Goal: Task Accomplishment & Management: Complete application form

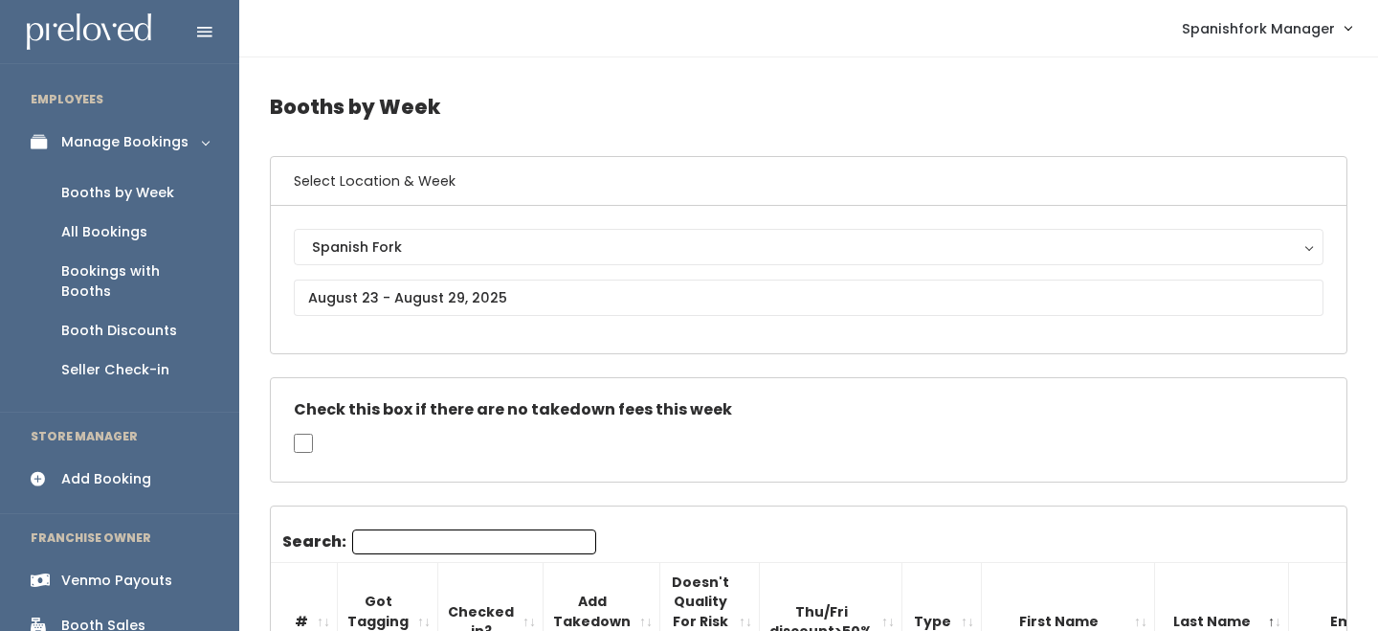
scroll to position [0, 446]
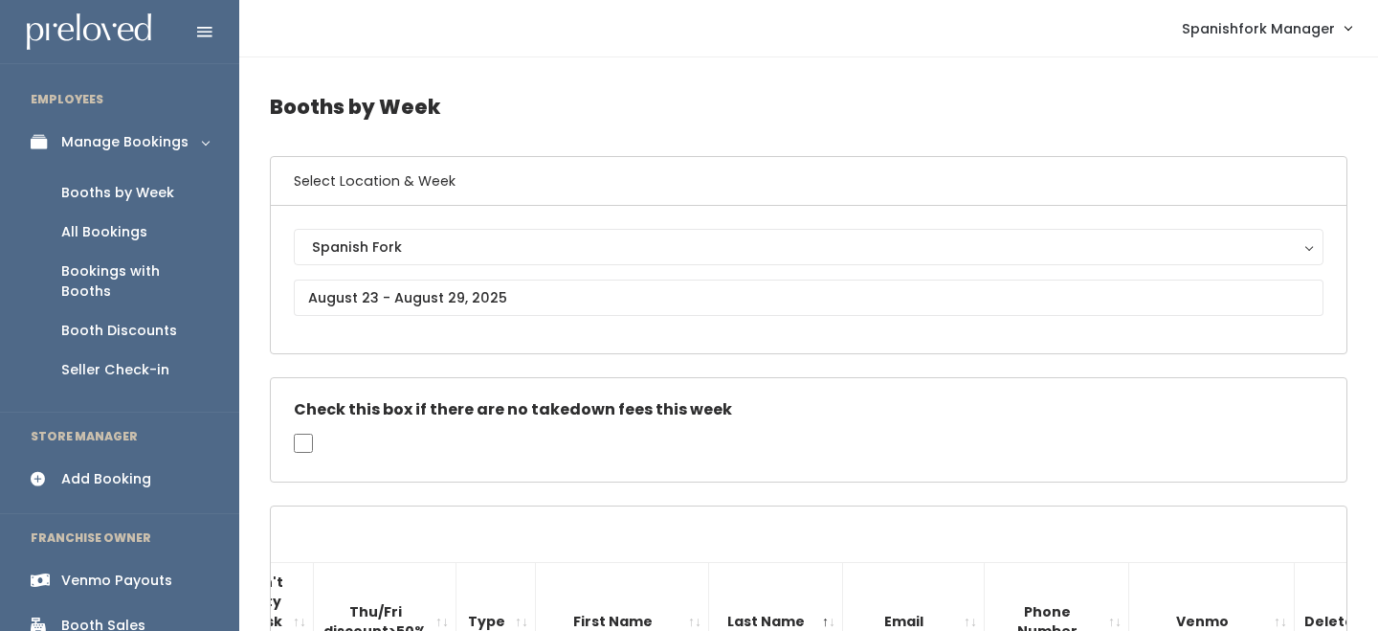
click at [109, 559] on link "Venmo Payouts" at bounding box center [119, 580] width 239 height 43
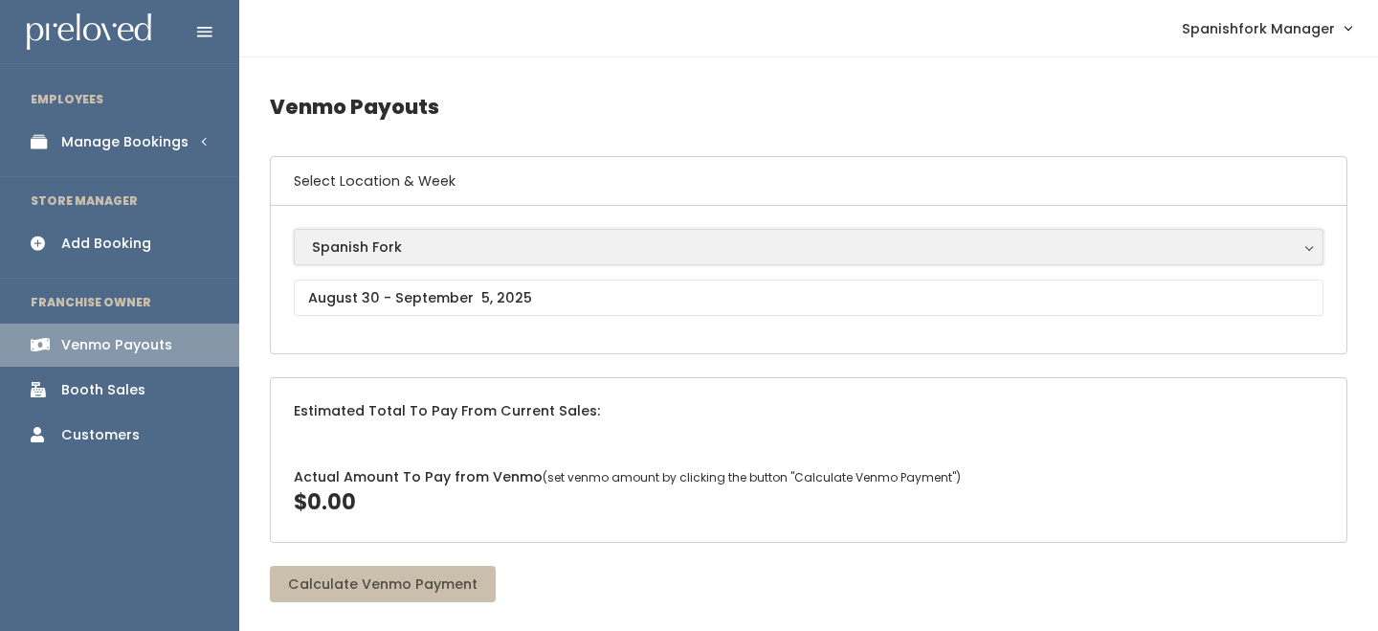
click at [429, 264] on button "Spanish Fork" at bounding box center [809, 247] width 1030 height 36
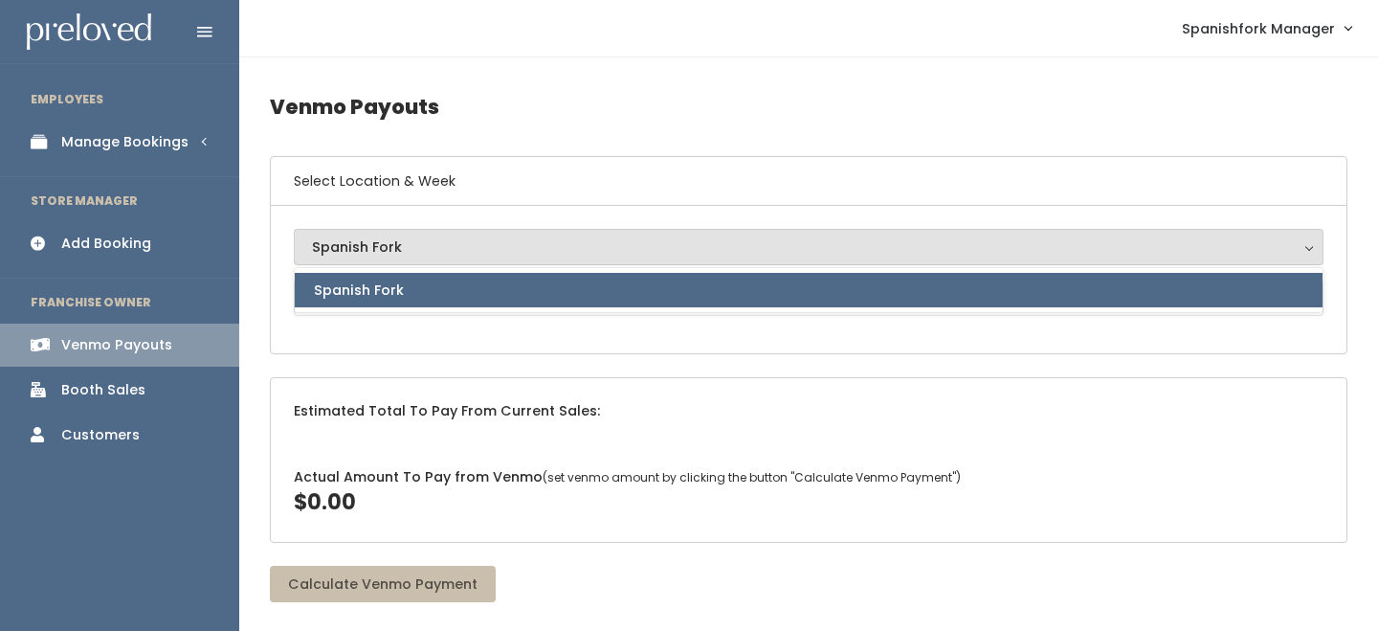
click at [428, 281] on link "Spanish Fork" at bounding box center [809, 290] width 1028 height 34
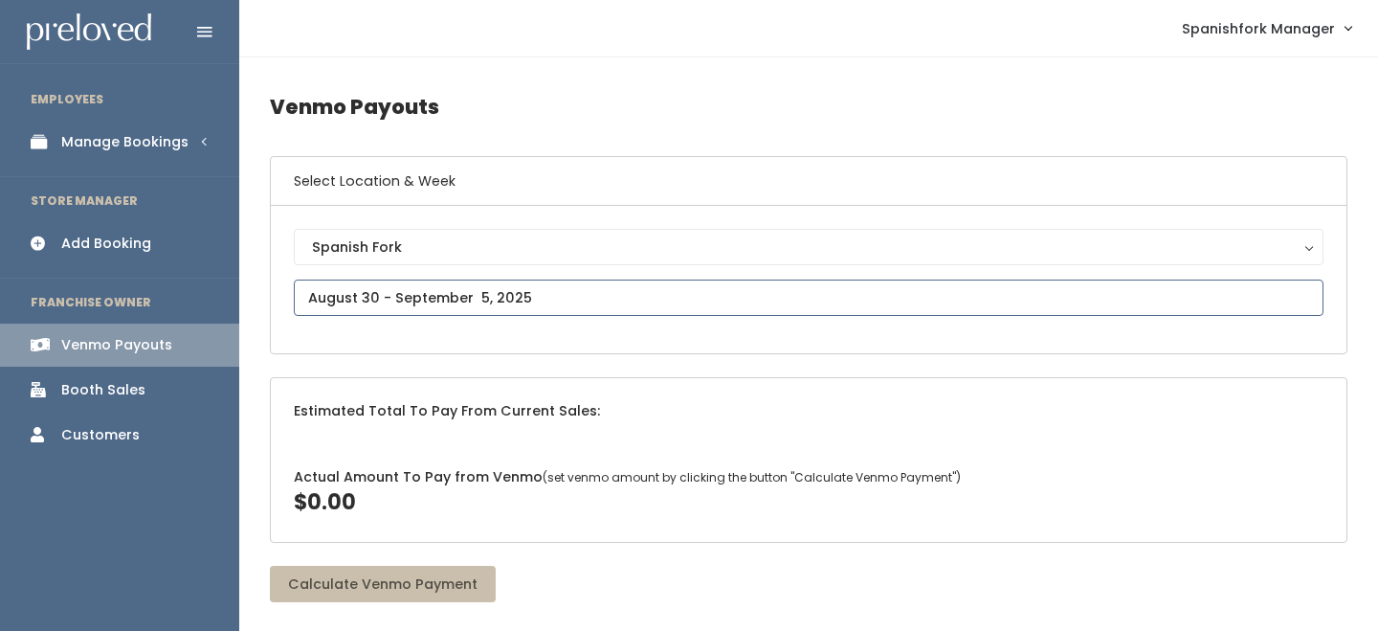
click at [430, 284] on input "text" at bounding box center [809, 298] width 1030 height 36
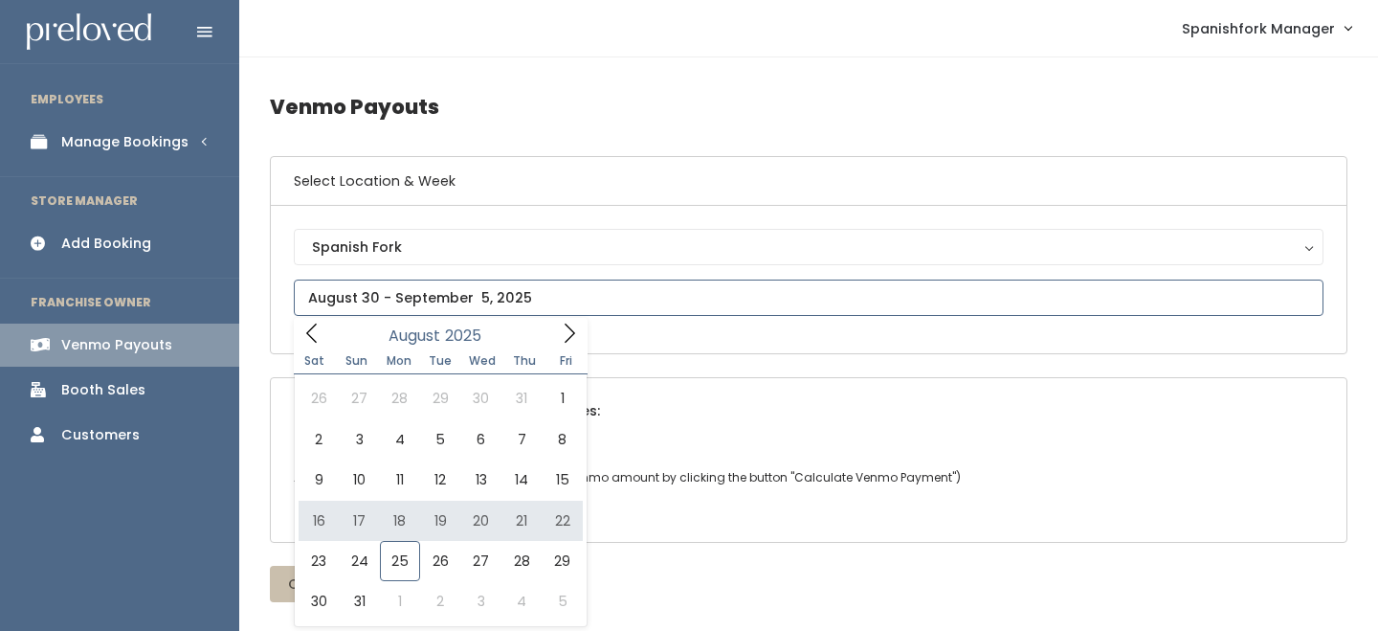
type input "August 16 to August 22"
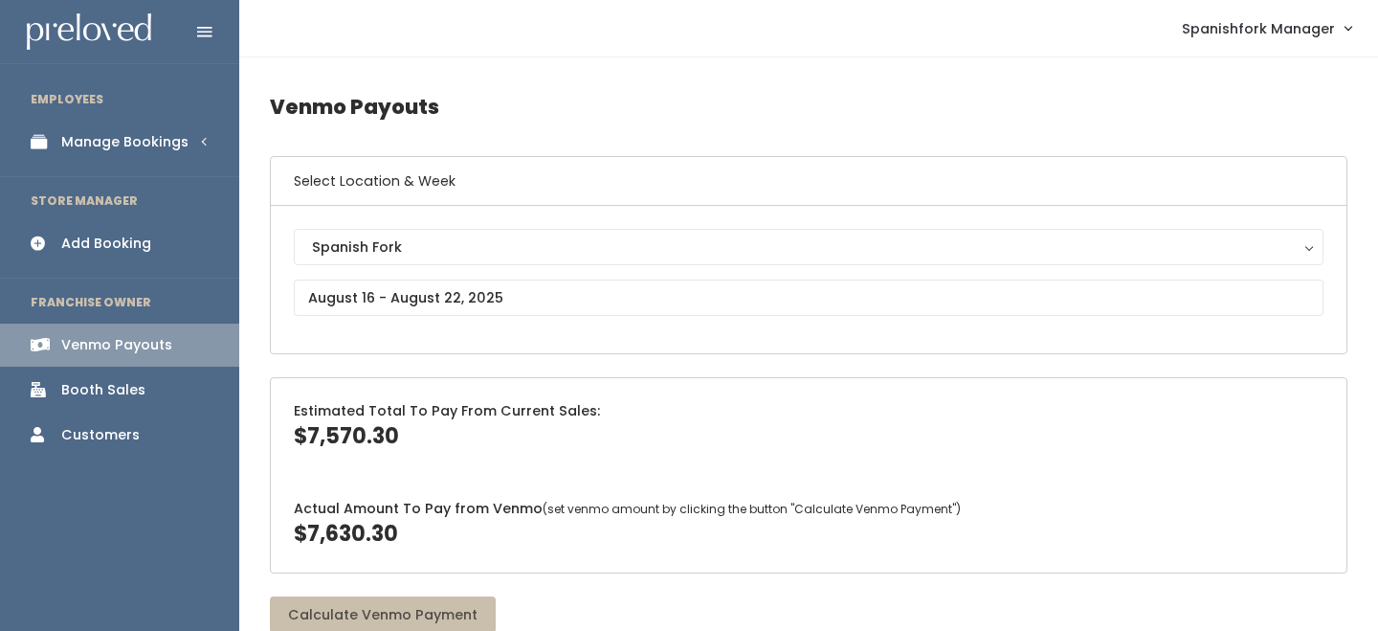
click at [142, 156] on link "Manage Bookings" at bounding box center [119, 142] width 239 height 43
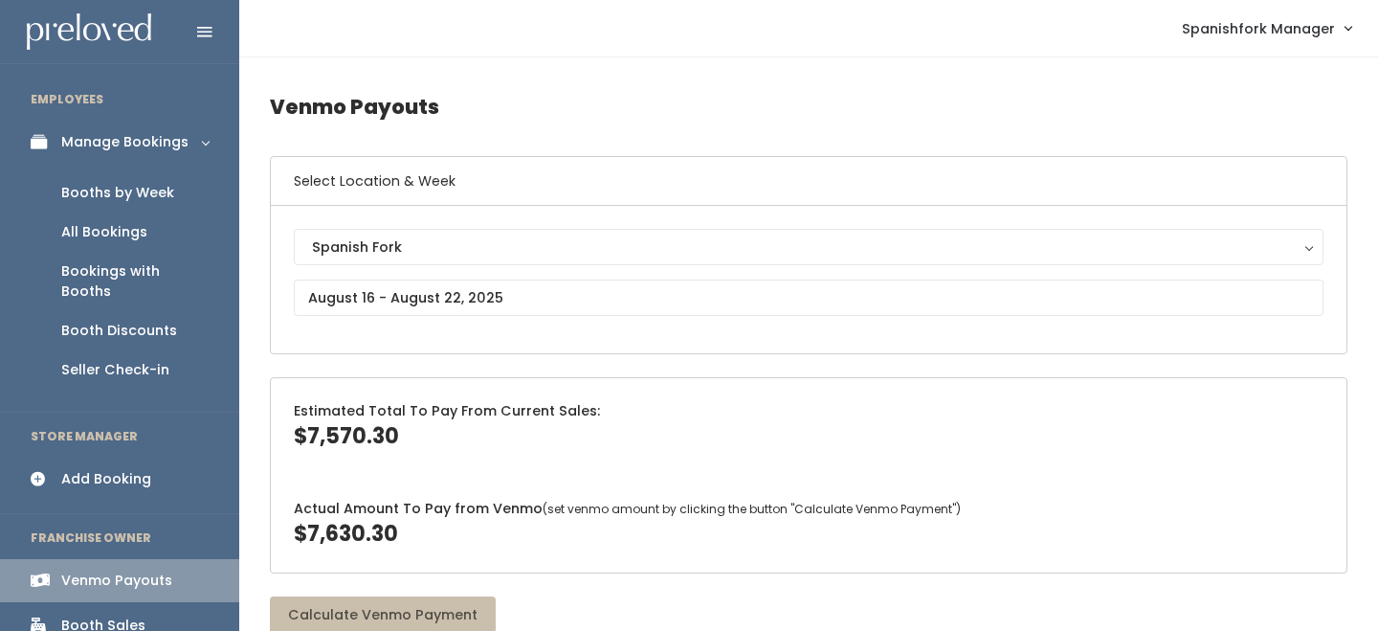
click at [159, 197] on div "Booths by Week" at bounding box center [117, 193] width 113 height 20
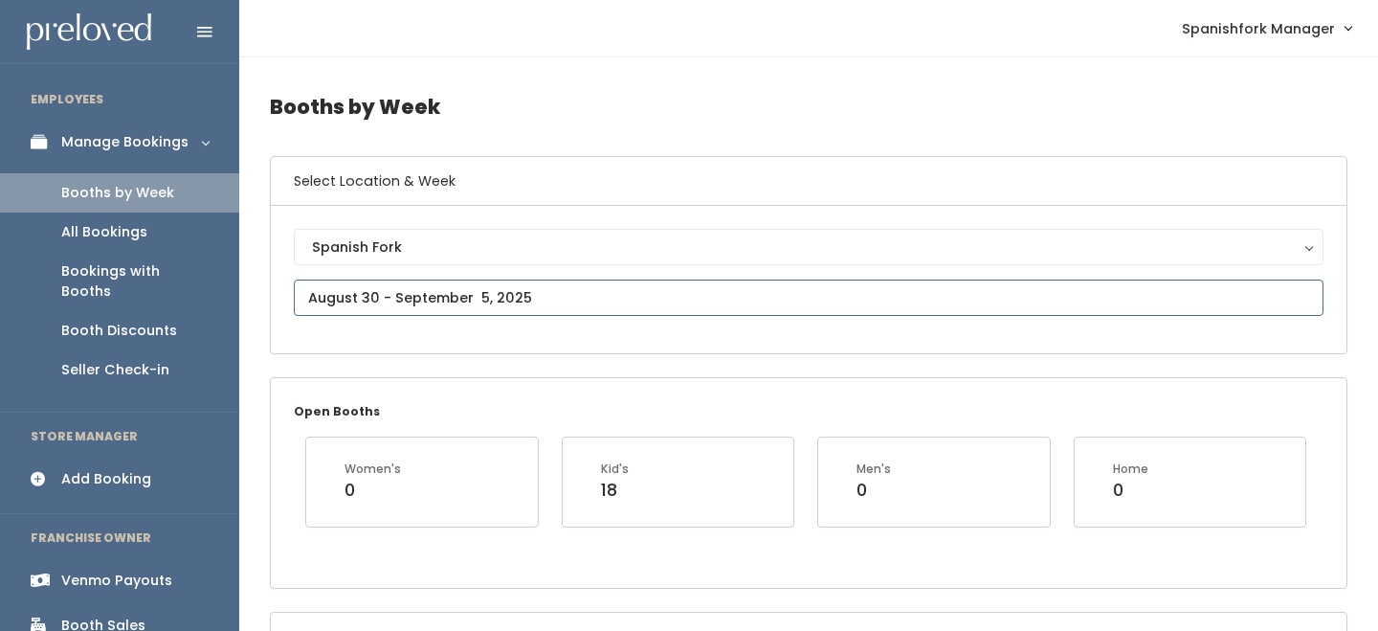
click at [392, 296] on input "text" at bounding box center [809, 298] width 1030 height 36
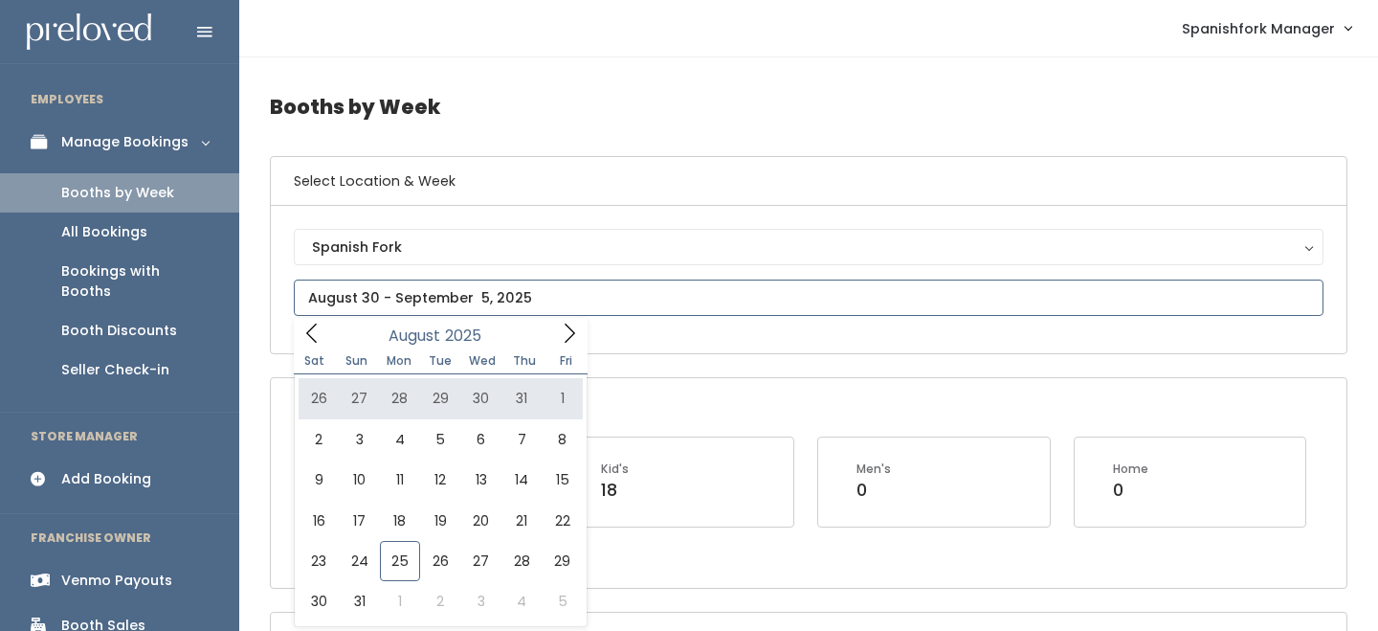
click at [546, 330] on div "August 2025" at bounding box center [440, 333] width 220 height 30
click at [556, 330] on span at bounding box center [569, 333] width 36 height 30
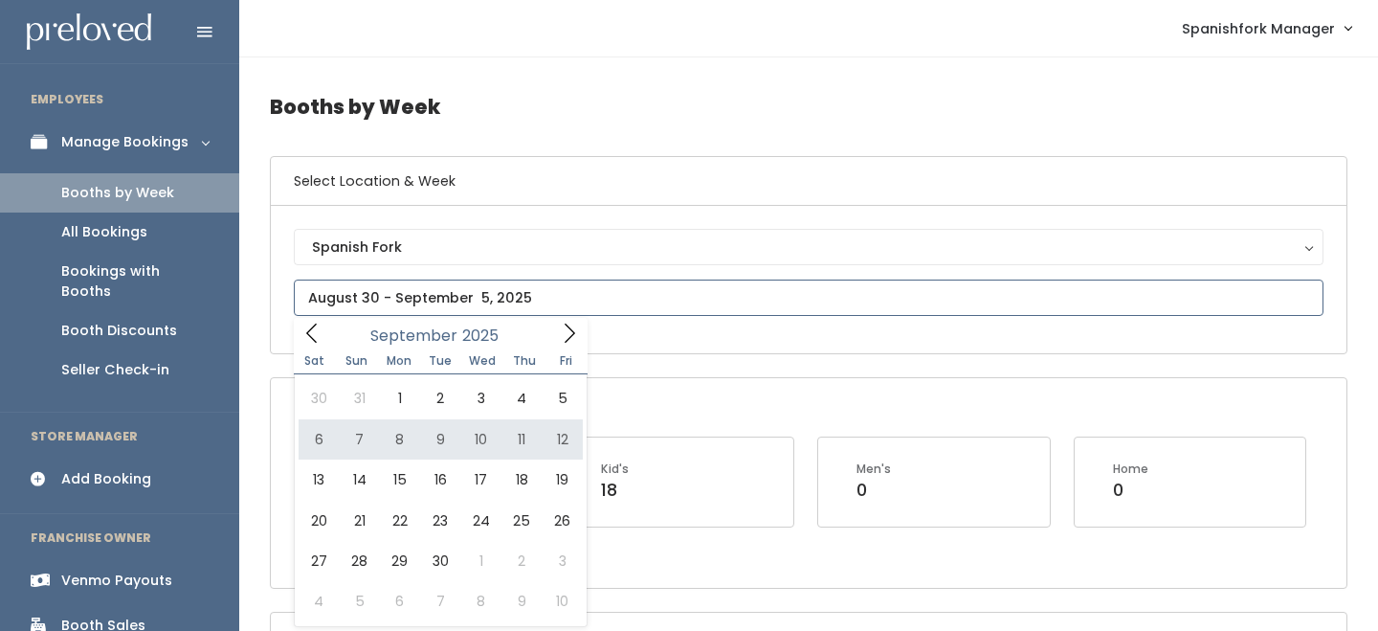
type input "September 6 to September 12"
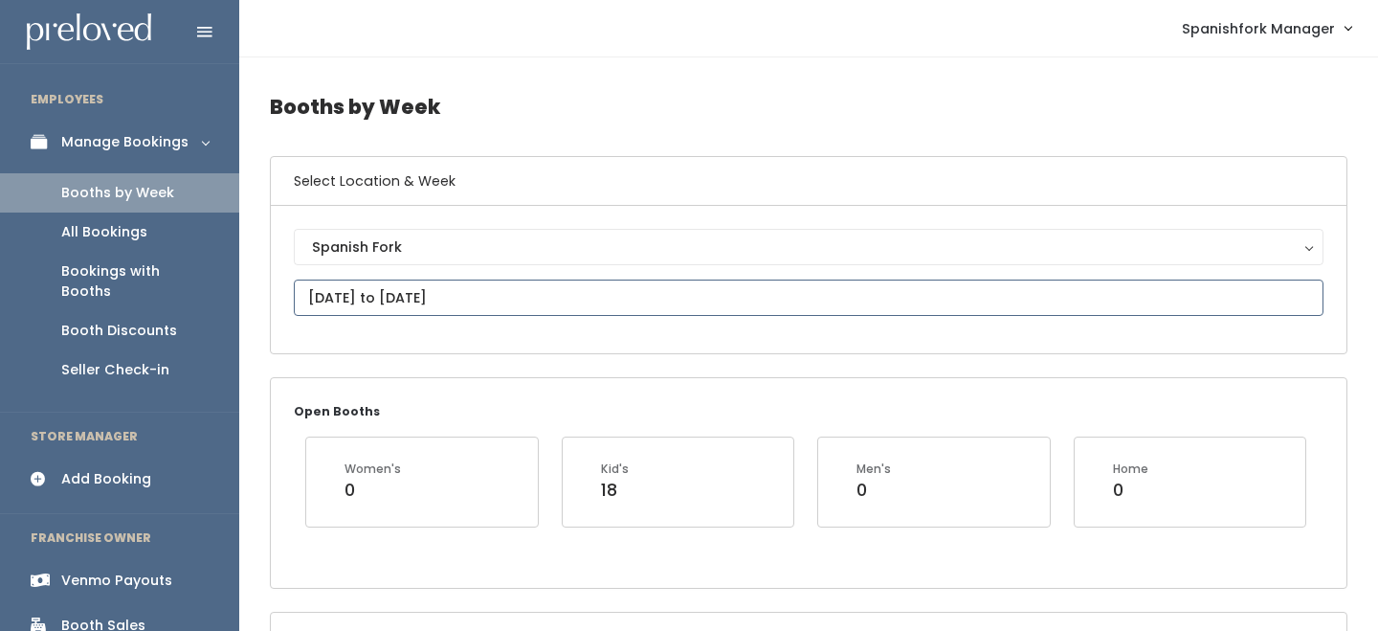
scroll to position [71, 0]
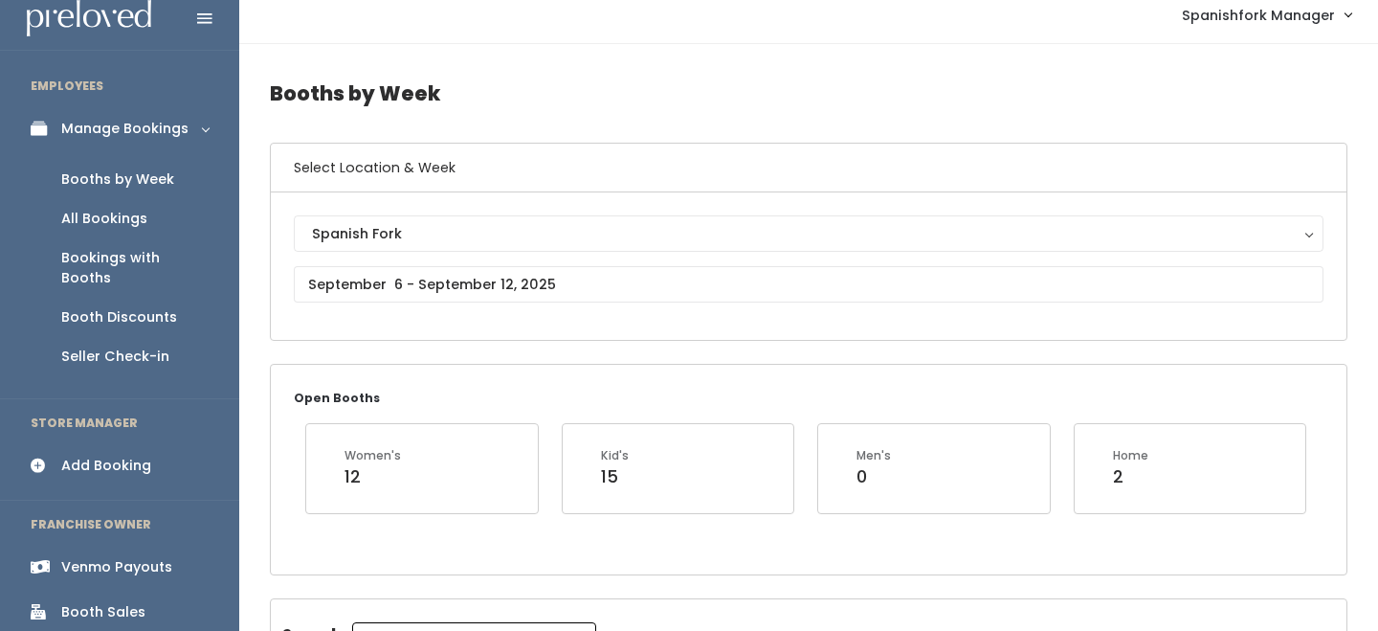
scroll to position [68, 0]
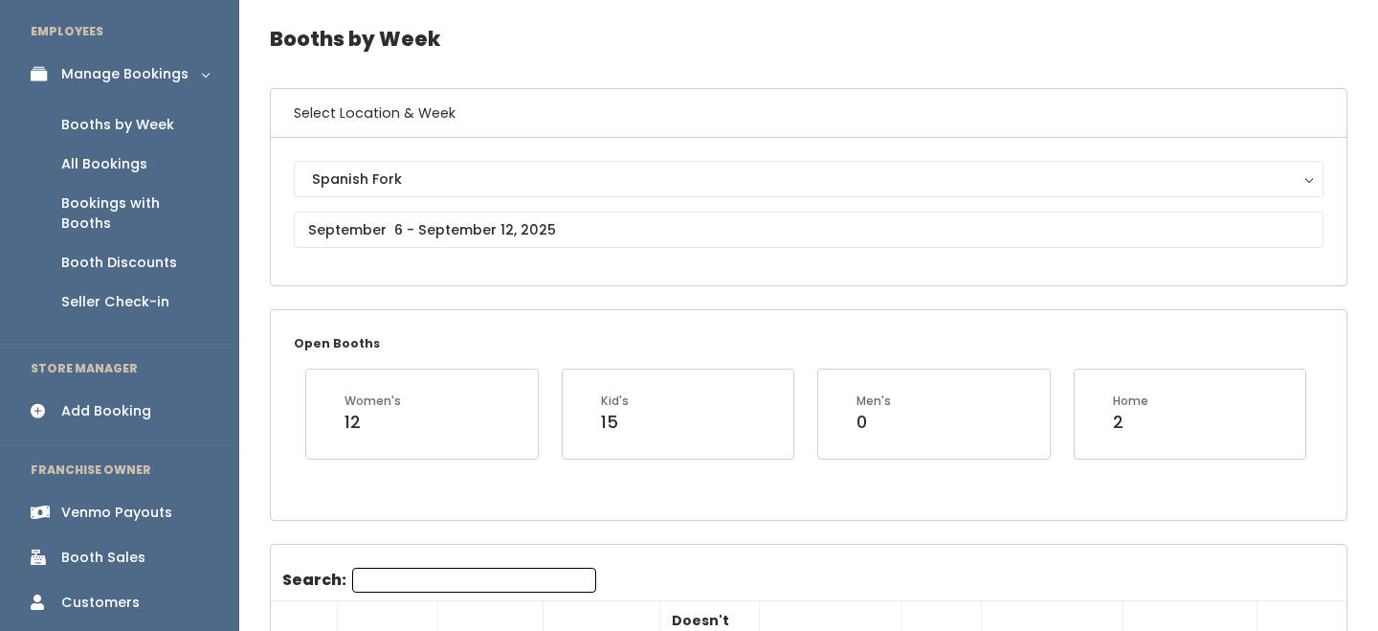
click at [406, 588] on input "Search:" at bounding box center [474, 580] width 244 height 25
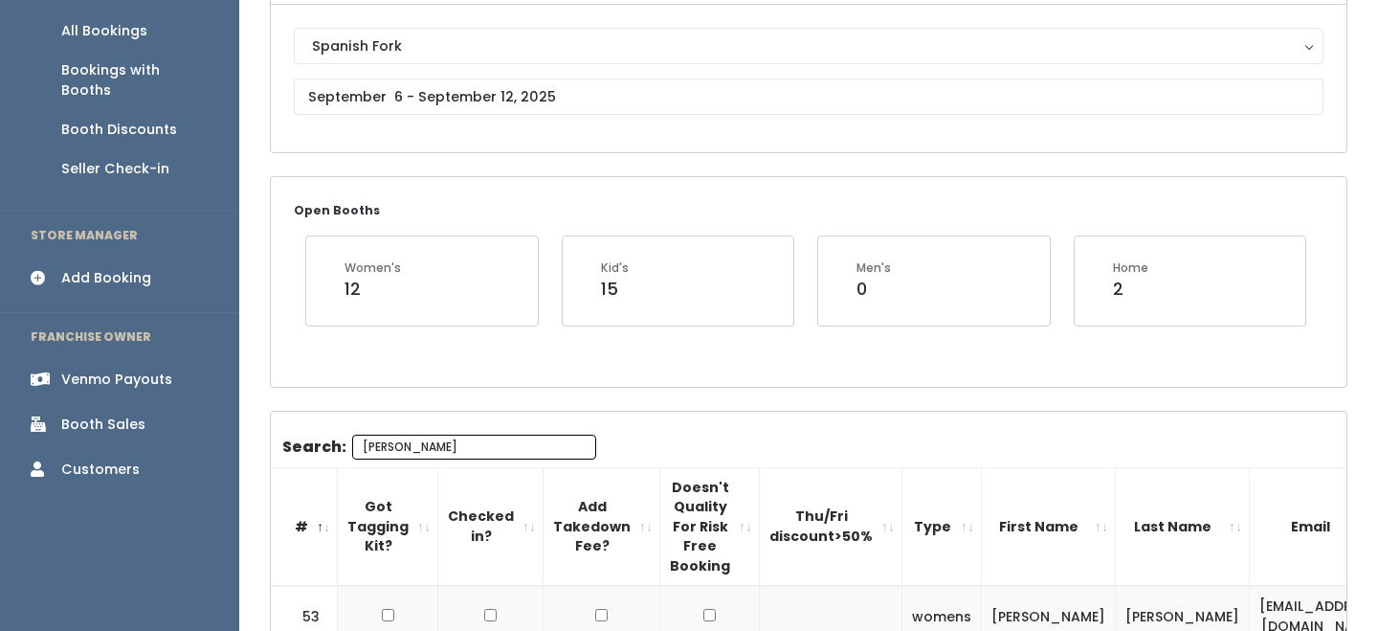
scroll to position [0, 0]
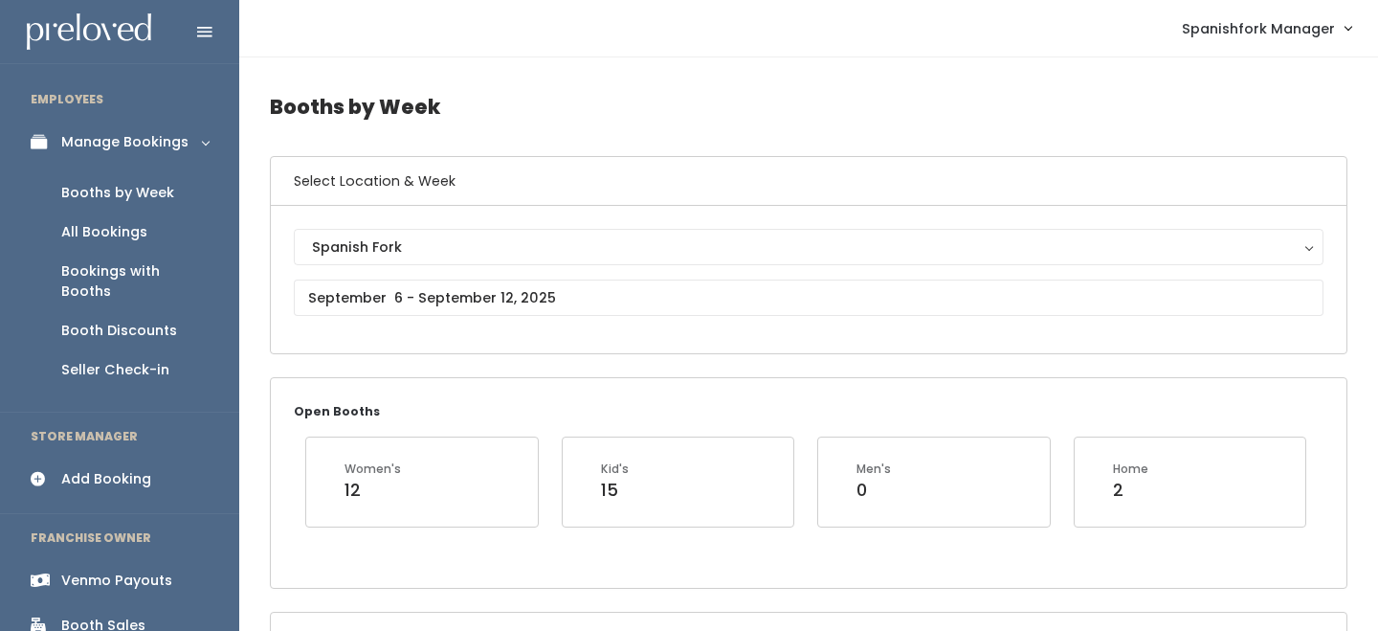
type input "lau"
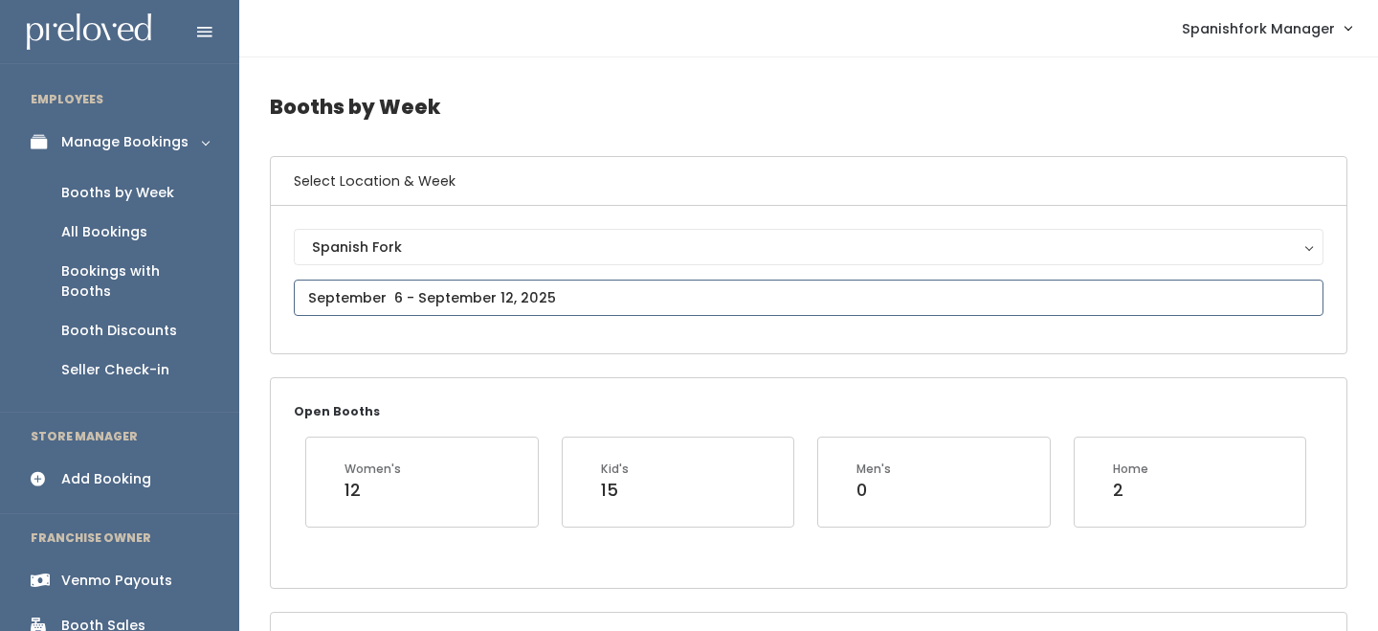
click at [441, 295] on input "text" at bounding box center [809, 298] width 1030 height 36
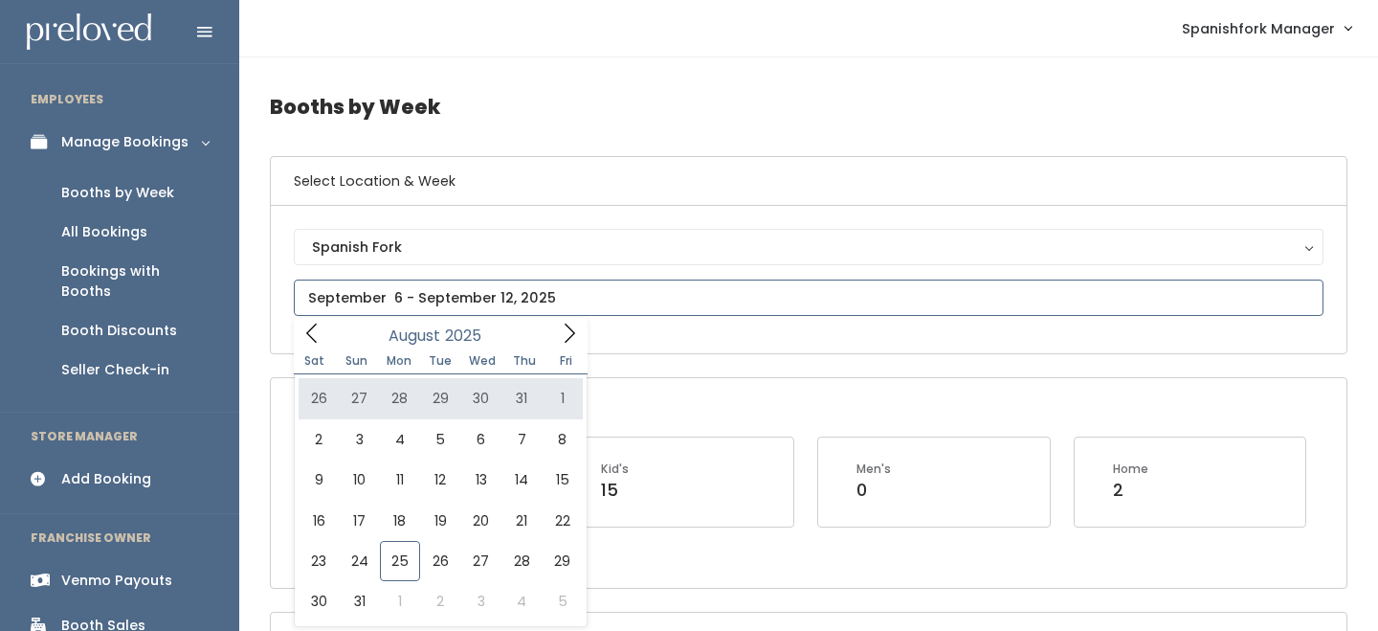
click at [564, 314] on input "text" at bounding box center [809, 298] width 1030 height 36
click at [571, 321] on span at bounding box center [569, 333] width 36 height 30
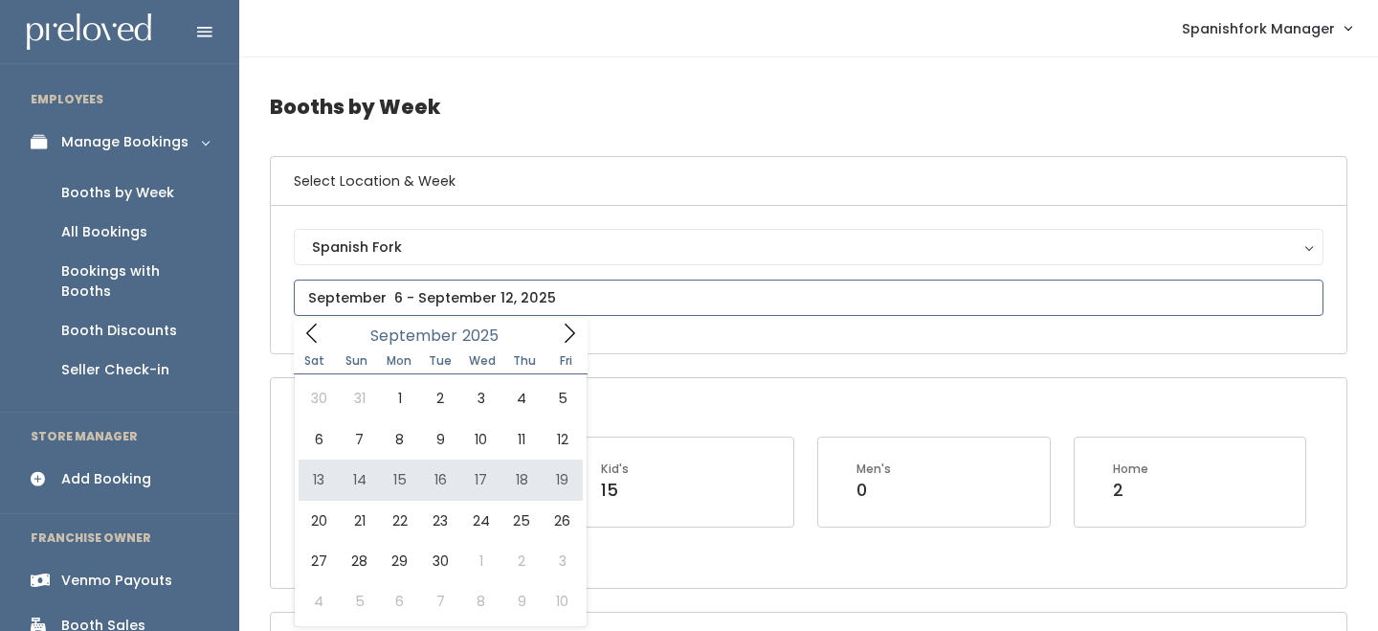
type input "September 13 to September 19"
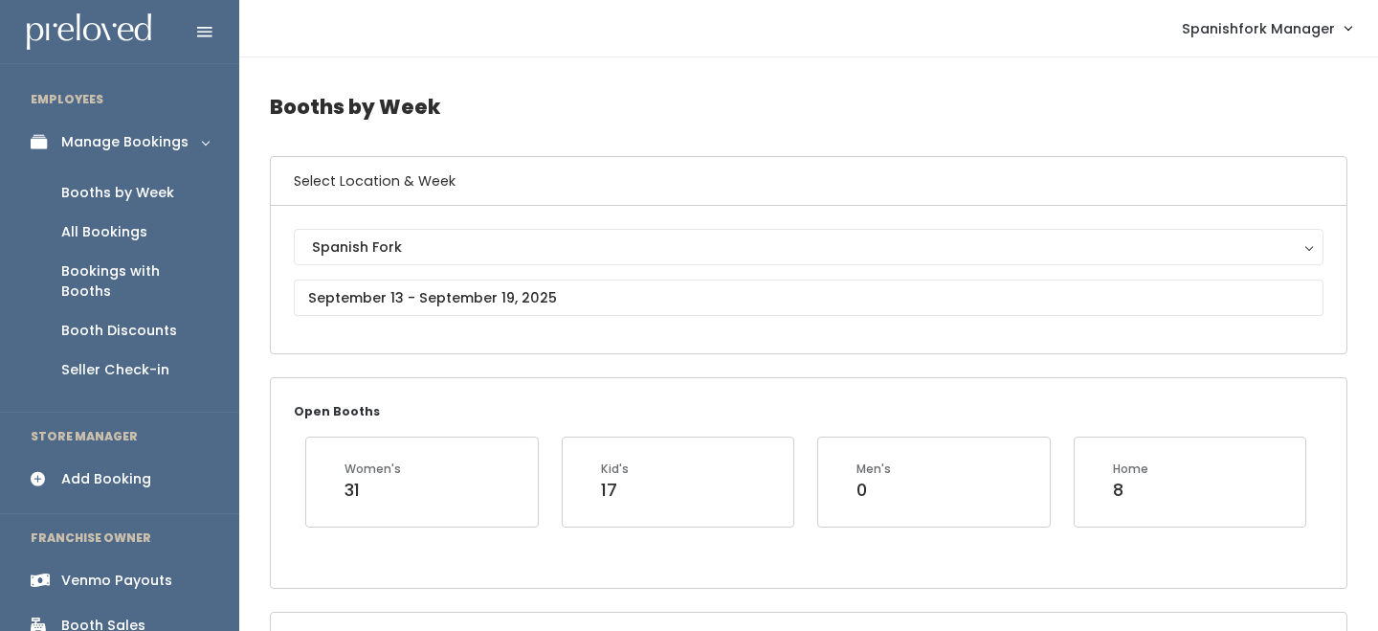
click at [102, 469] on div "Add Booking" at bounding box center [106, 479] width 90 height 20
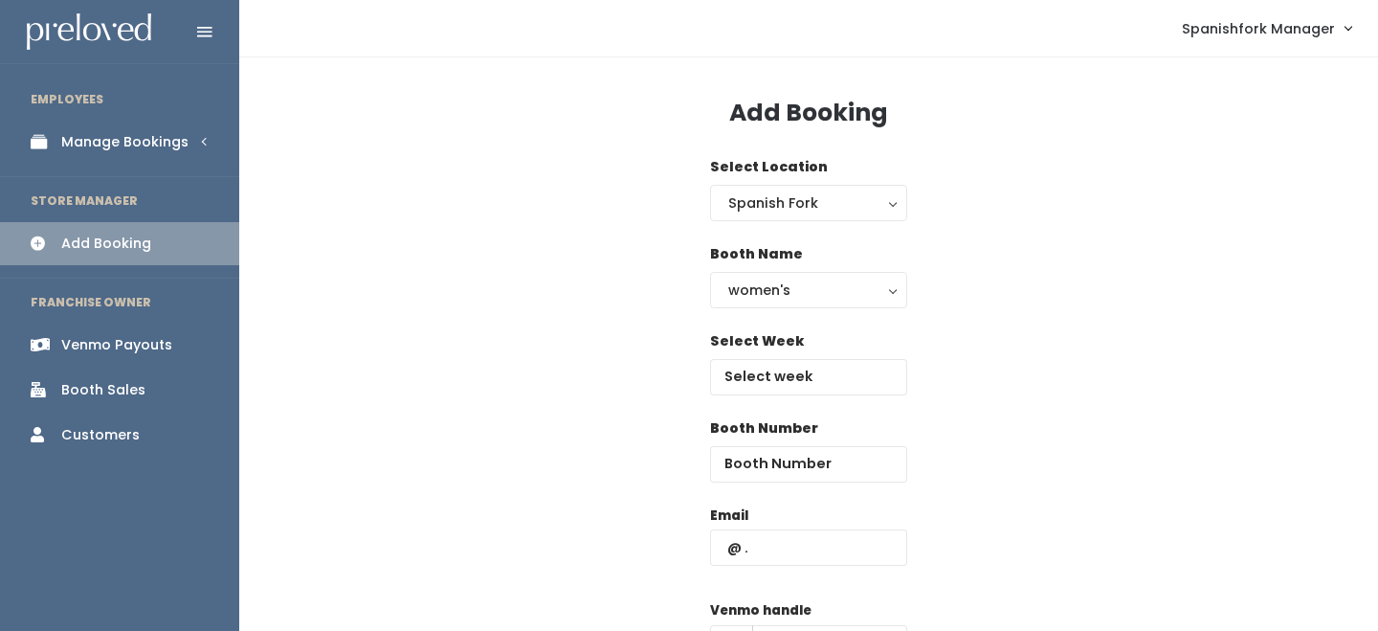
click at [776, 357] on div "Select Week" at bounding box center [808, 363] width 197 height 64
click at [776, 372] on input "text" at bounding box center [808, 377] width 197 height 36
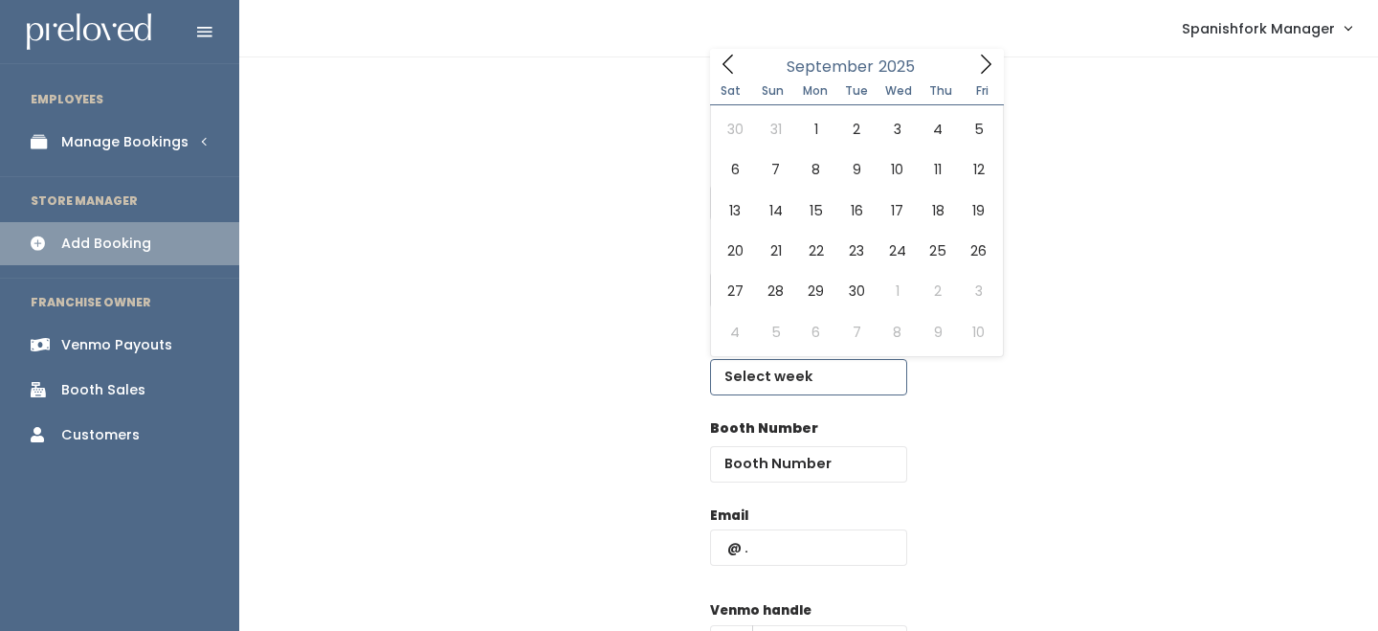
click at [971, 76] on span at bounding box center [986, 64] width 36 height 30
type input "[DATE] to [DATE]"
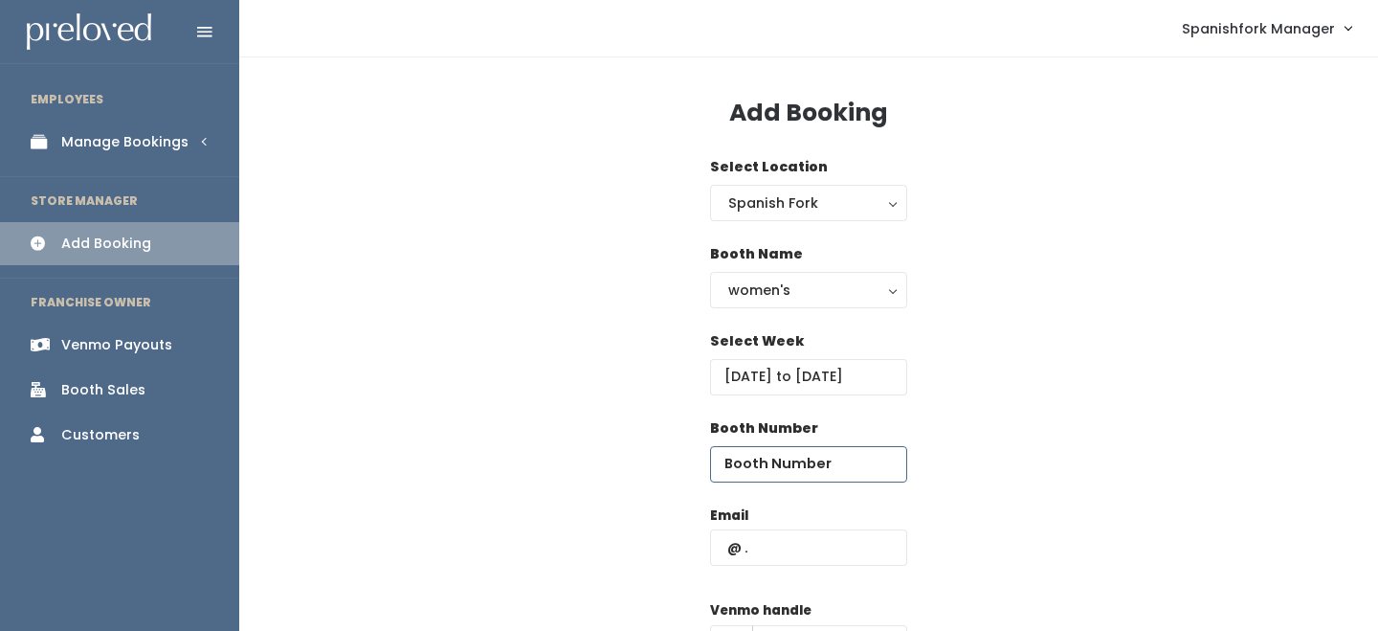
click at [814, 448] on input "number" at bounding box center [808, 464] width 197 height 36
type input "39"
click at [810, 537] on input "text" at bounding box center [808, 547] width 197 height 36
paste input "lauramseager@gmail.com"
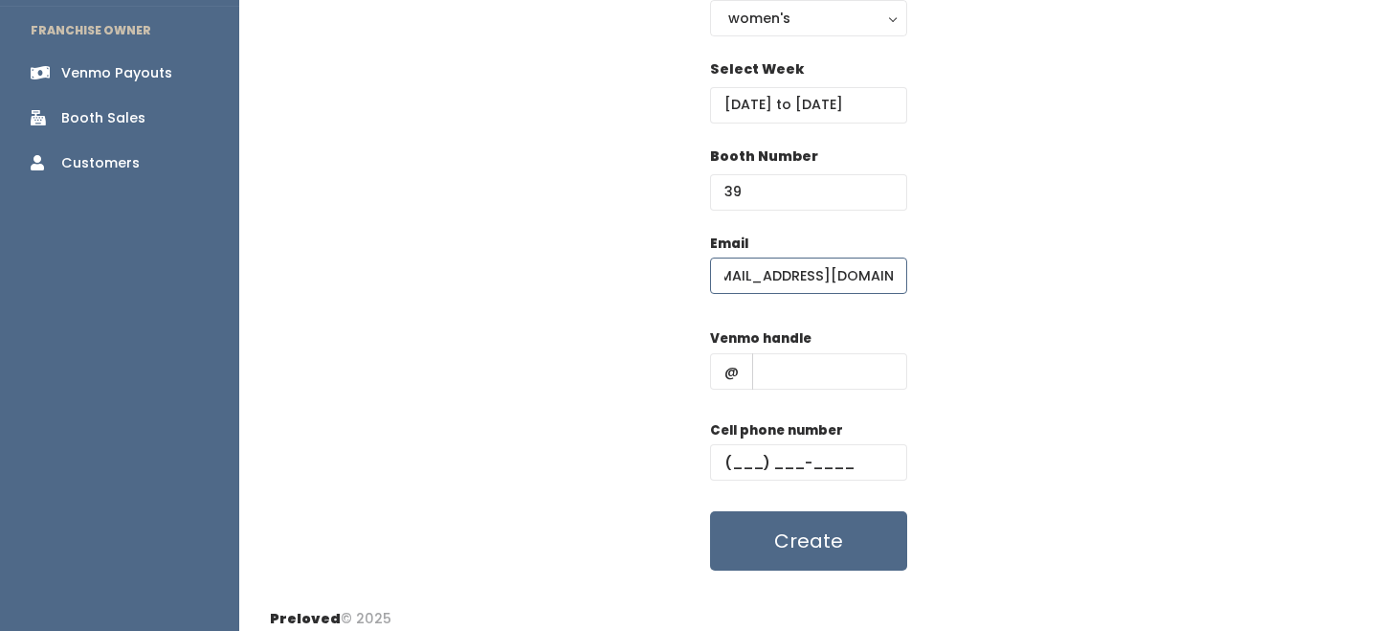
scroll to position [285, 0]
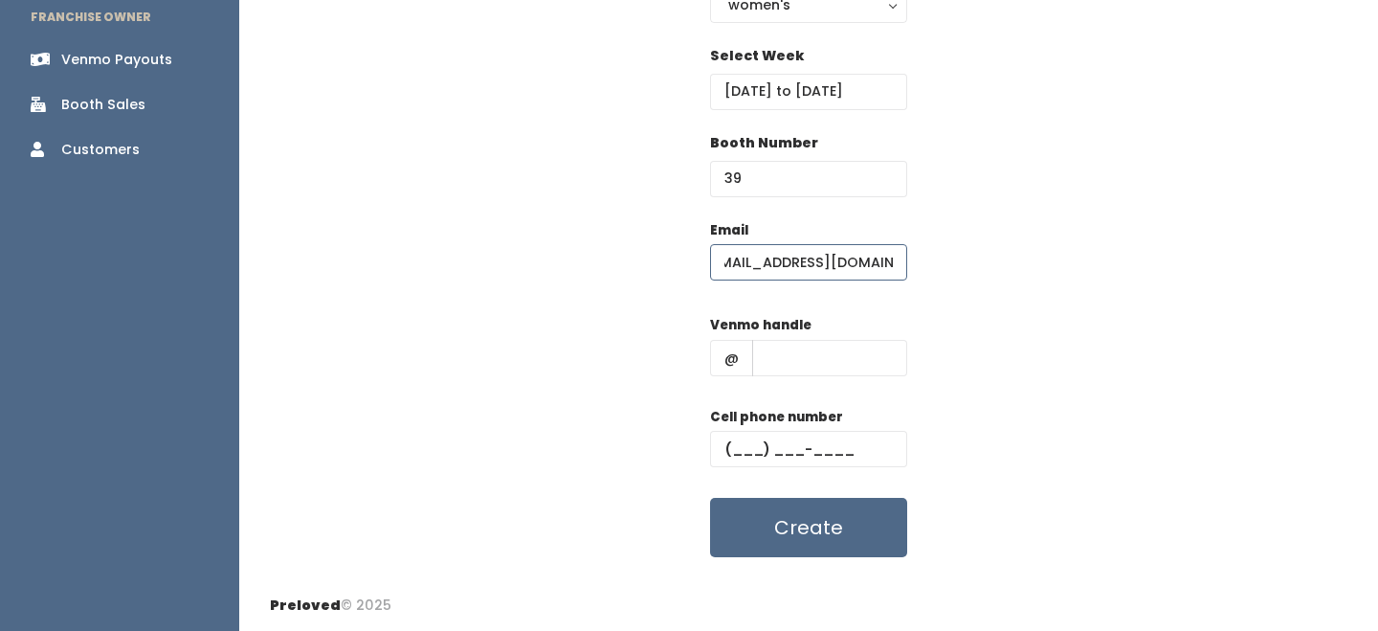
type input "[EMAIL_ADDRESS][DOMAIN_NAME]"
click at [768, 366] on input "text" at bounding box center [829, 358] width 155 height 36
type input "-"
click at [811, 463] on input "text" at bounding box center [808, 449] width 197 height 36
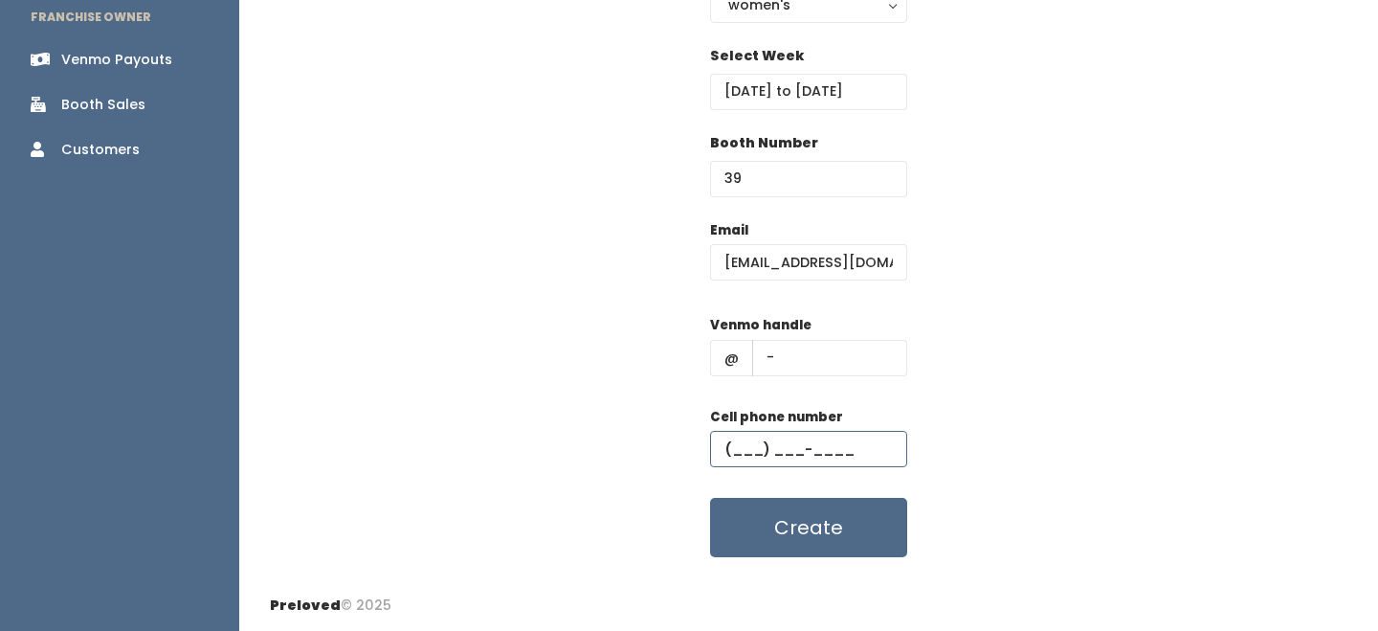
type input "[PHONE_NUMBER]"
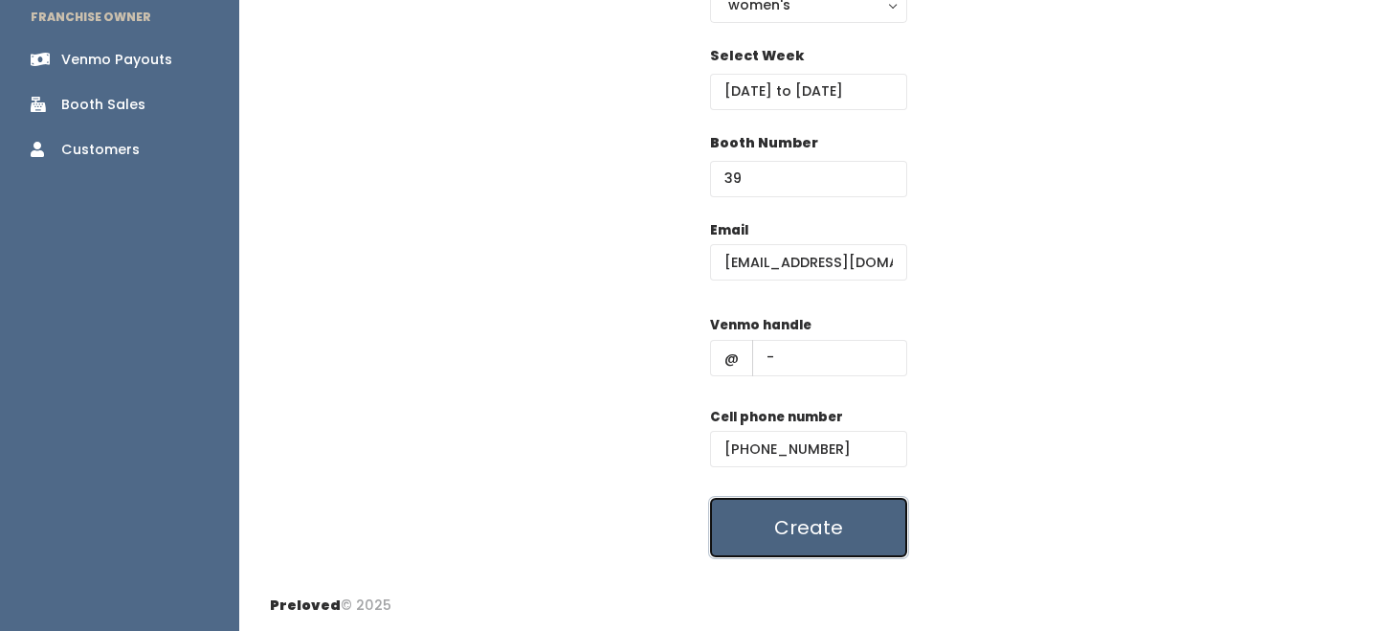
click at [812, 521] on button "Create" at bounding box center [808, 527] width 197 height 59
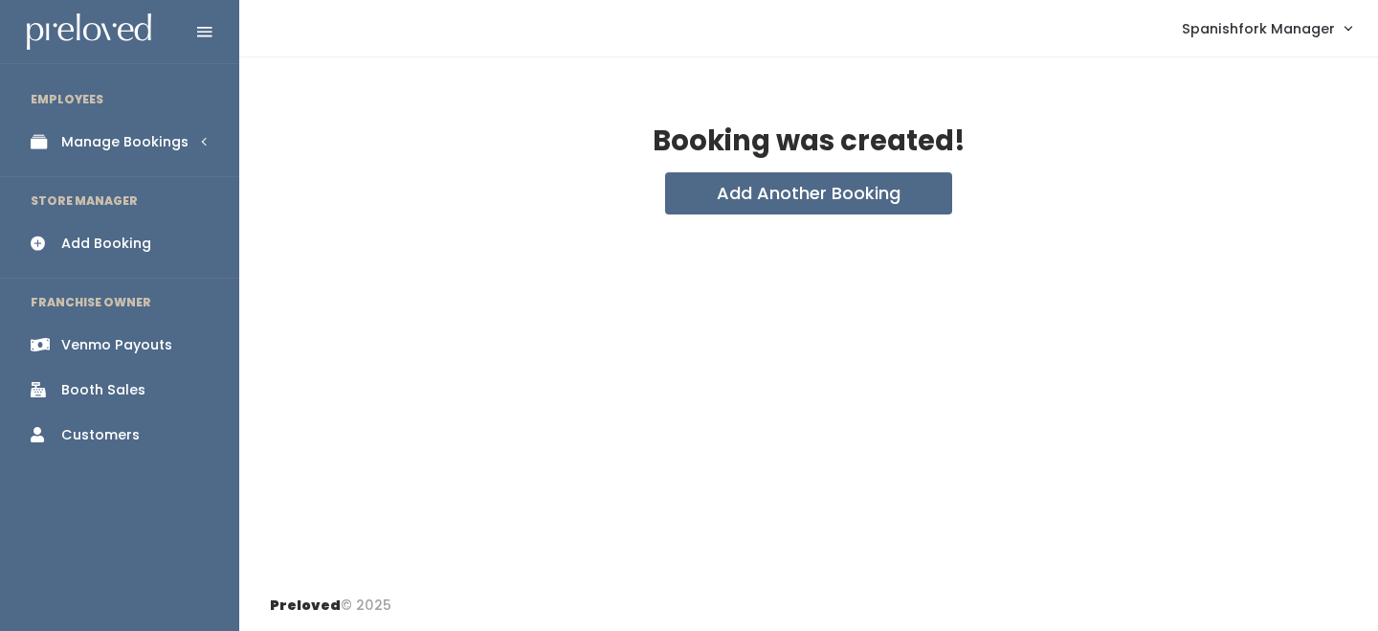
click at [135, 136] on div "Manage Bookings" at bounding box center [124, 142] width 127 height 20
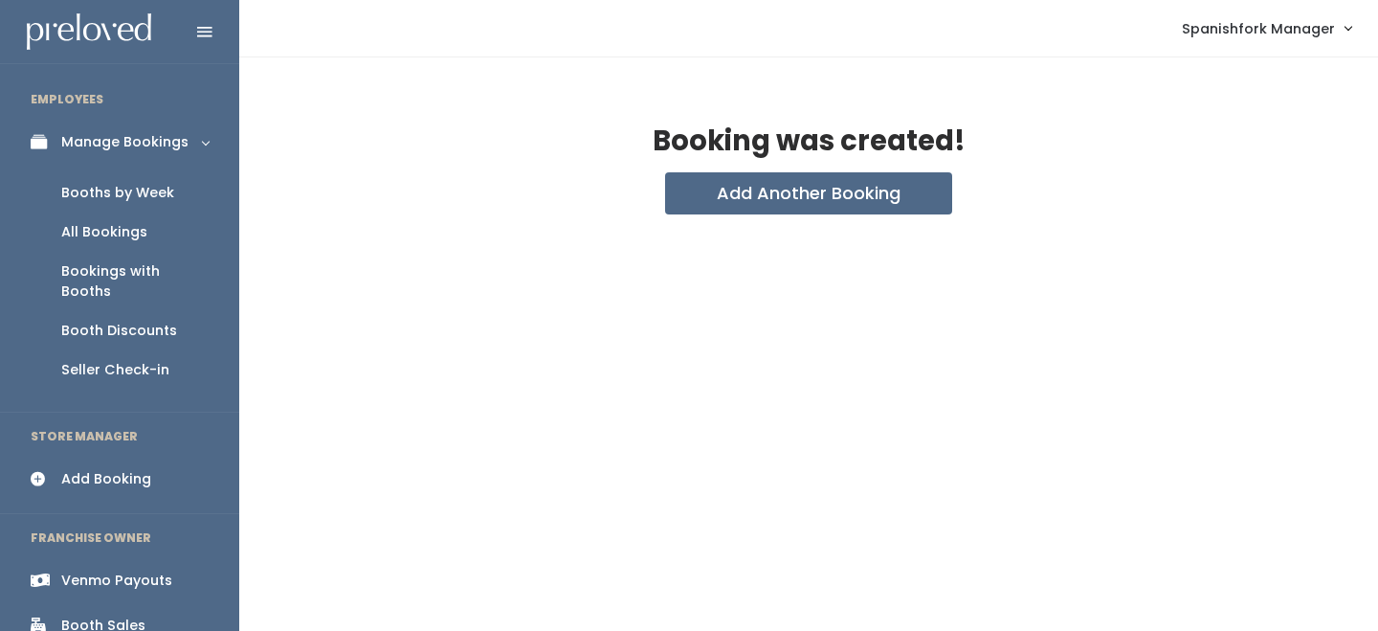
click at [140, 203] on link "Booths by Week" at bounding box center [119, 192] width 239 height 39
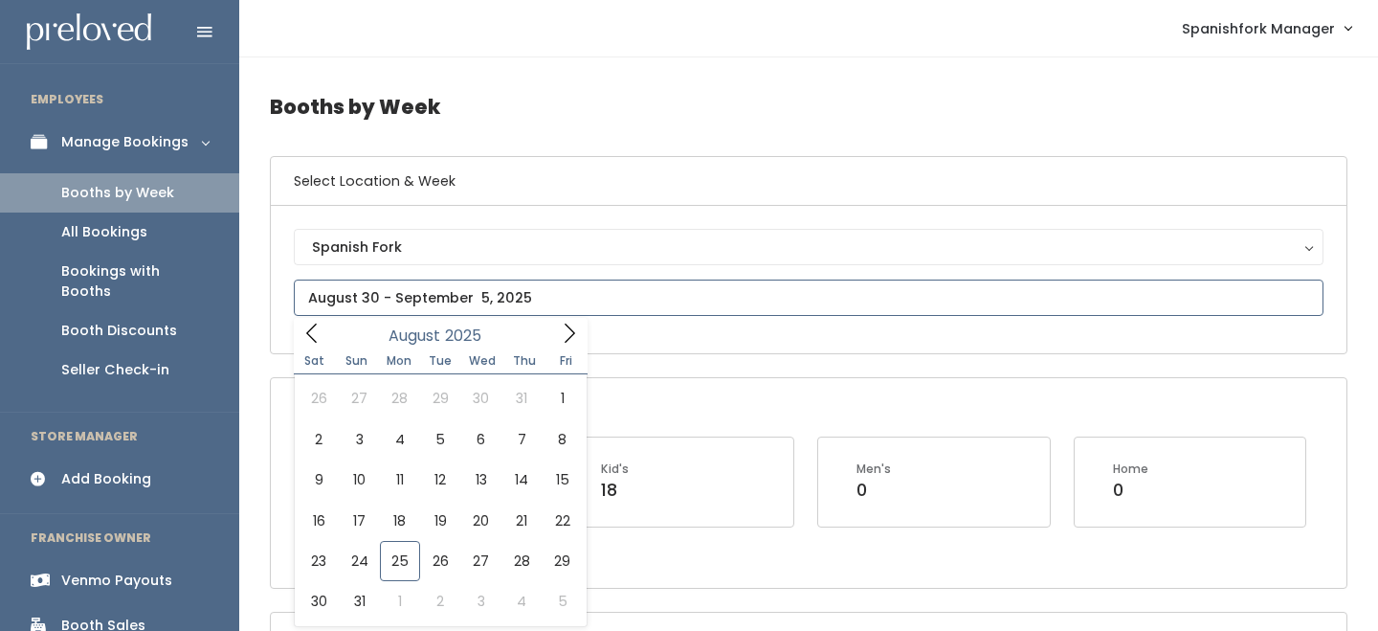
click at [452, 285] on input "text" at bounding box center [809, 298] width 1030 height 36
click at [568, 325] on icon at bounding box center [569, 333] width 21 height 21
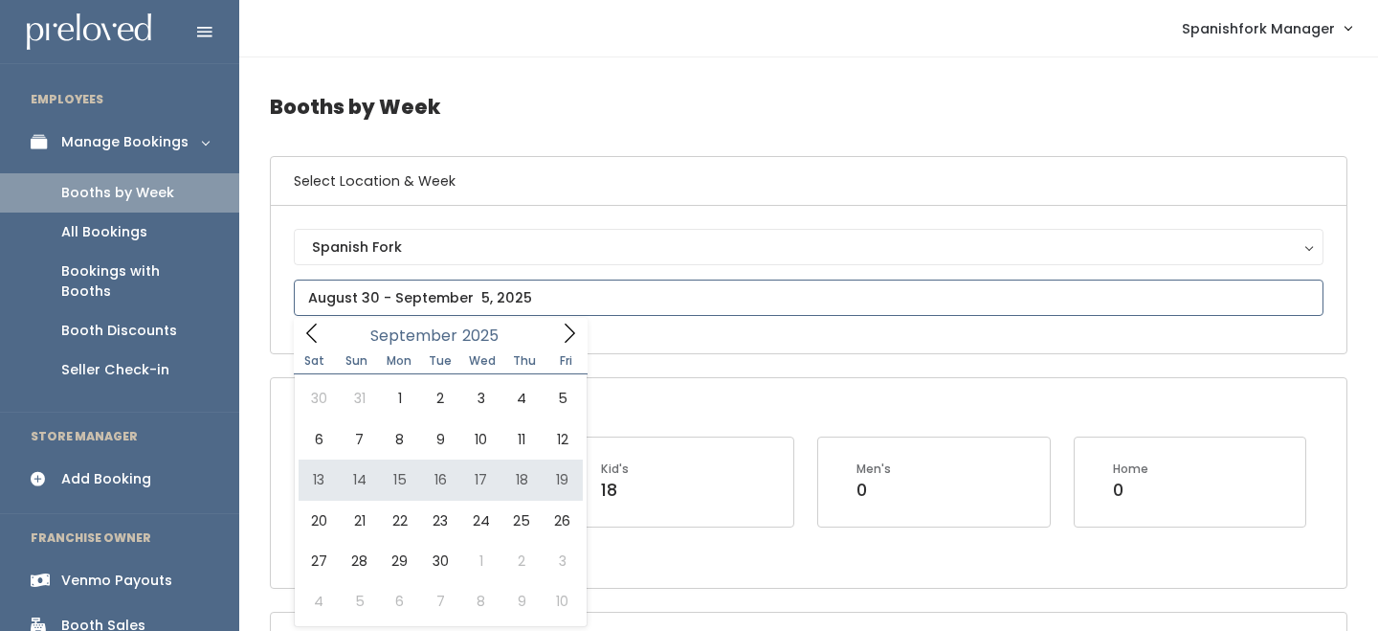
type input "September 13 to September 19"
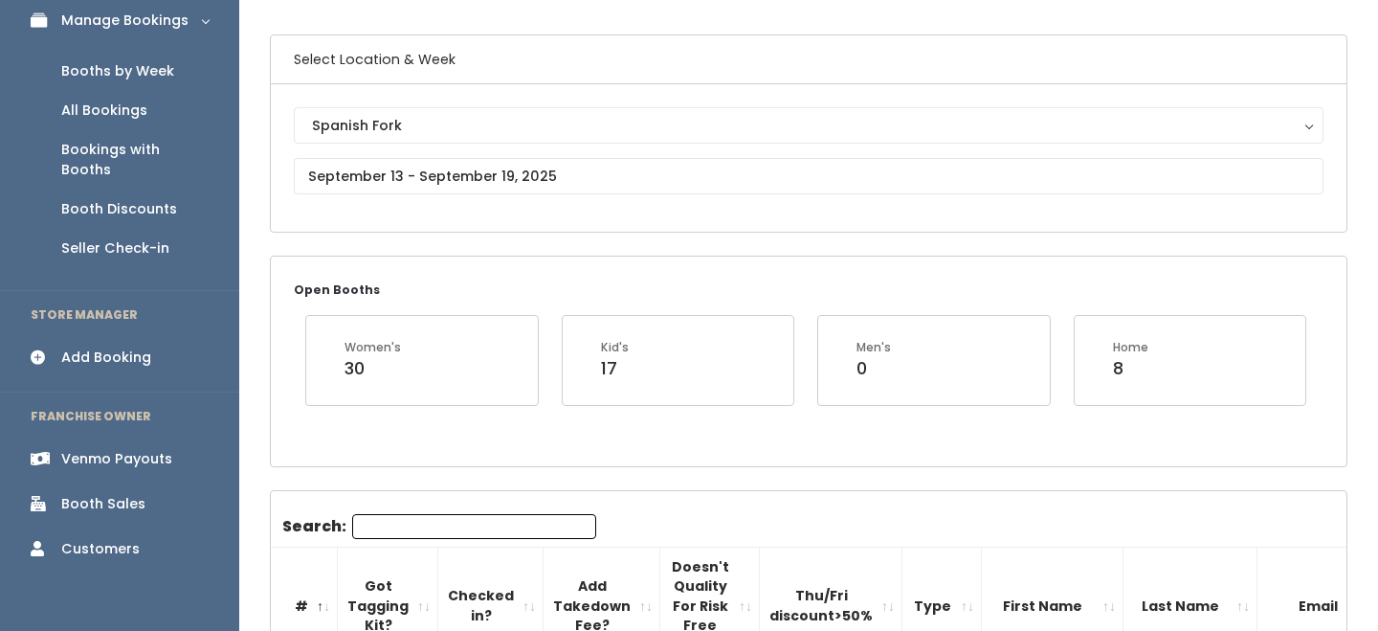
scroll to position [161, 0]
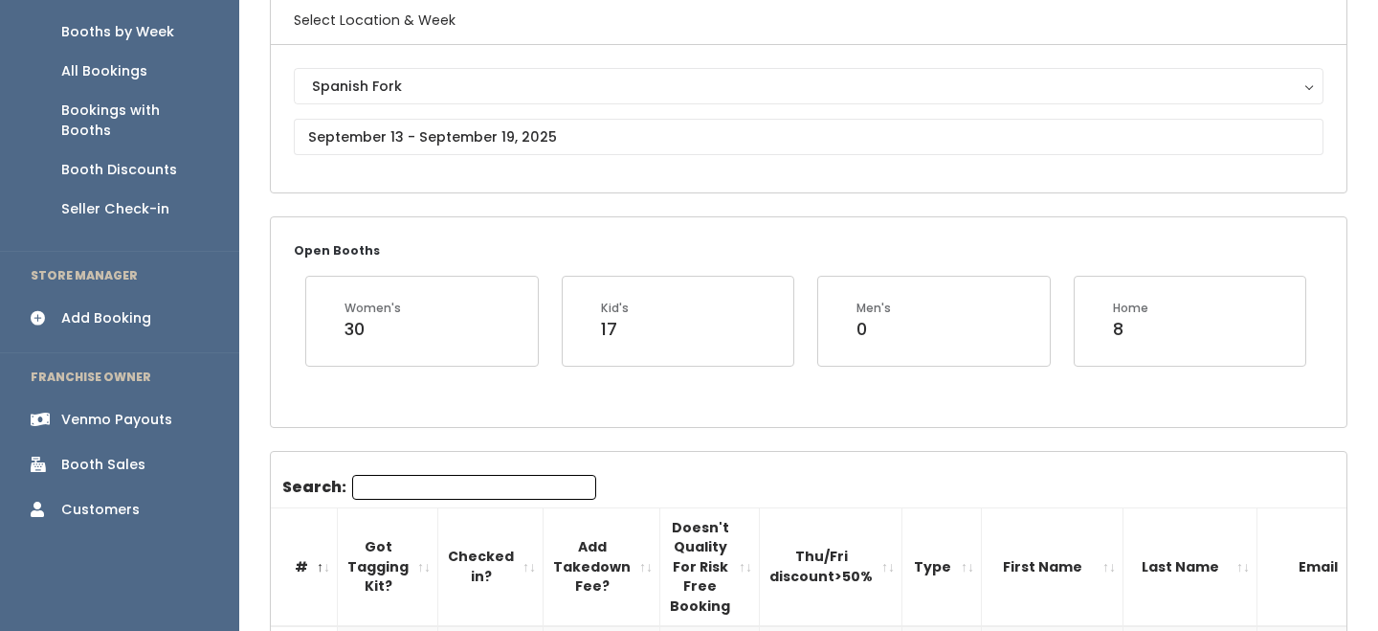
click at [409, 492] on input "Search:" at bounding box center [474, 487] width 244 height 25
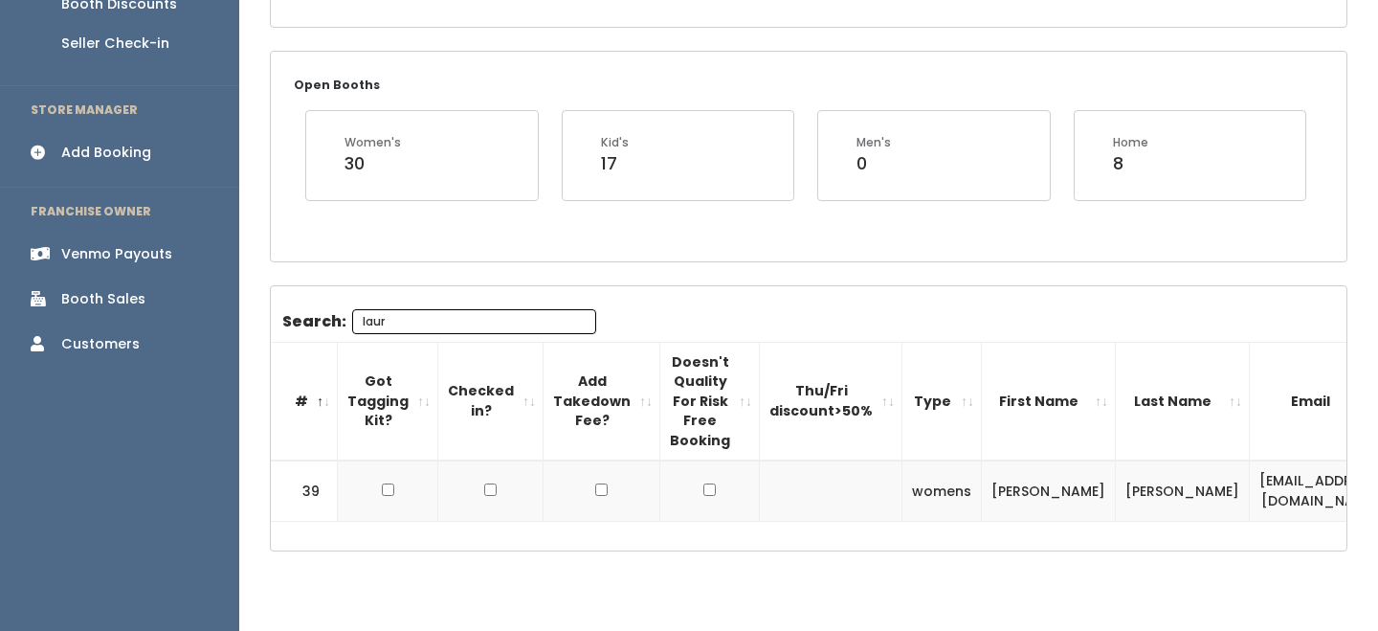
scroll to position [361, 0]
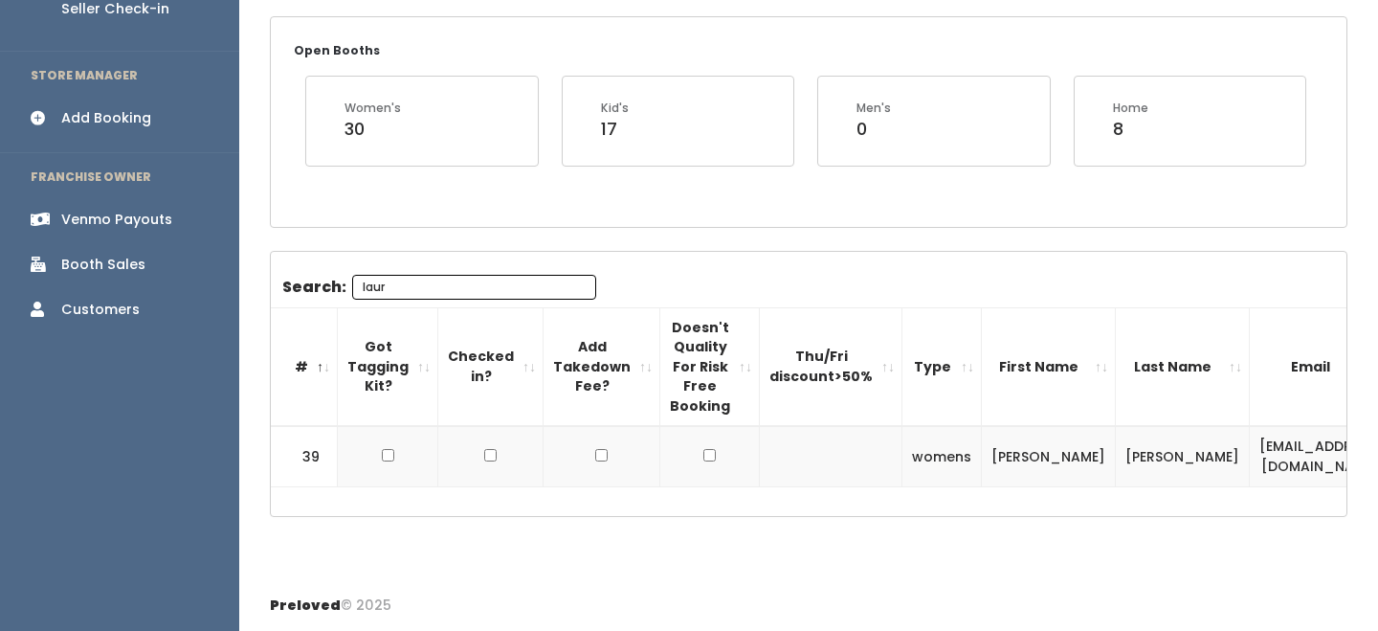
type input "laur"
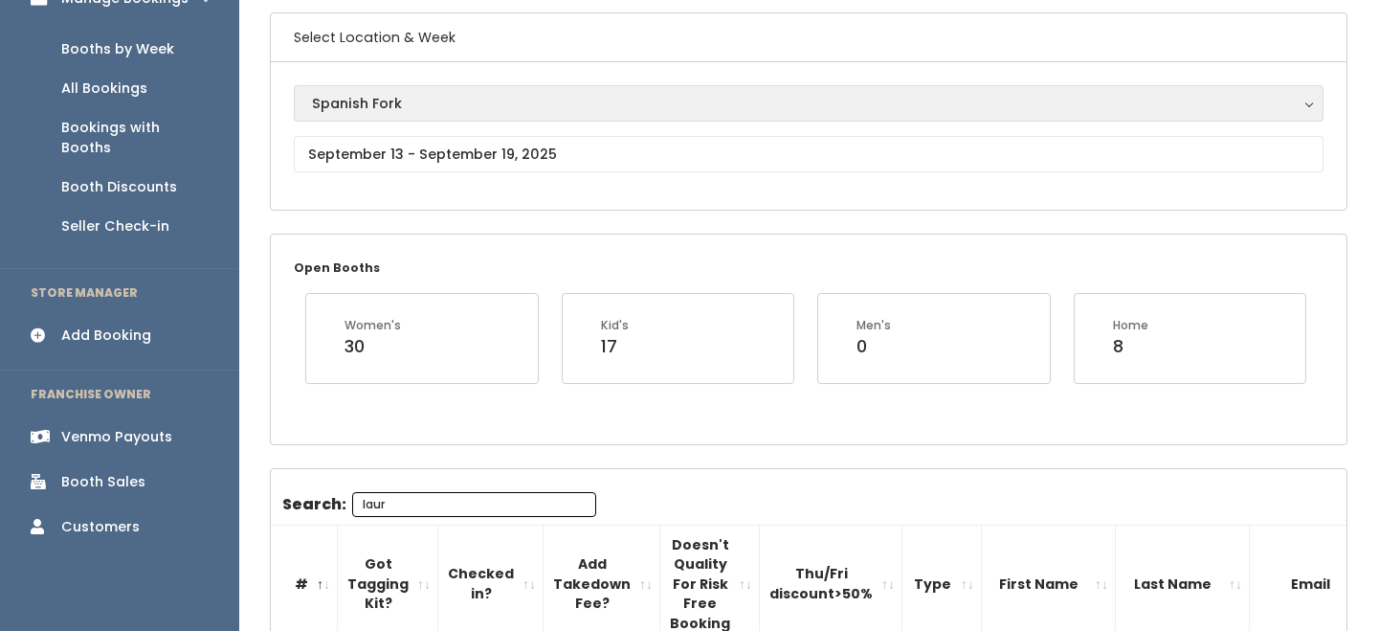
scroll to position [61, 0]
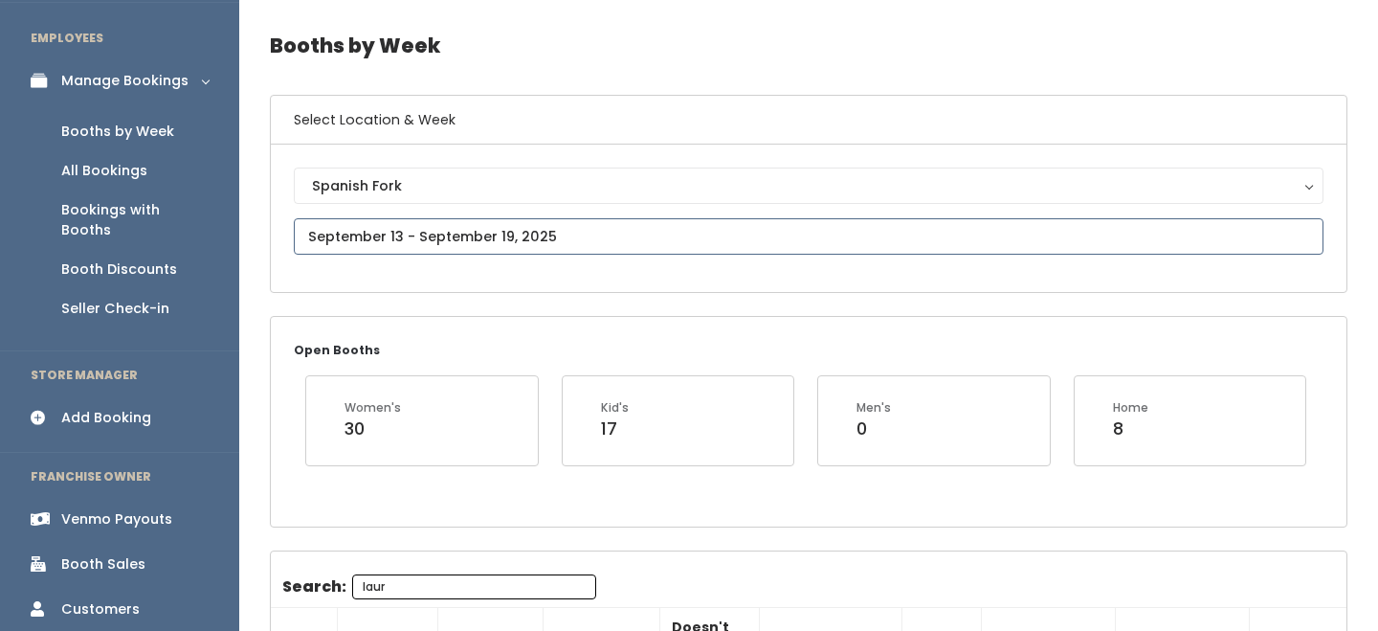
click at [450, 219] on input "text" at bounding box center [809, 236] width 1030 height 36
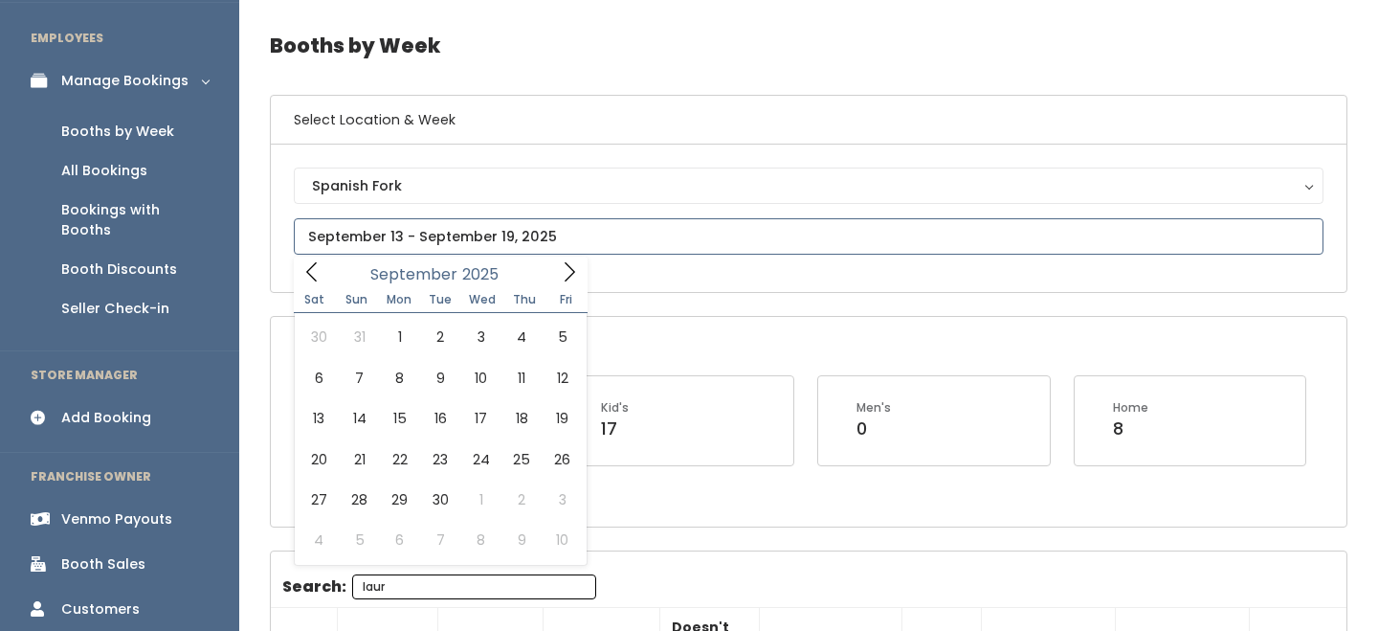
click at [568, 273] on icon at bounding box center [569, 271] width 21 height 21
type input "[DATE] to [DATE]"
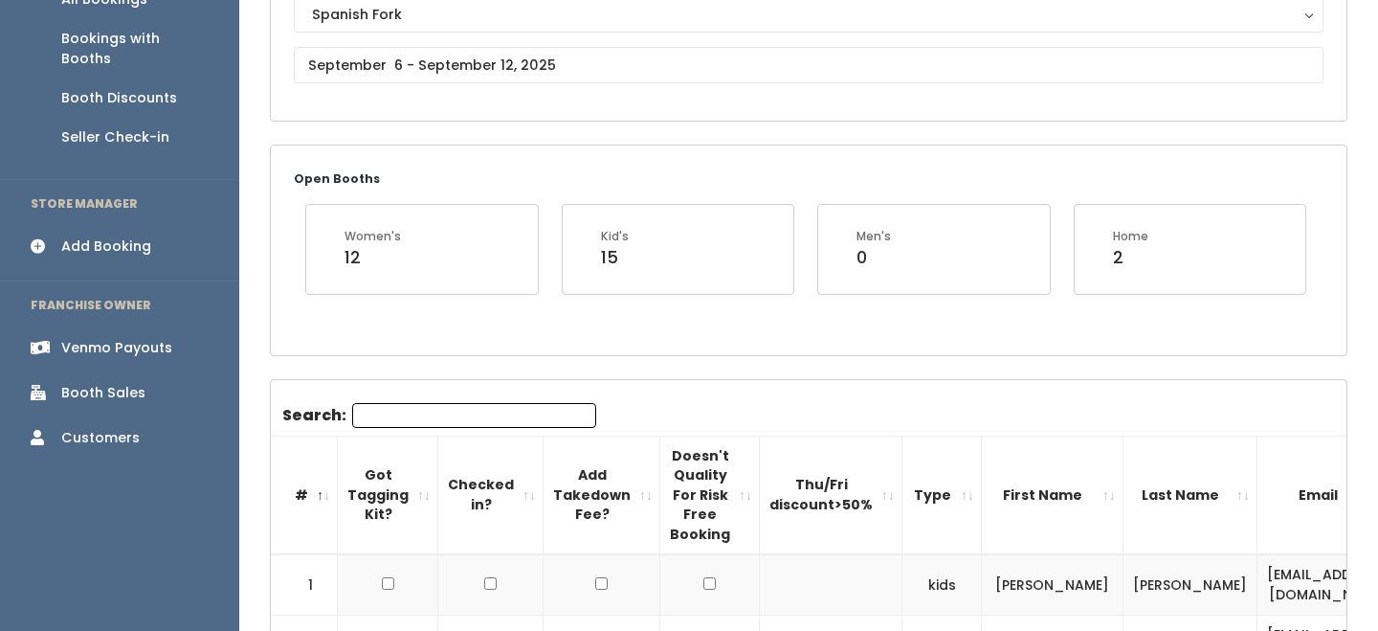
scroll to position [227, 0]
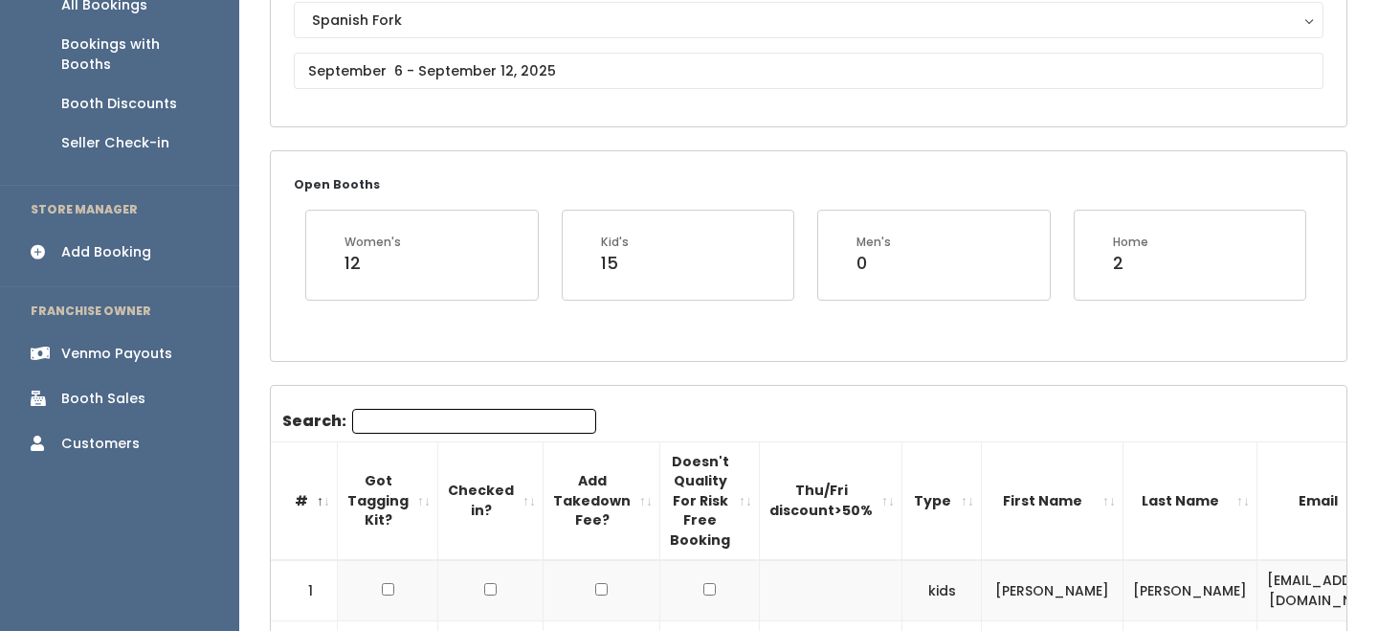
click at [146, 231] on link "Add Booking" at bounding box center [119, 252] width 239 height 43
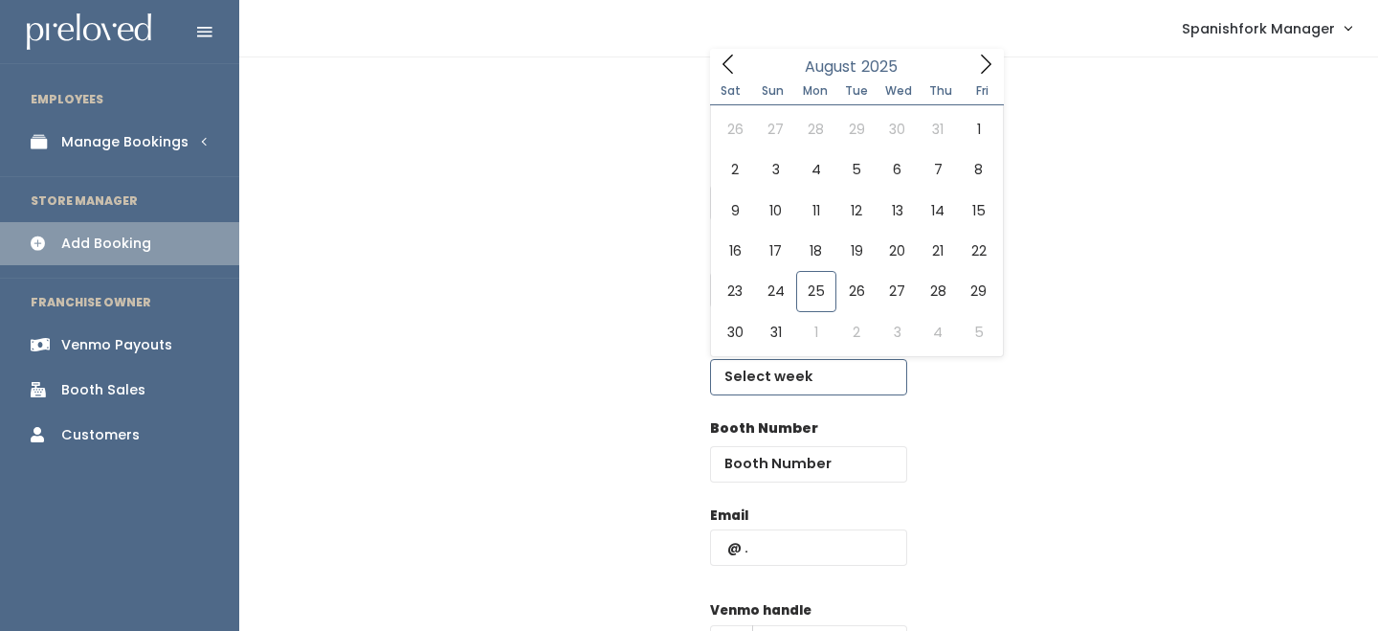
click at [772, 368] on input "text" at bounding box center [808, 377] width 197 height 36
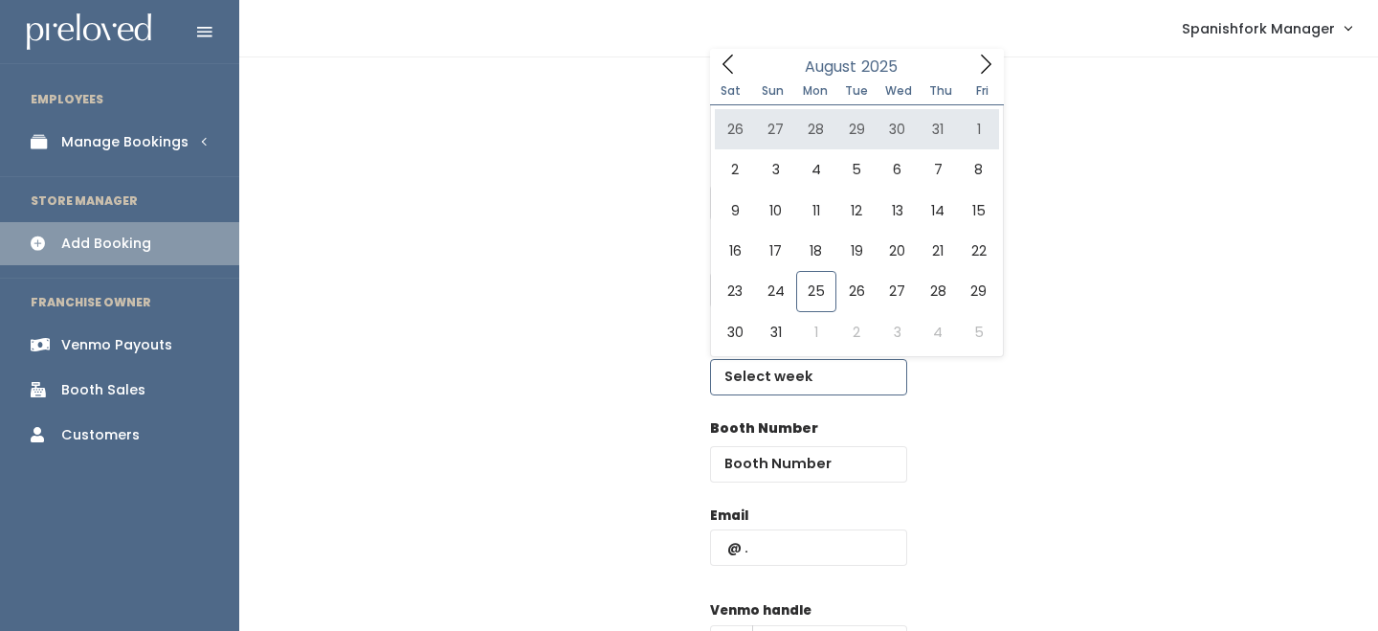
click at [993, 60] on icon at bounding box center [985, 64] width 21 height 21
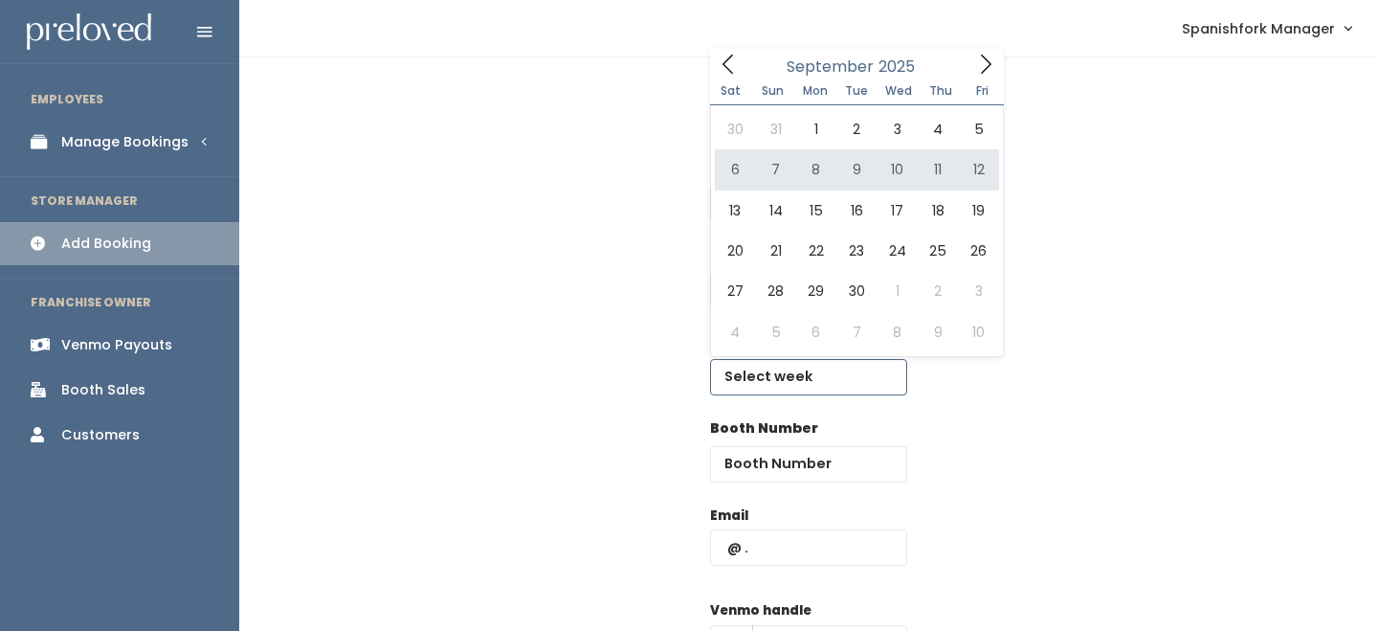
type input "[DATE] to [DATE]"
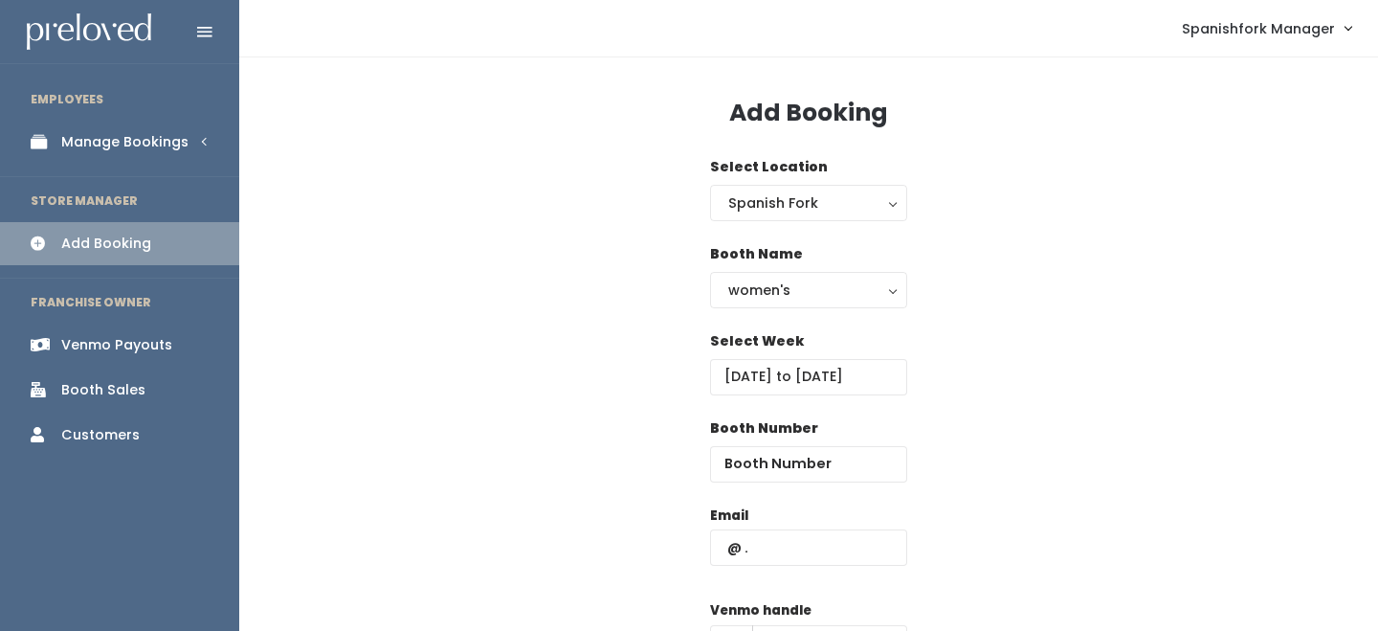
click at [786, 482] on div "Booth Number" at bounding box center [808, 461] width 197 height 87
click at [798, 464] on input "number" at bounding box center [808, 464] width 197 height 36
type input "57"
click at [778, 536] on input "text" at bounding box center [808, 547] width 197 height 36
paste input "randa.rawrr@gmail.com"
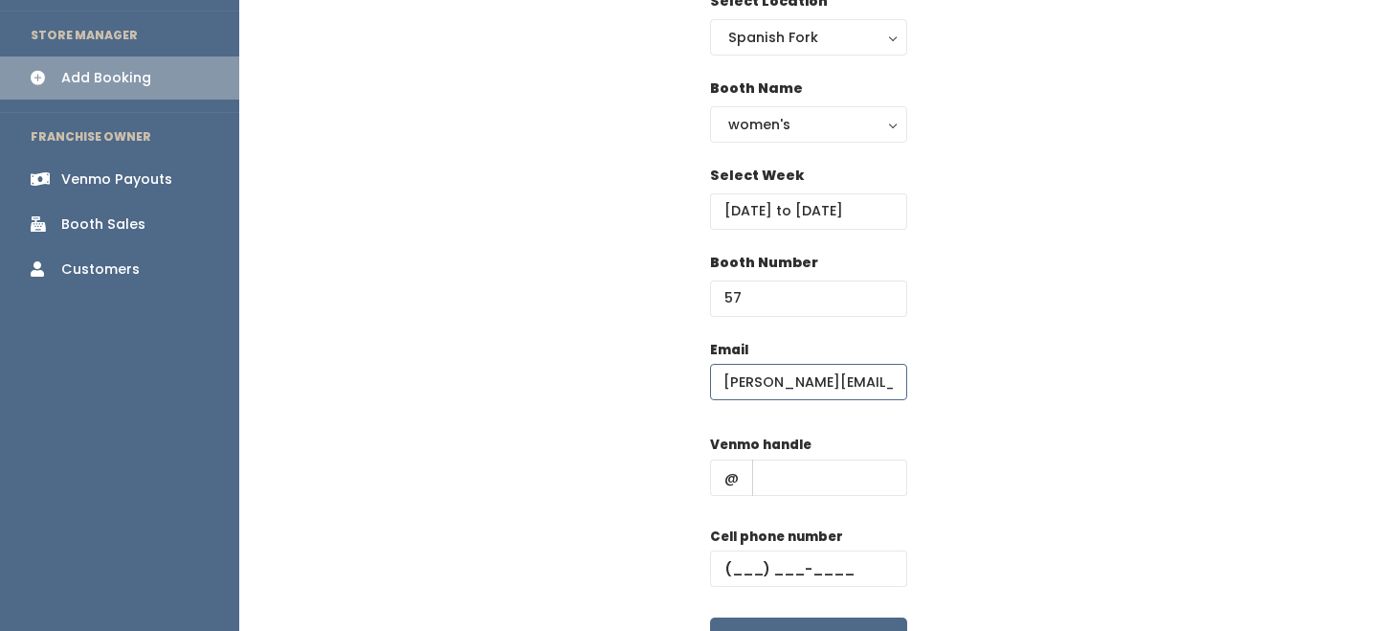
scroll to position [243, 0]
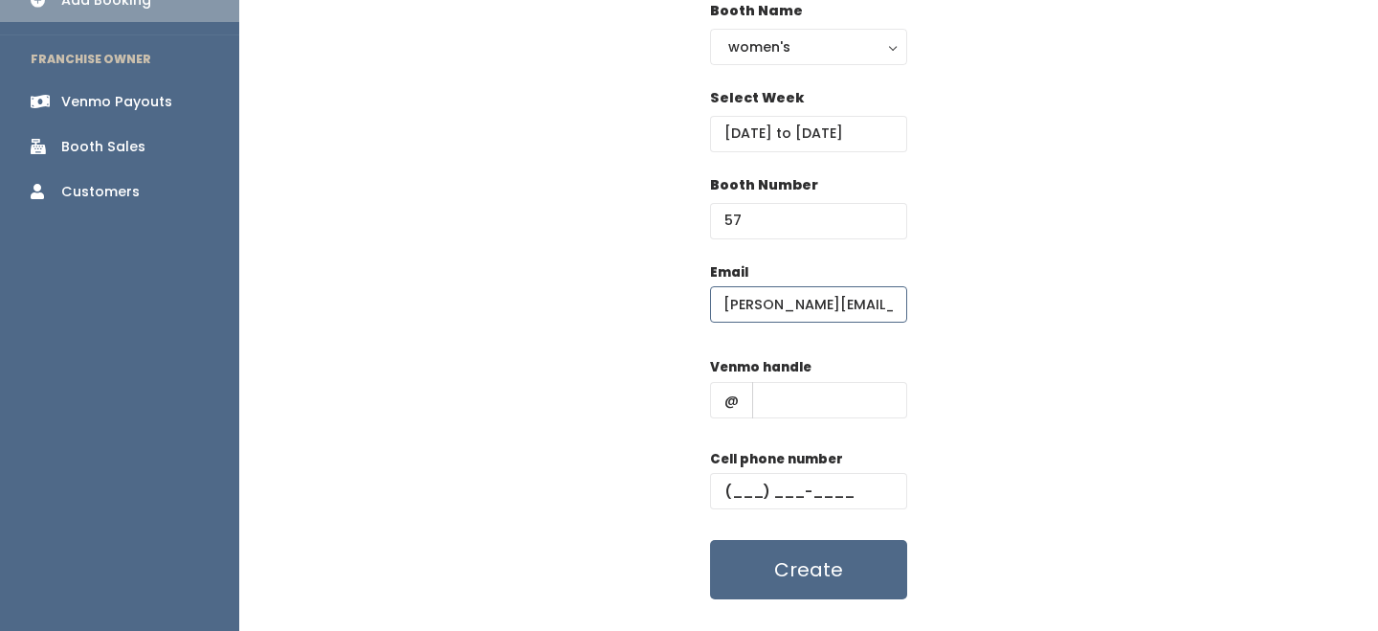
type input "randa.rawrr@gmail.com"
click at [824, 379] on div "Venmo handle @" at bounding box center [808, 395] width 197 height 77
click at [824, 391] on input "text" at bounding box center [829, 400] width 155 height 36
type input "-"
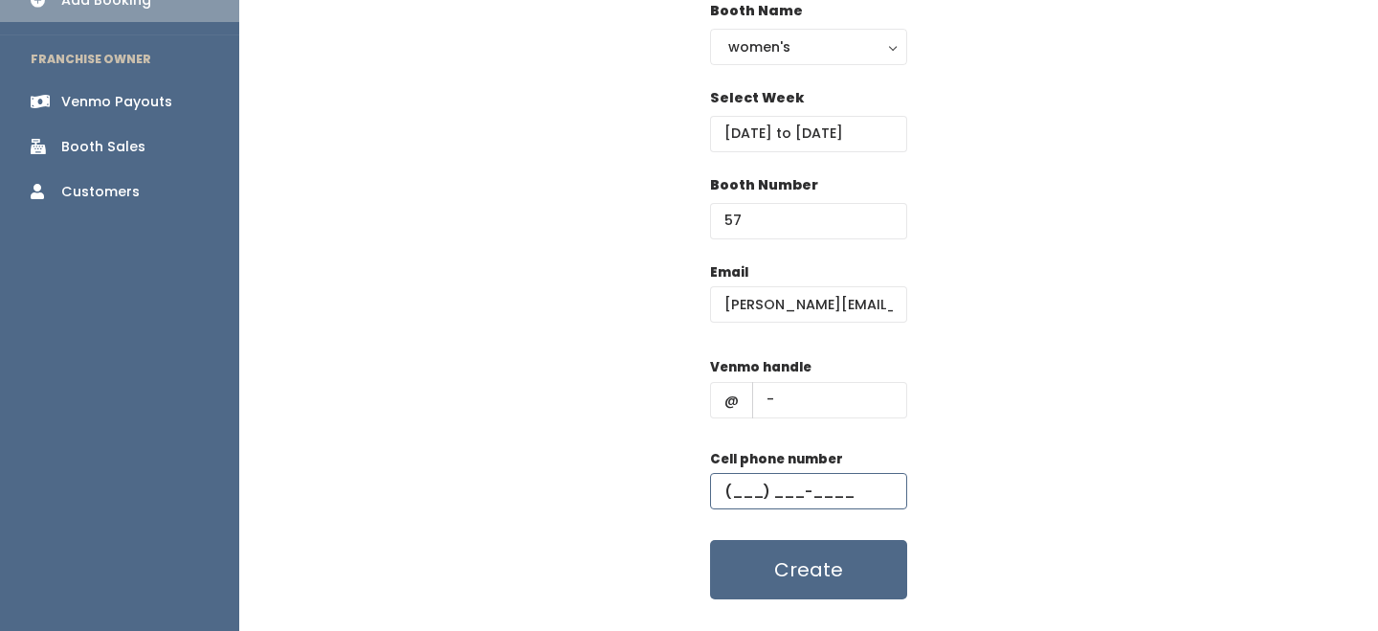
click at [812, 486] on input "text" at bounding box center [808, 491] width 197 height 36
type input "(555) 555-5555"
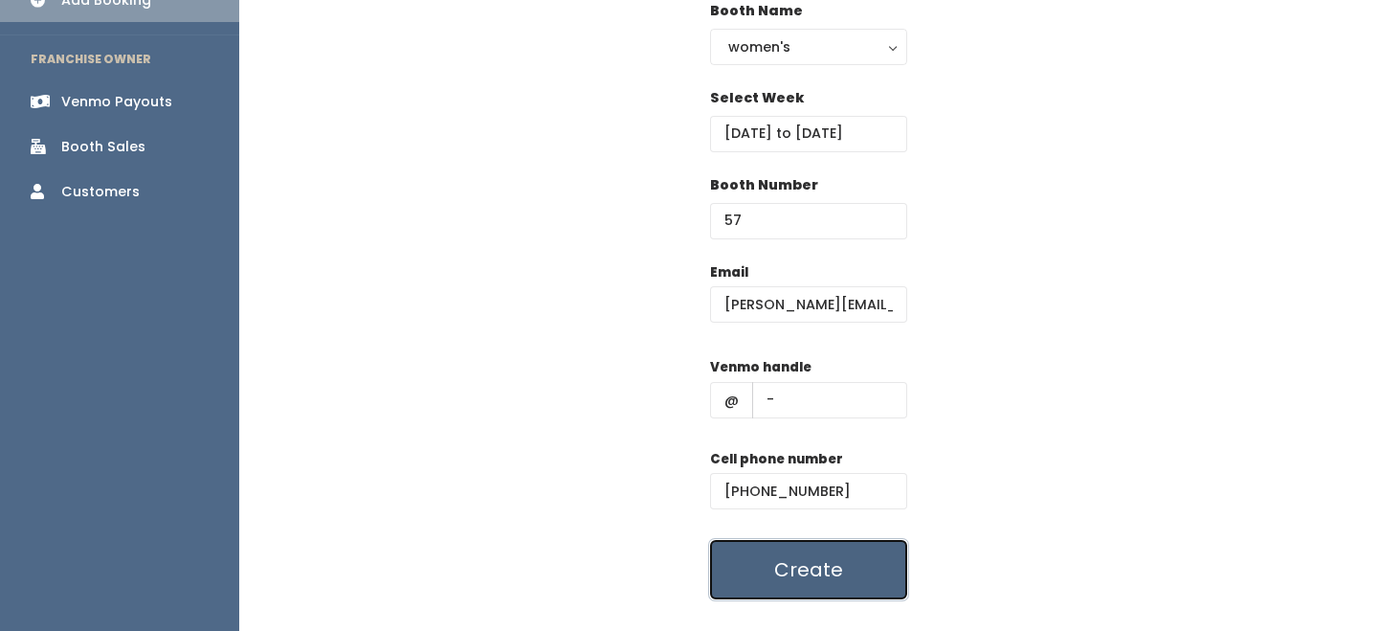
click at [826, 565] on button "Create" at bounding box center [808, 569] width 197 height 59
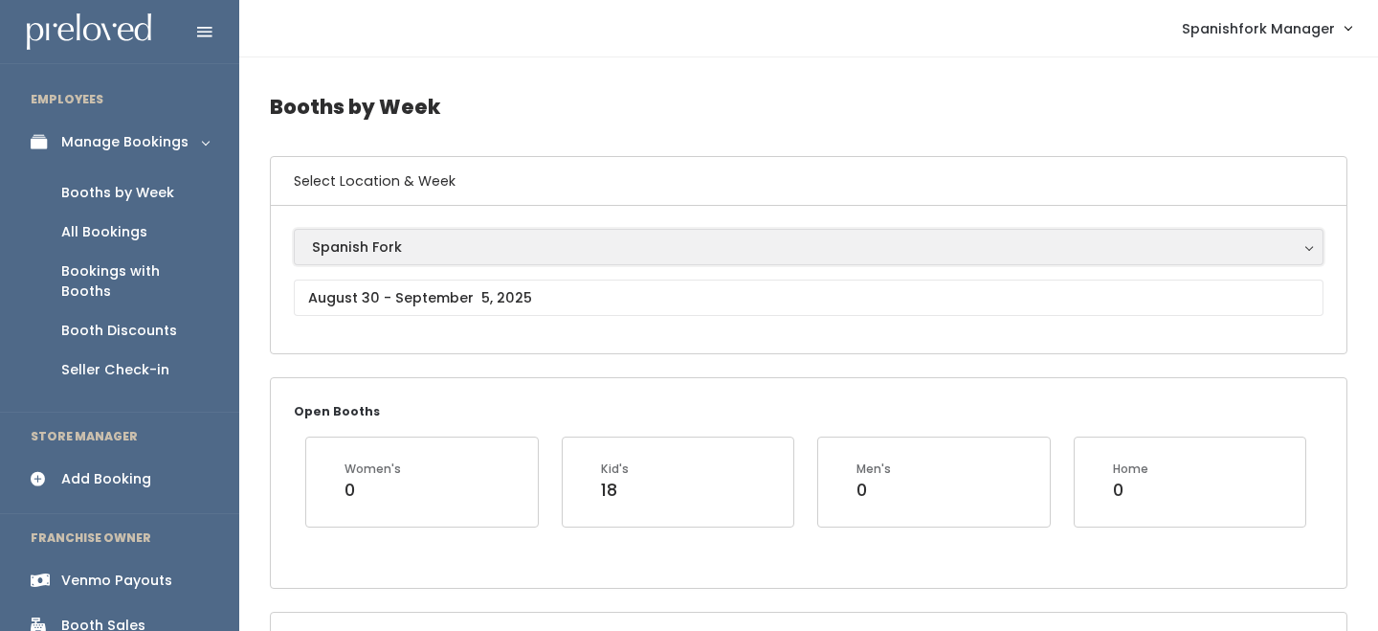
click at [330, 249] on div "Spanish Fork" at bounding box center [809, 246] width 994 height 21
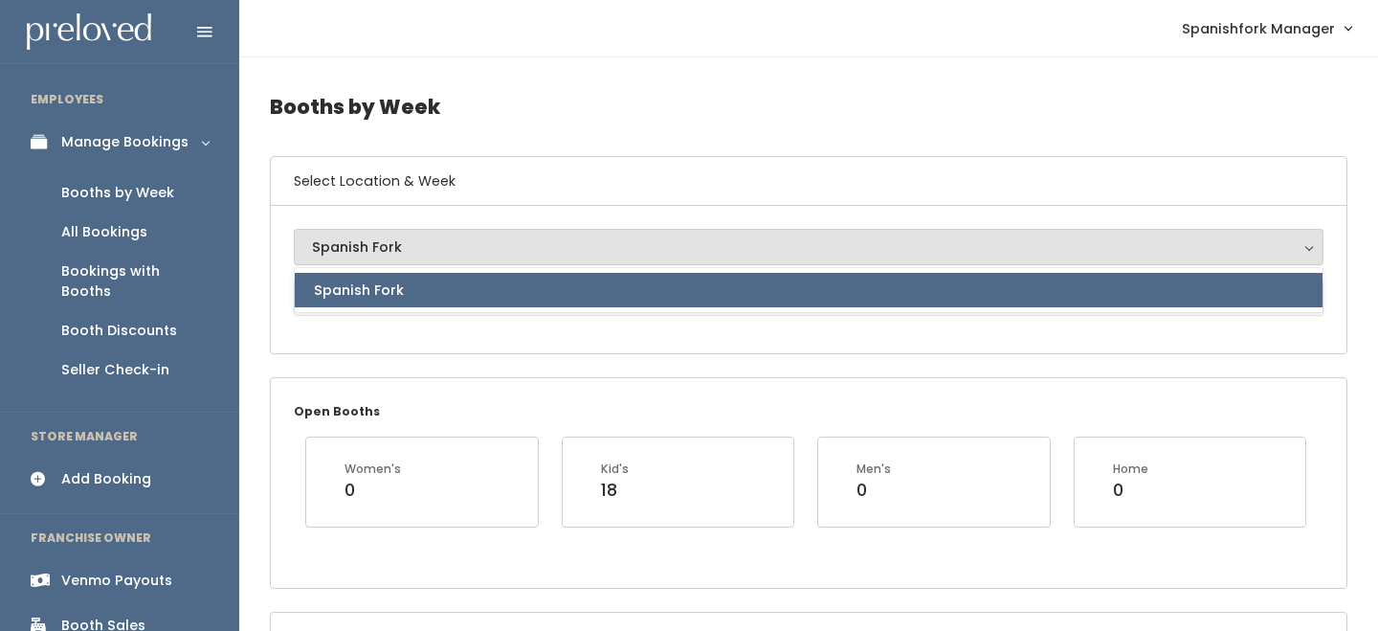
click at [343, 317] on div "Spanish Fork Spanish Fork Spanish Fork" at bounding box center [809, 279] width 1030 height 101
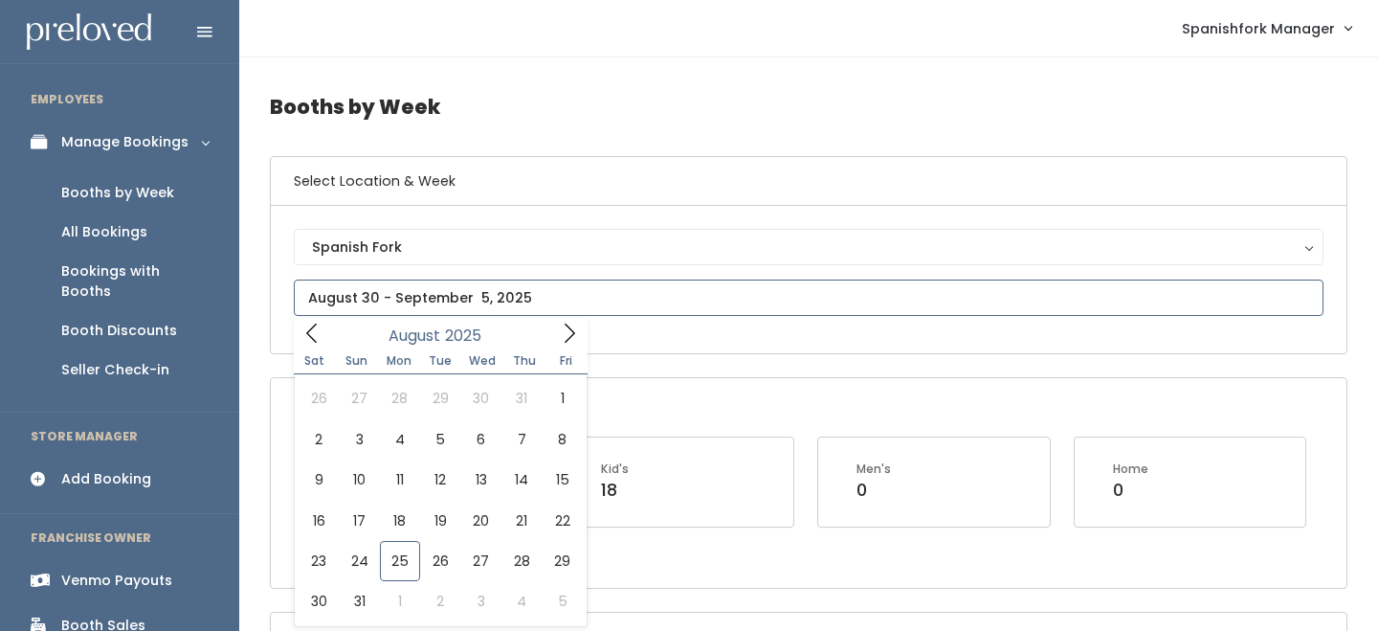
click at [347, 312] on input "text" at bounding box center [809, 298] width 1030 height 36
click at [585, 334] on span at bounding box center [569, 333] width 36 height 30
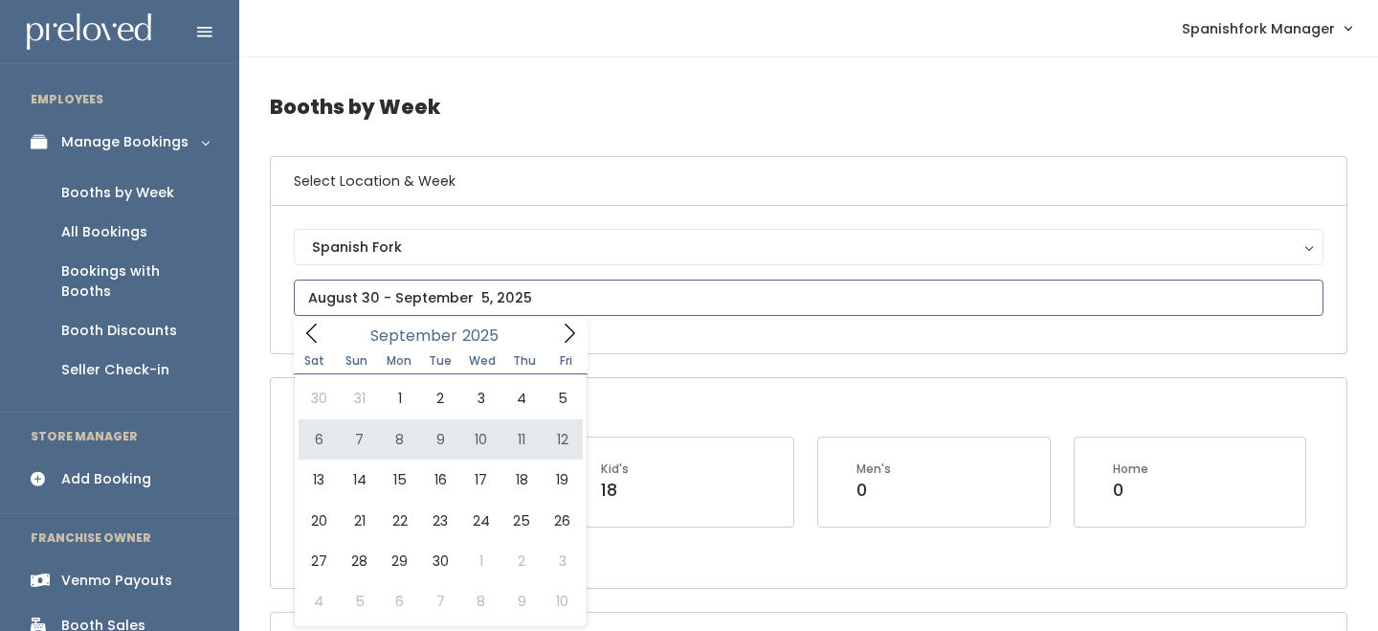
type input "September 6 to September 12"
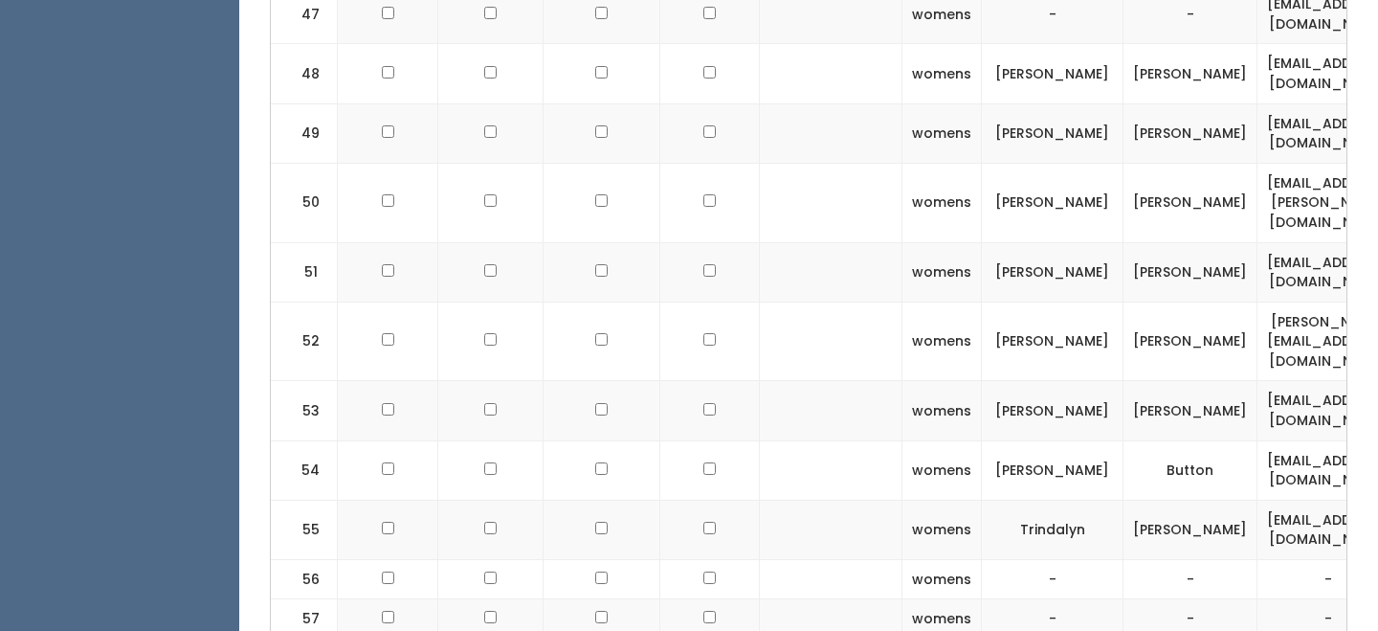
scroll to position [3326, 0]
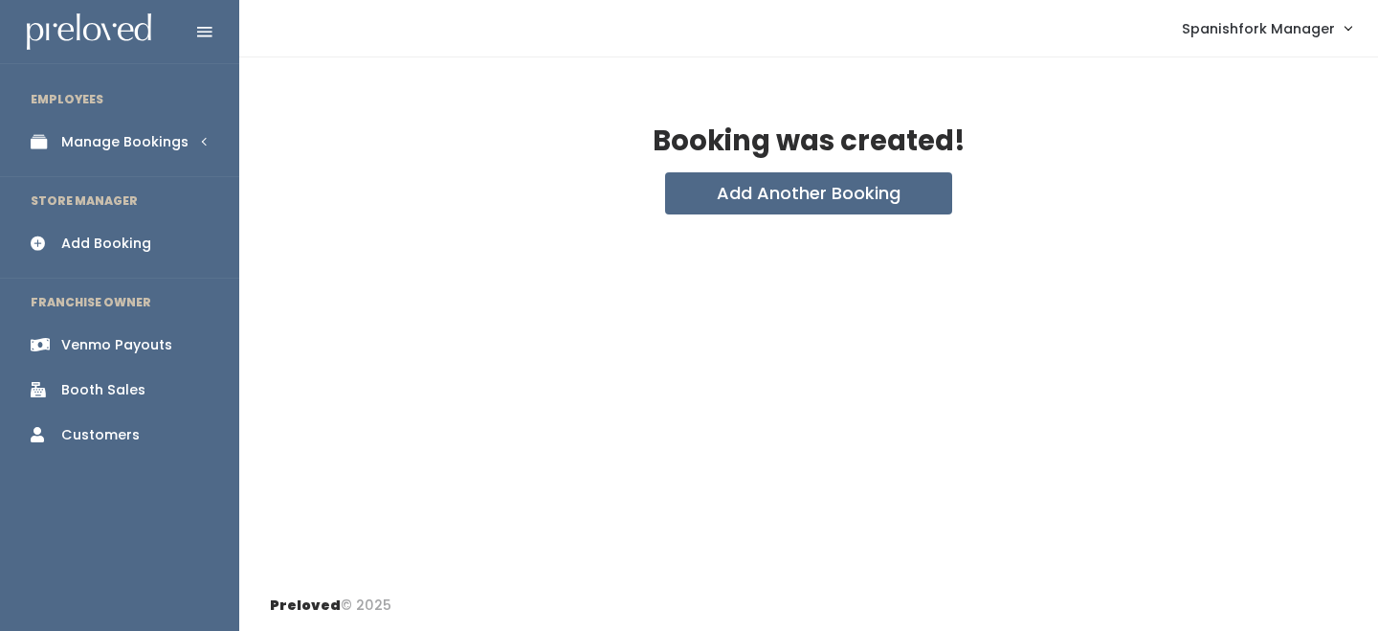
click at [164, 143] on div "Manage Bookings" at bounding box center [124, 142] width 127 height 20
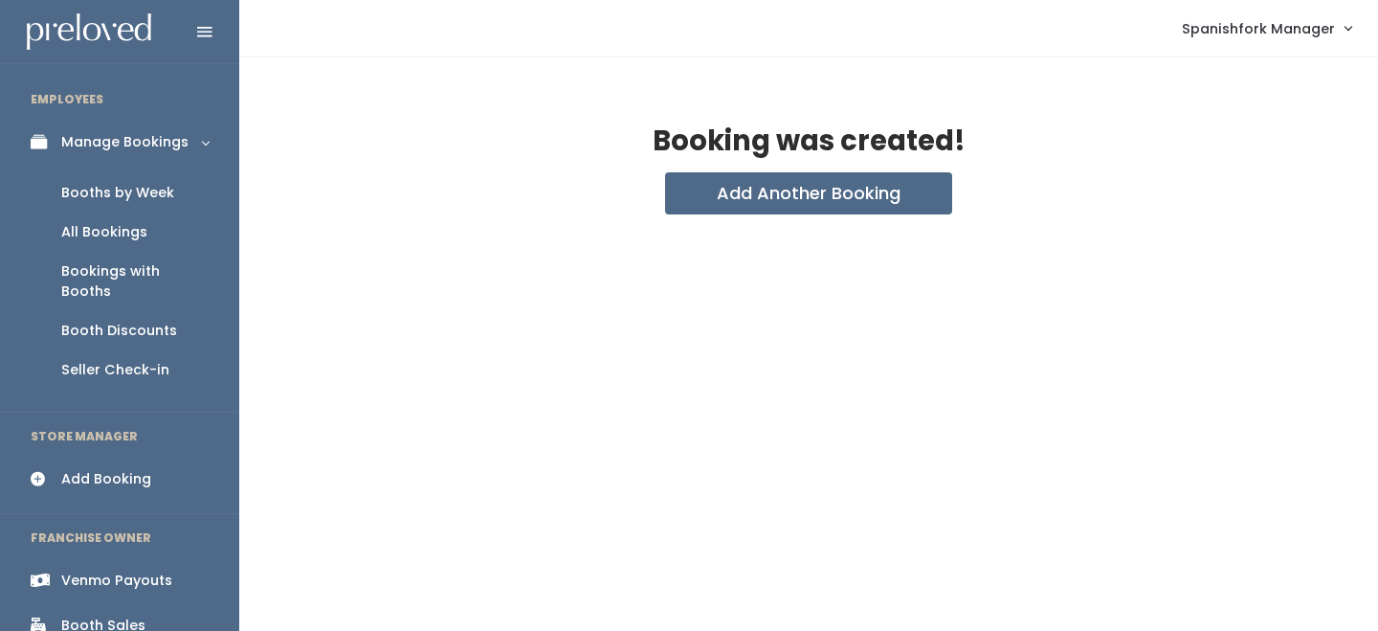
click at [146, 189] on div "Booths by Week" at bounding box center [117, 193] width 113 height 20
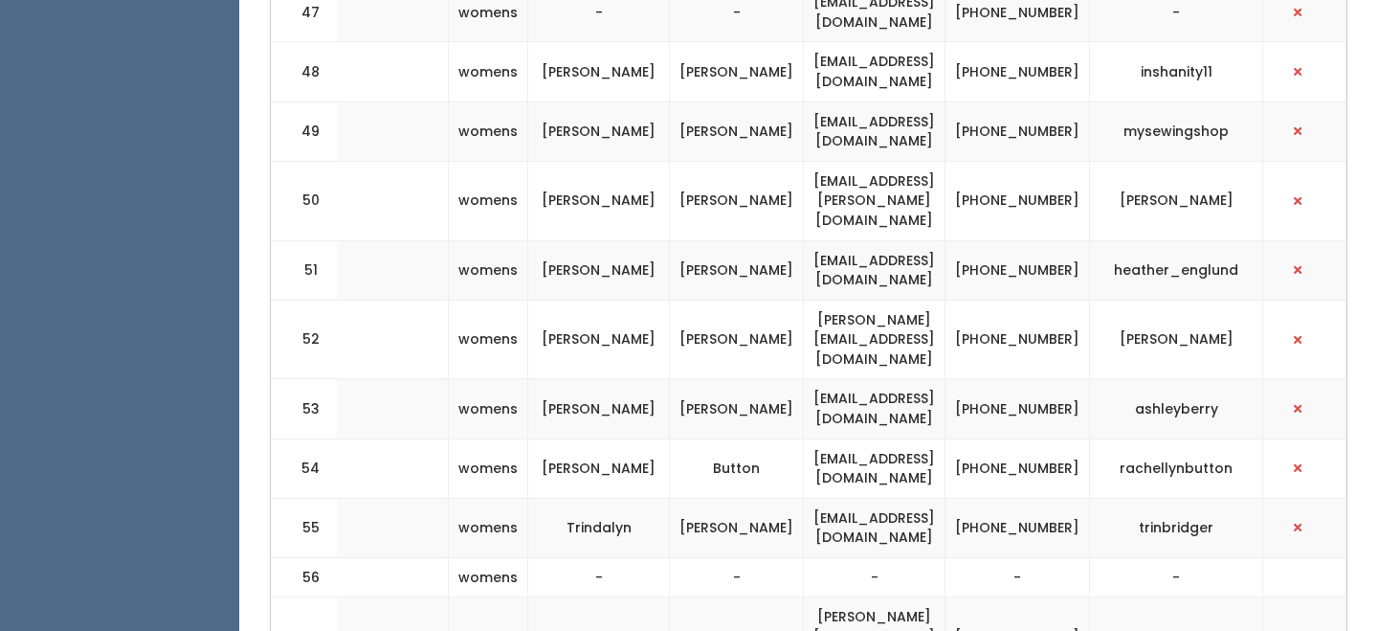
scroll to position [0, 540]
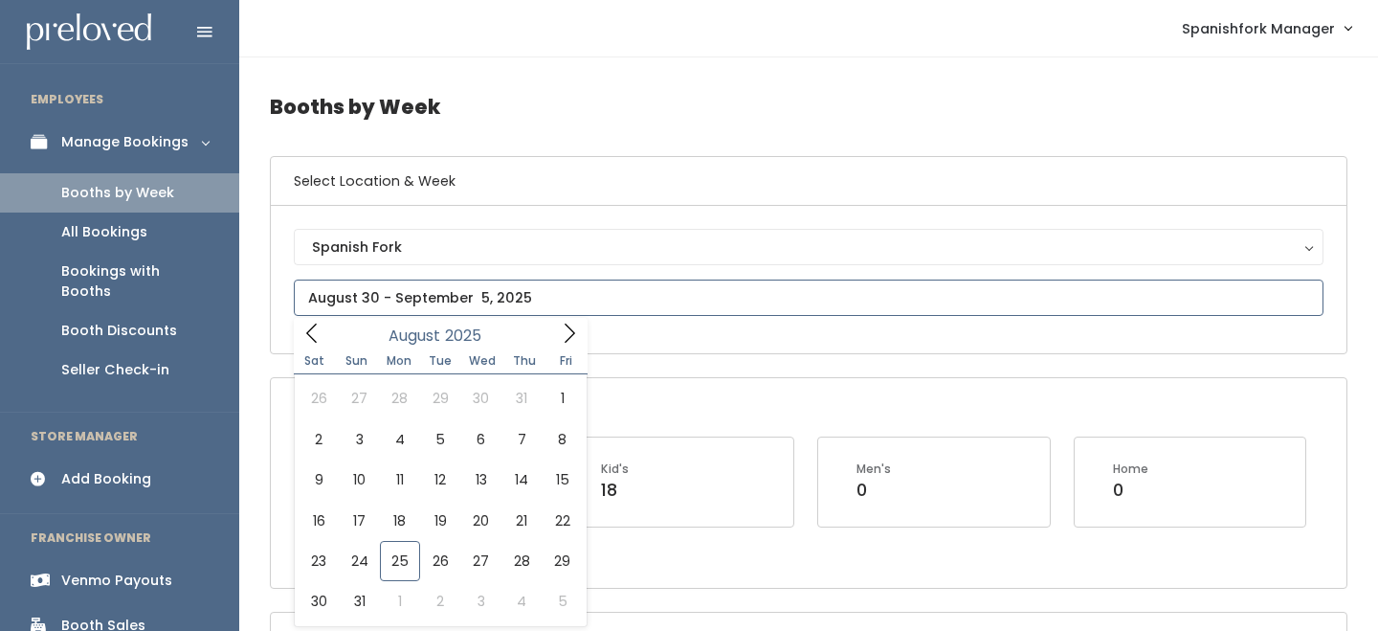
click at [384, 295] on input "text" at bounding box center [809, 298] width 1030 height 36
type input "August 23 to August 29"
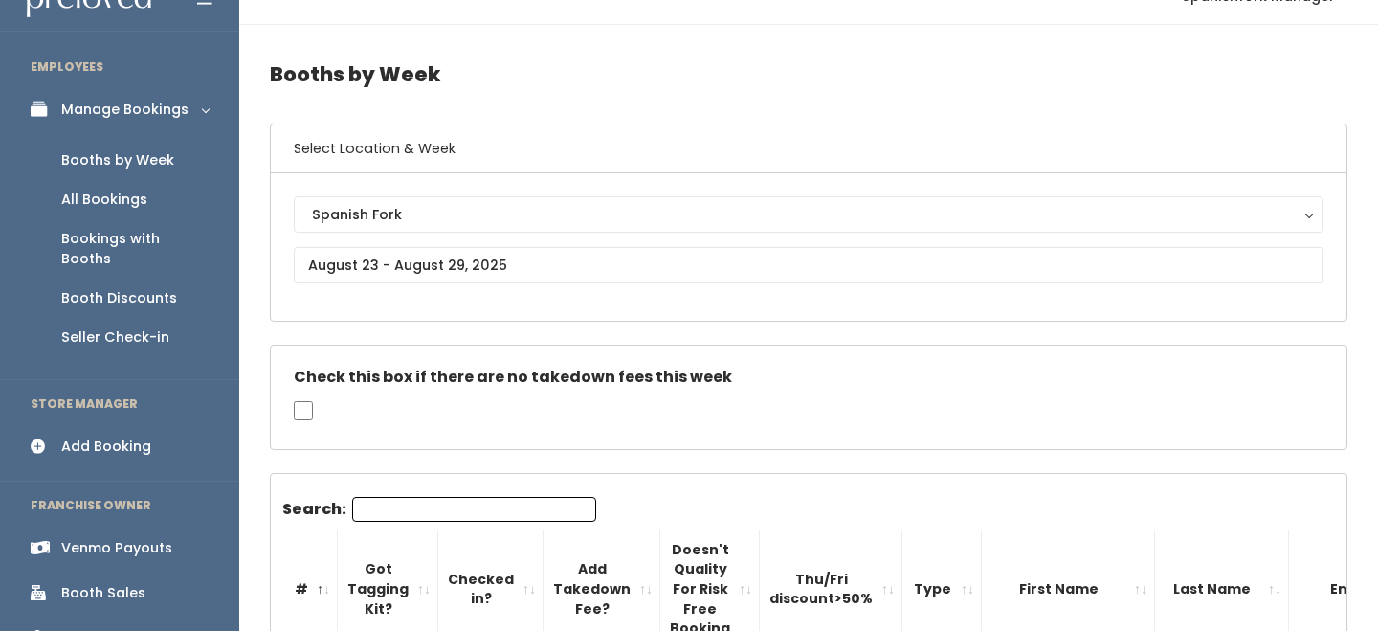
click at [381, 520] on input "Search:" at bounding box center [474, 509] width 244 height 25
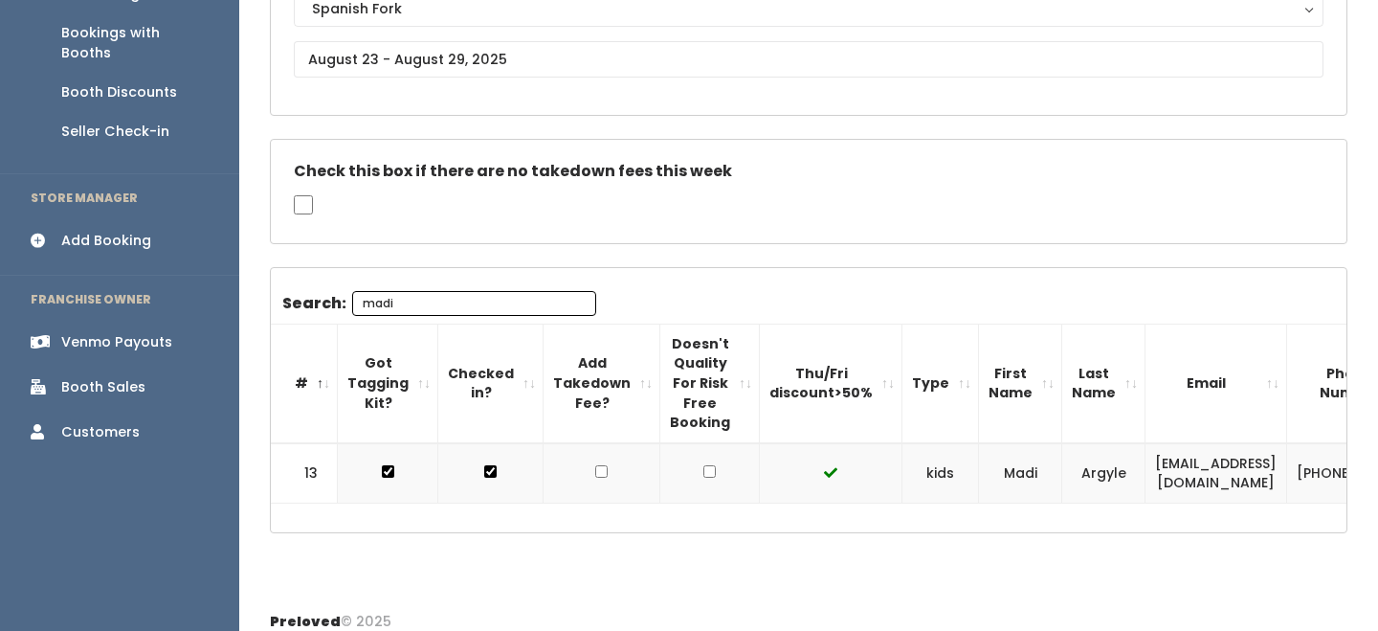
scroll to position [243, 0]
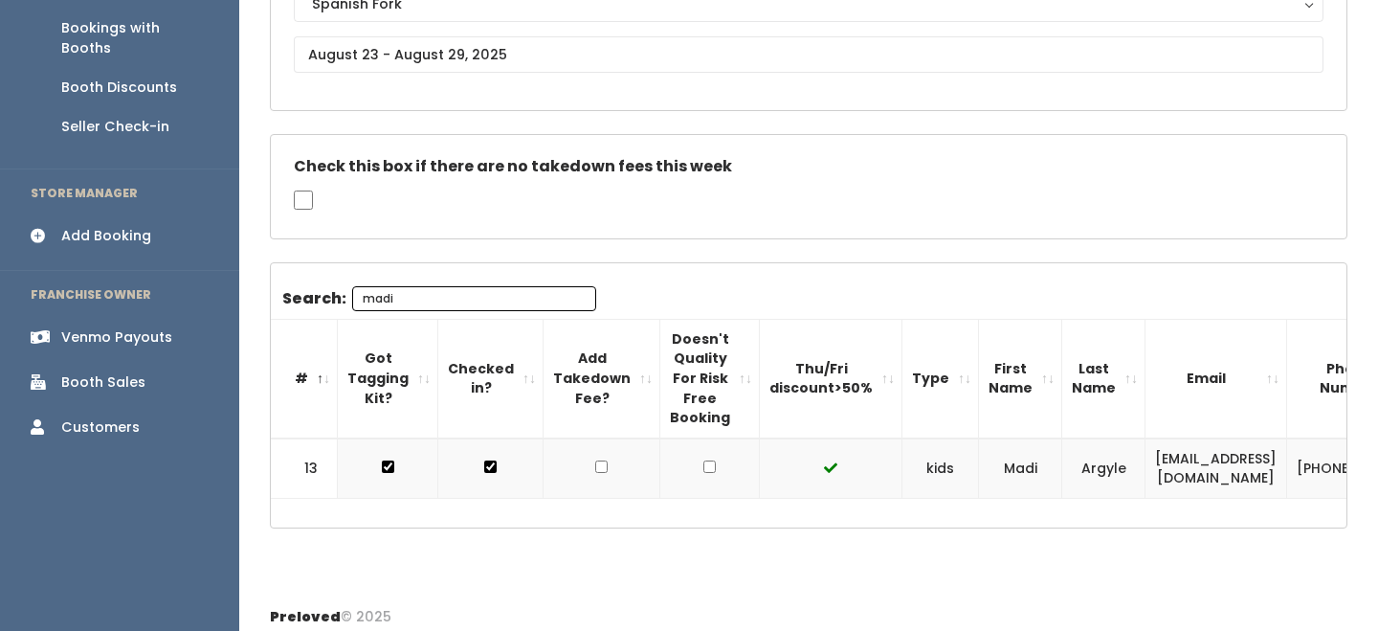
type input "madi"
click at [1147, 470] on td "[EMAIL_ADDRESS][DOMAIN_NAME]" at bounding box center [1217, 468] width 142 height 60
copy tr "[EMAIL_ADDRESS][DOMAIN_NAME]"
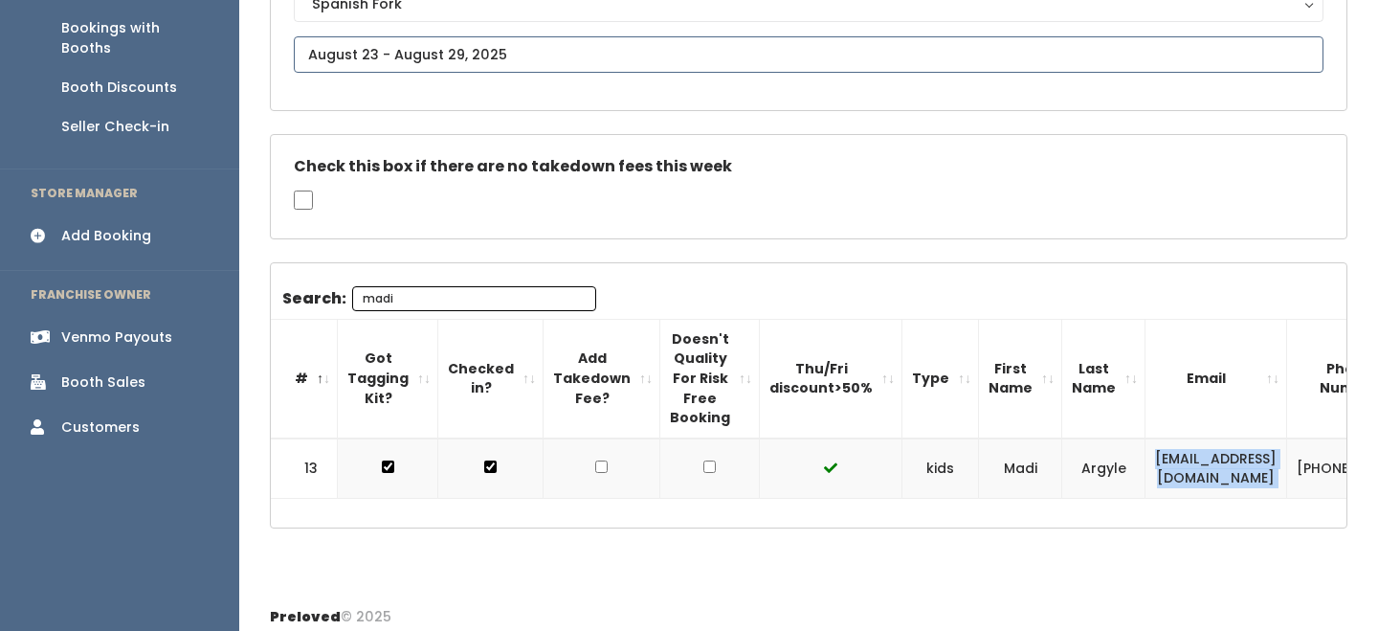
click at [430, 48] on input "text" at bounding box center [809, 54] width 1030 height 36
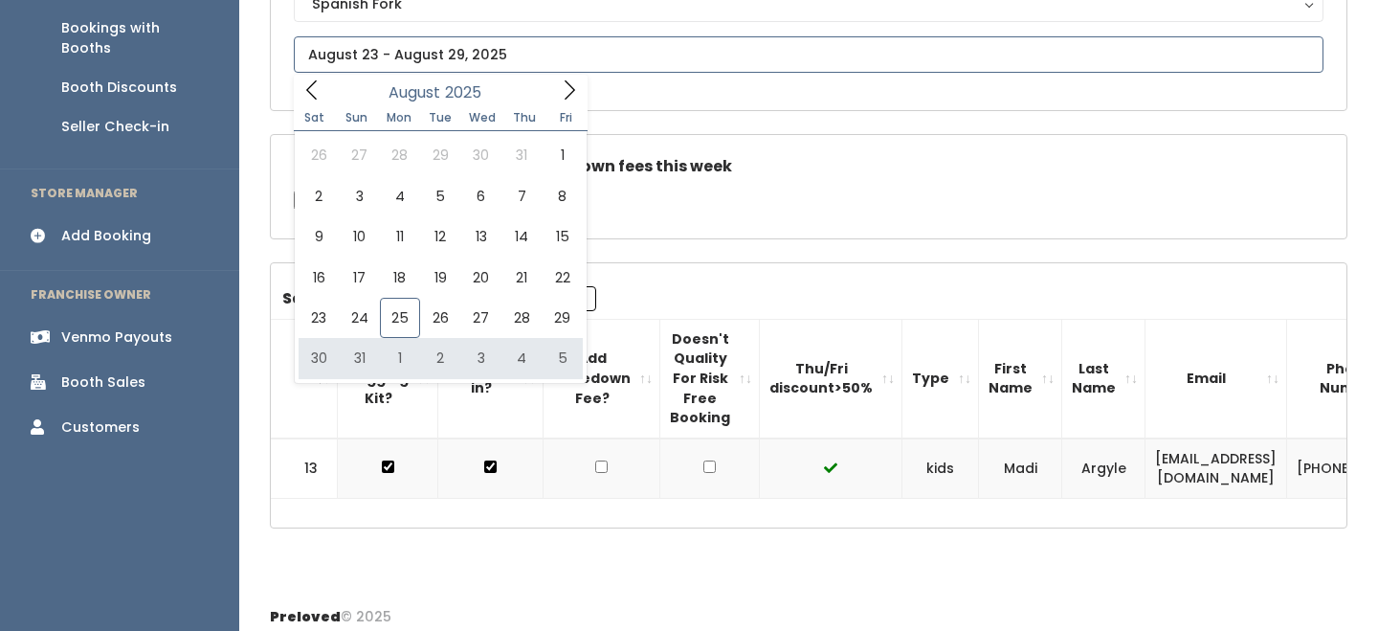
type input "[DATE] to [DATE]"
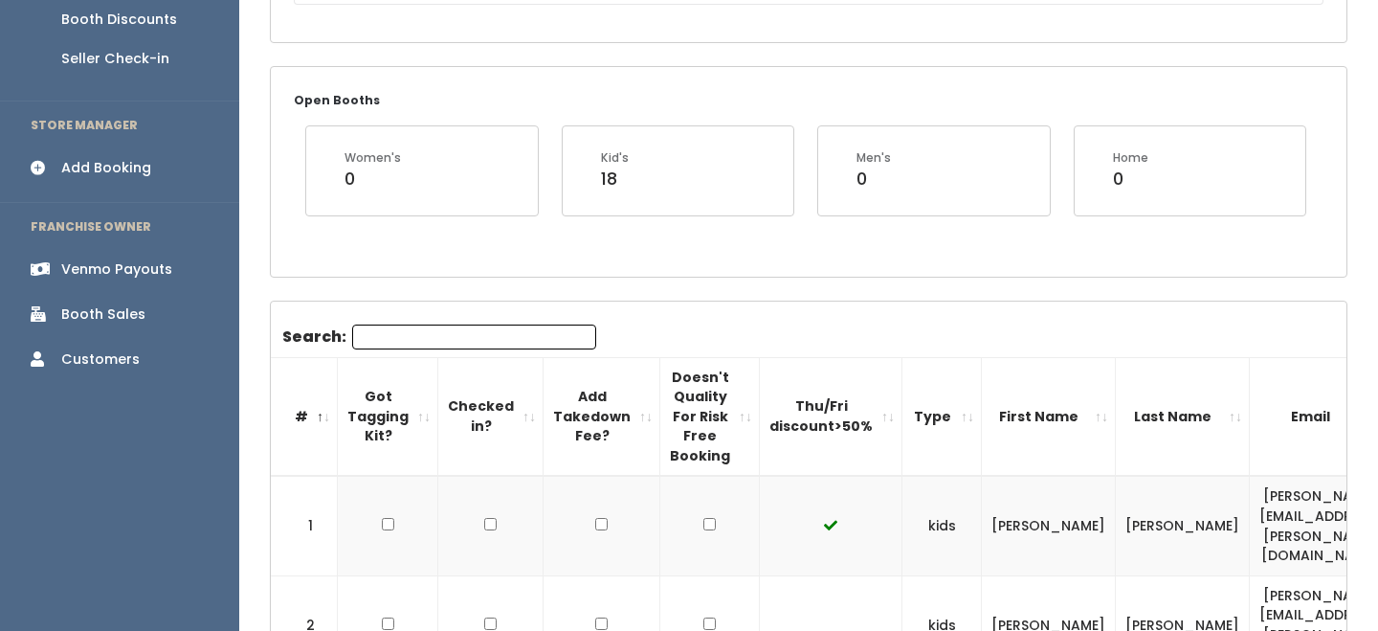
scroll to position [324, 0]
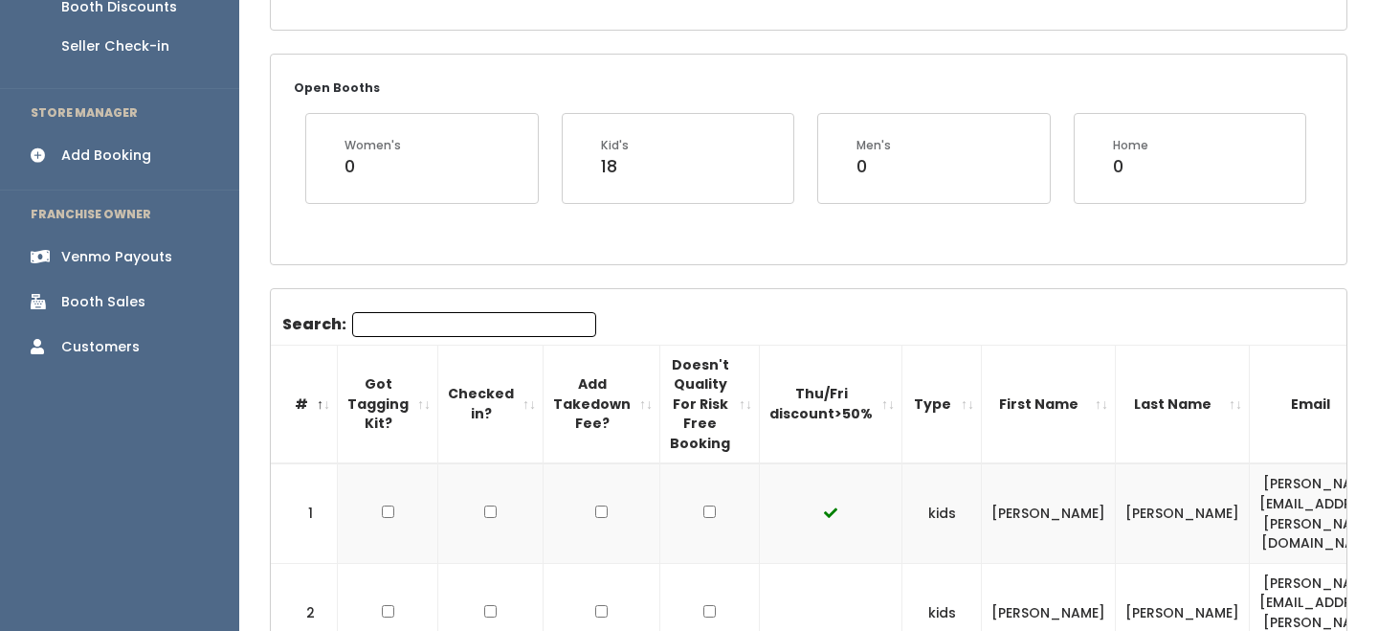
click at [426, 333] on input "Search:" at bounding box center [474, 324] width 244 height 25
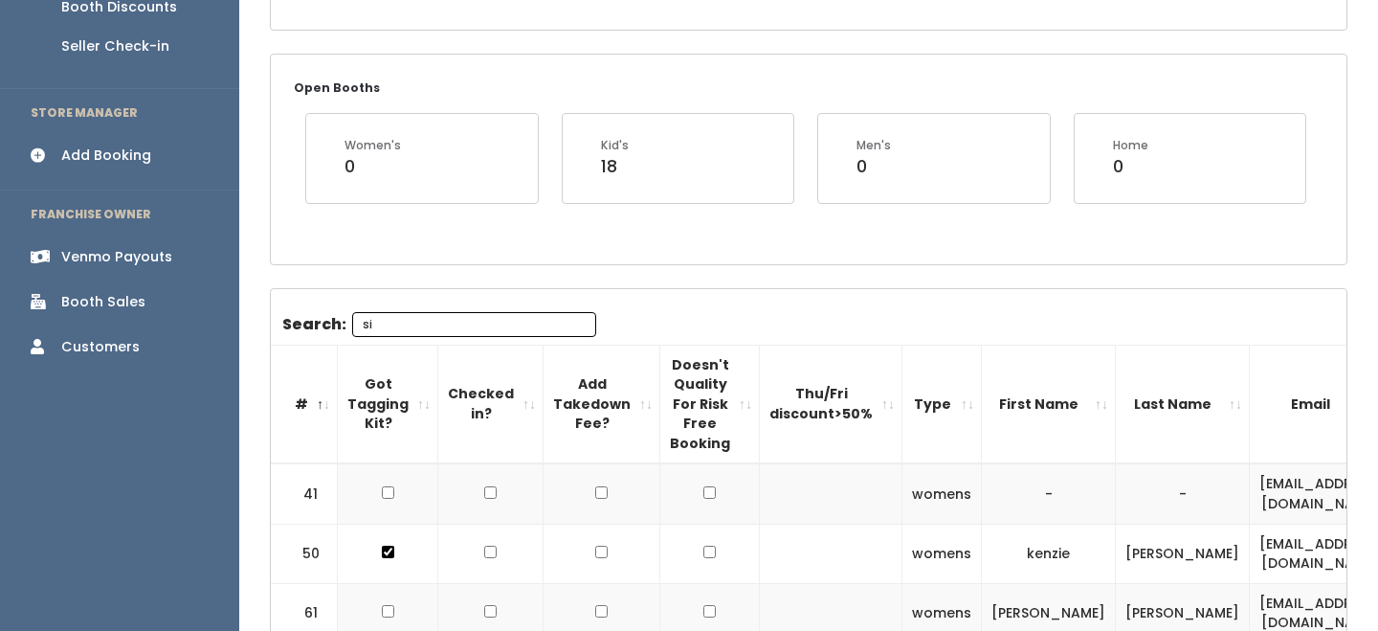
type input "s"
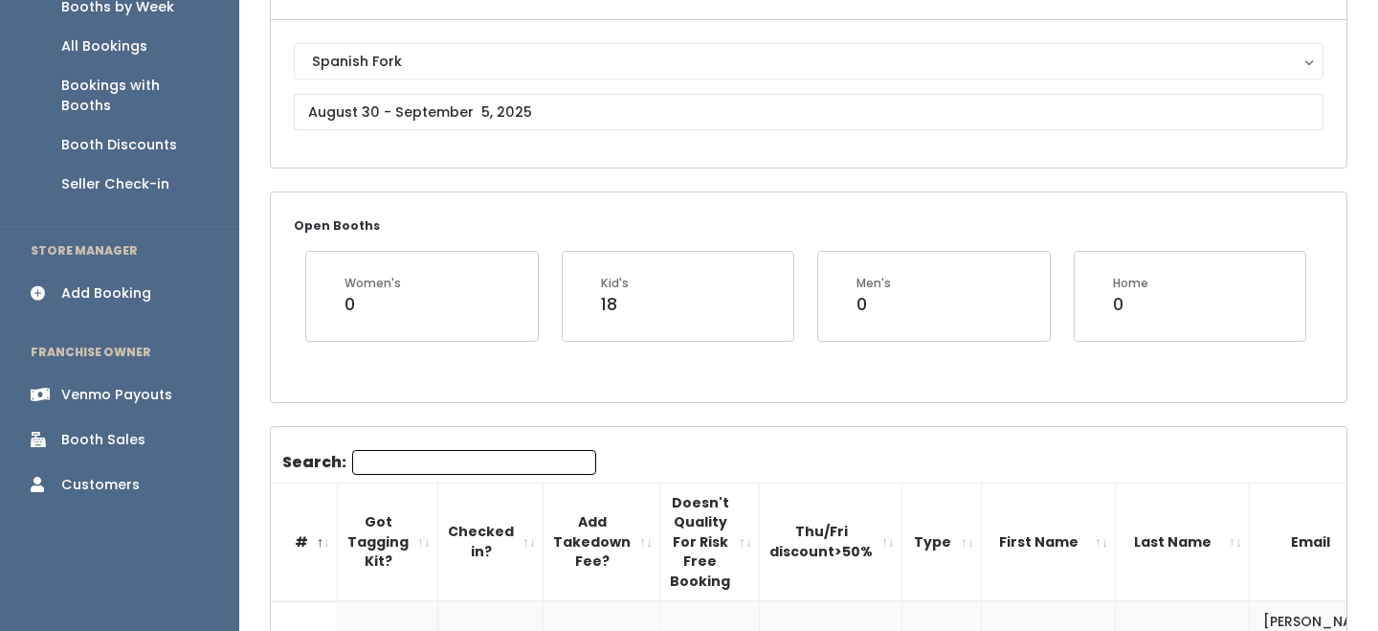
scroll to position [173, 0]
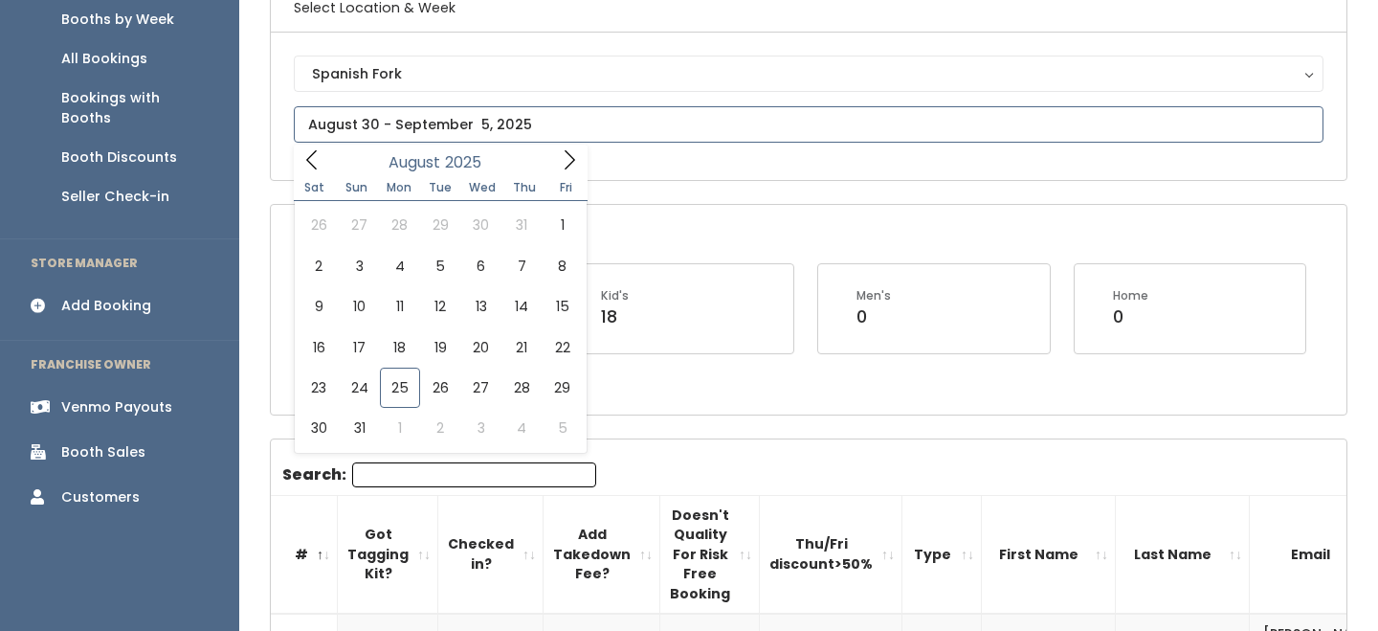
click at [413, 137] on input "text" at bounding box center [809, 124] width 1030 height 36
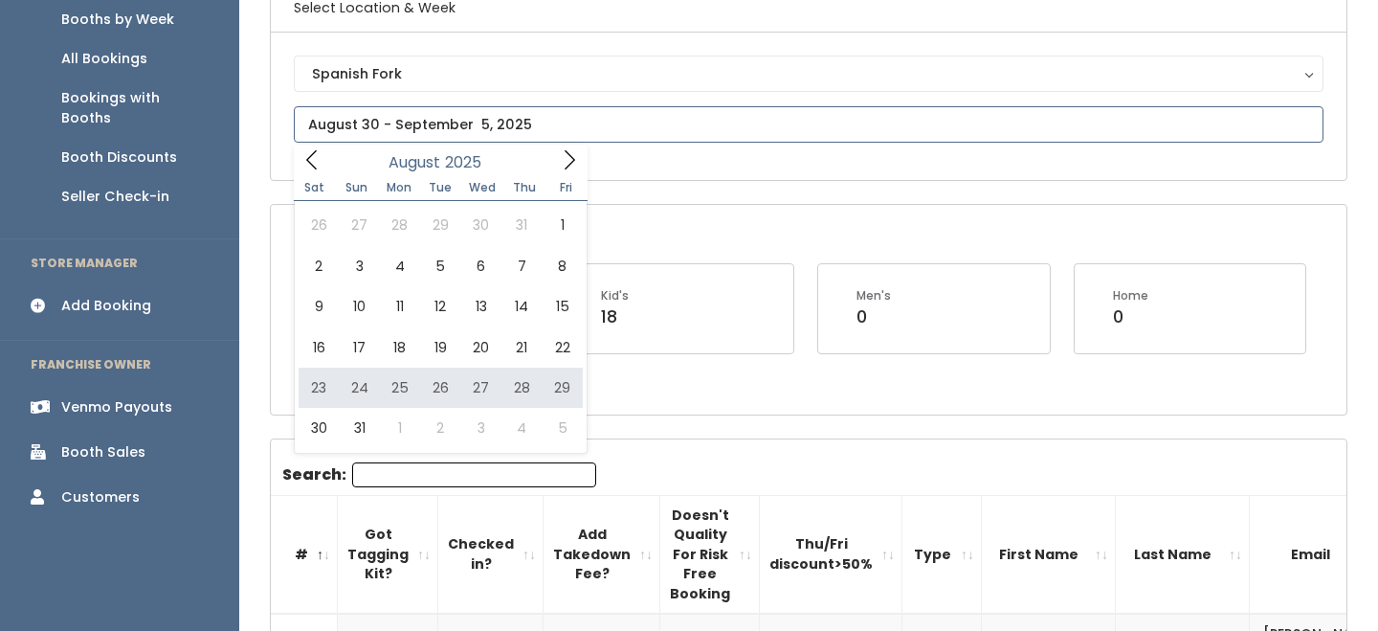
type input "August 23 to August 29"
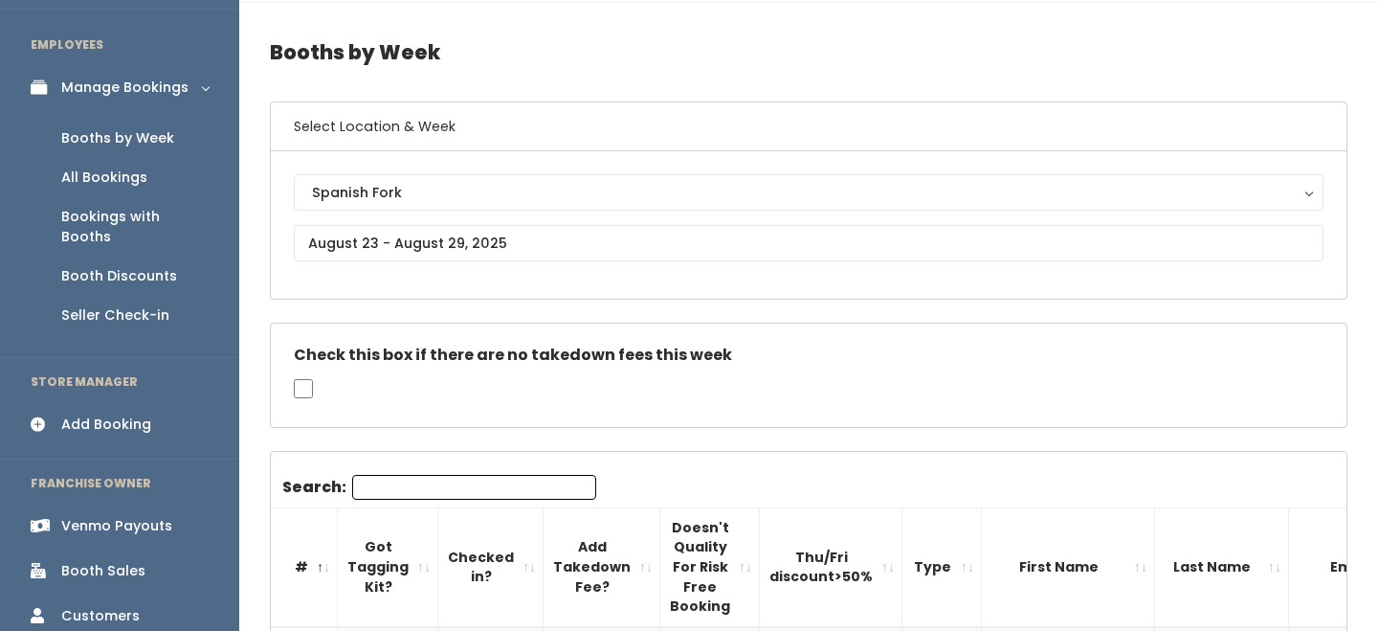
click at [391, 500] on div "Search:" at bounding box center [439, 491] width 314 height 33
click at [392, 494] on input "Search:" at bounding box center [474, 487] width 244 height 25
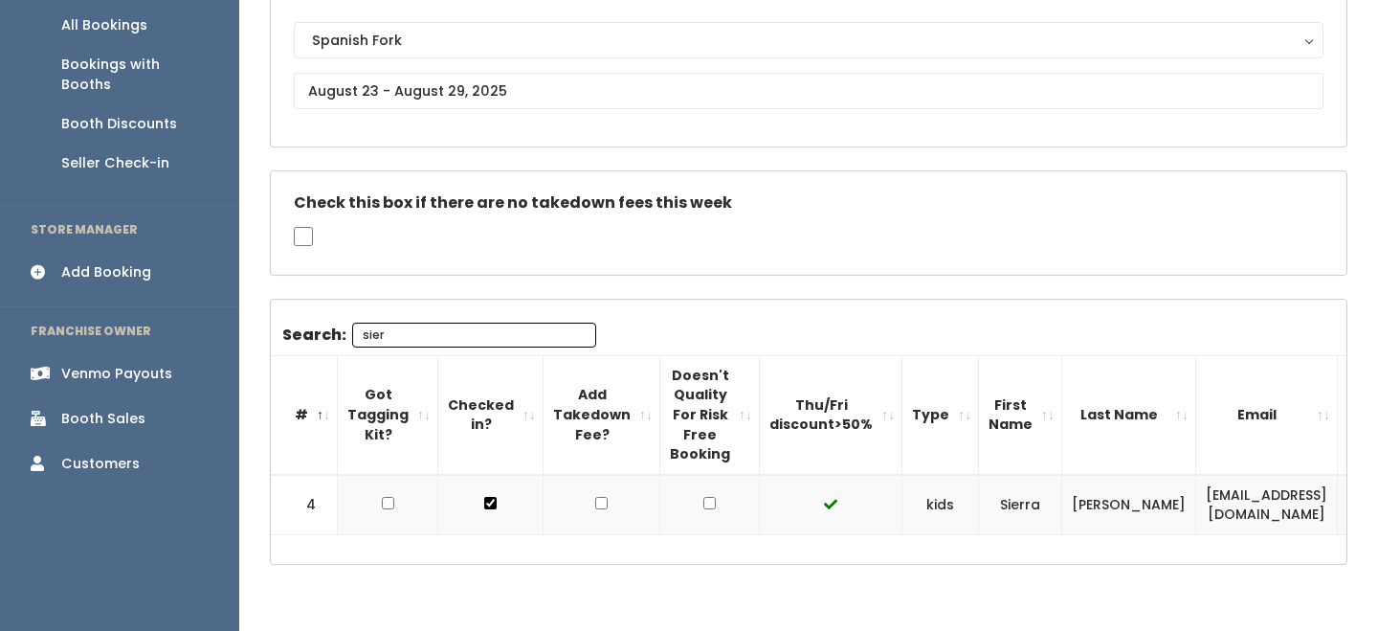
scroll to position [206, 0]
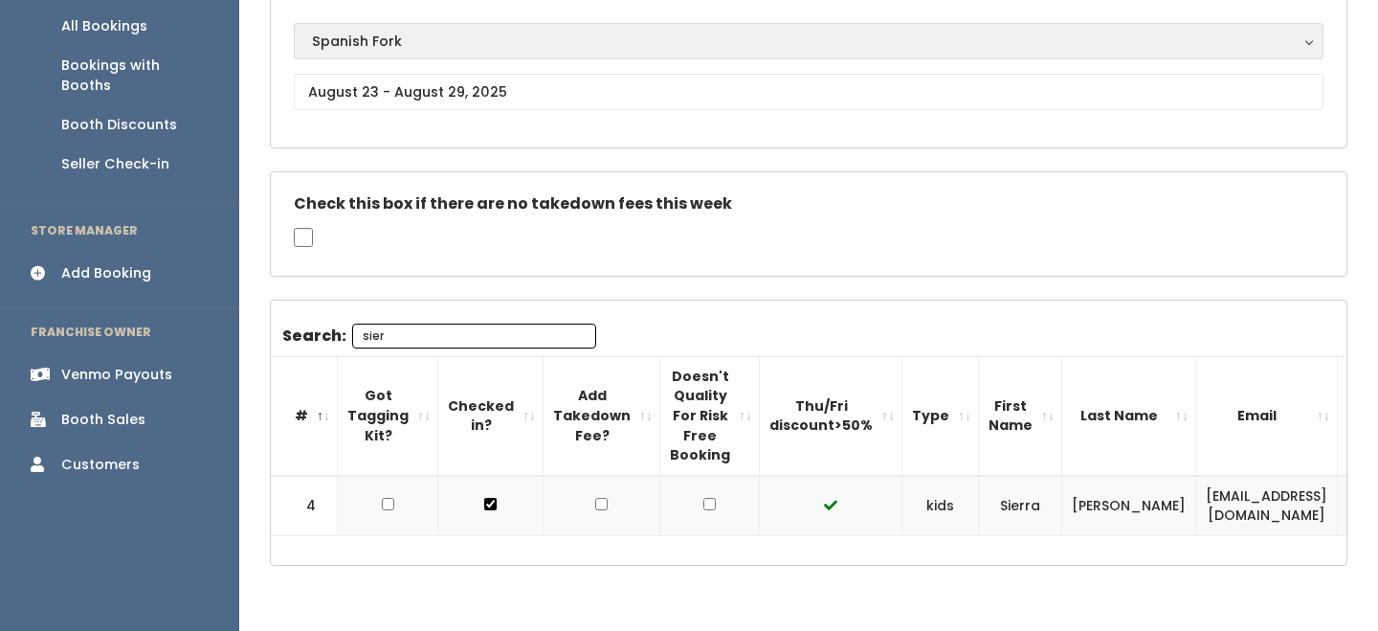
type input "sier"
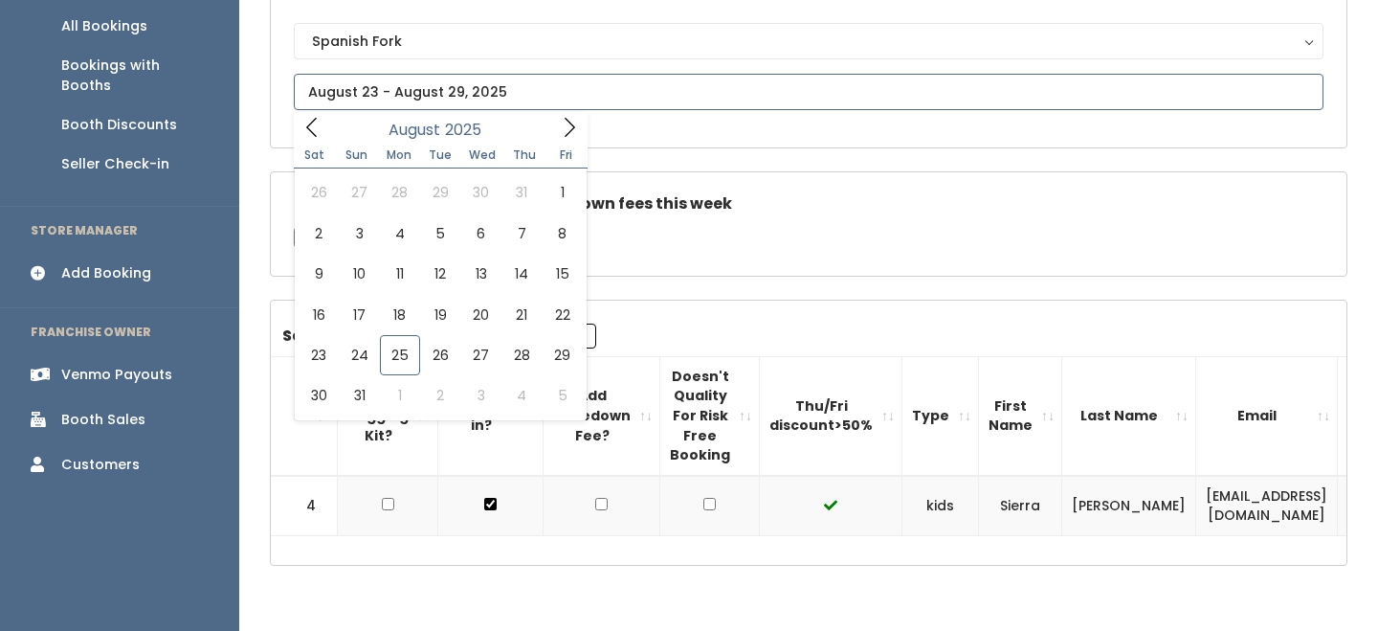
click at [439, 86] on input "text" at bounding box center [809, 92] width 1030 height 36
type input "[DATE] to [DATE]"
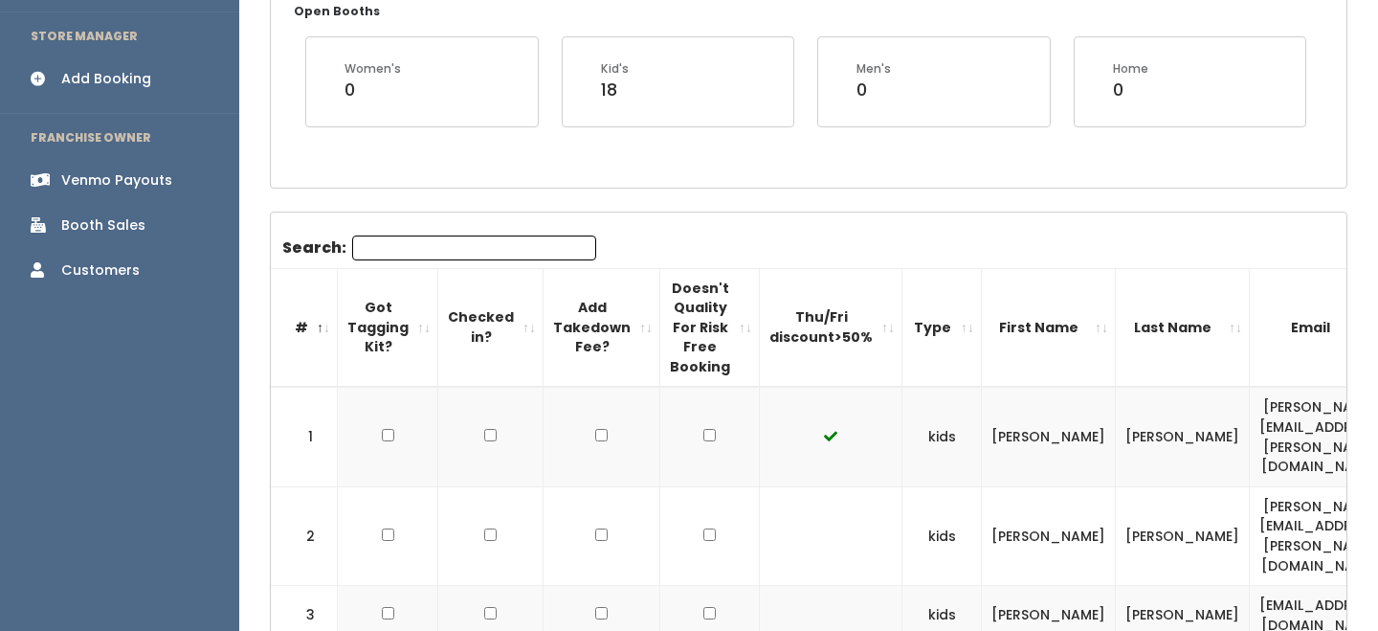
scroll to position [575, 0]
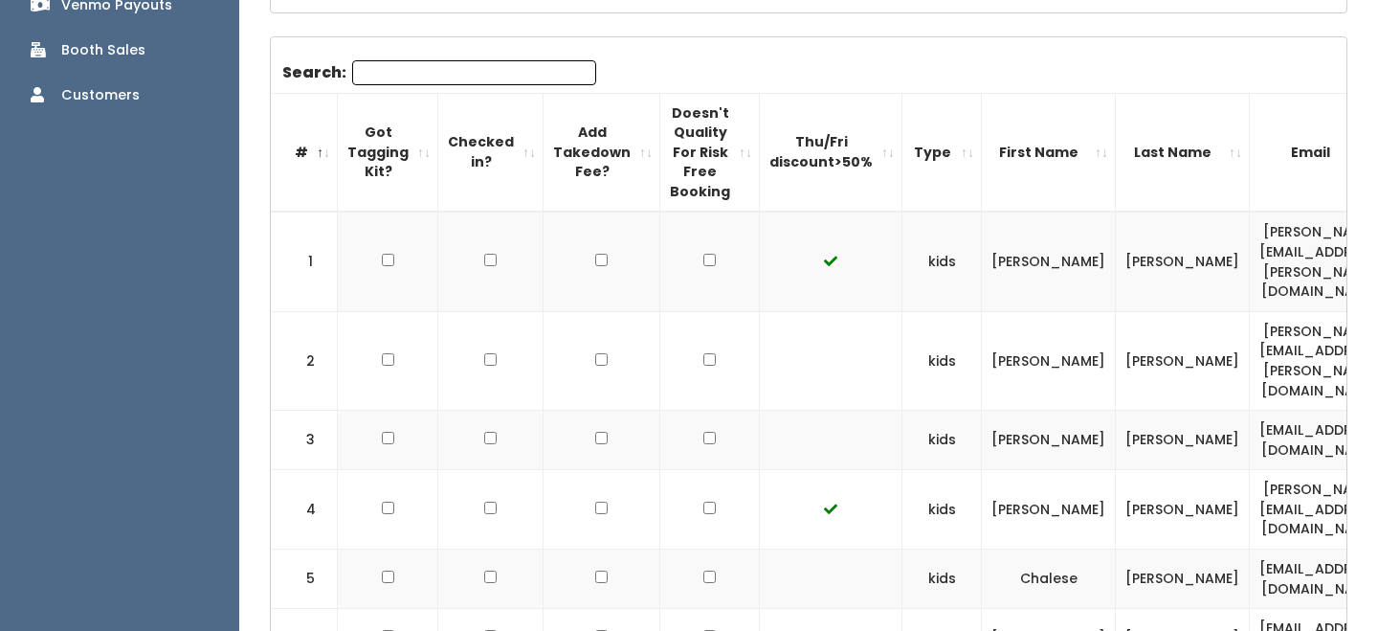
click at [1304, 147] on th "Email" at bounding box center [1321, 152] width 142 height 119
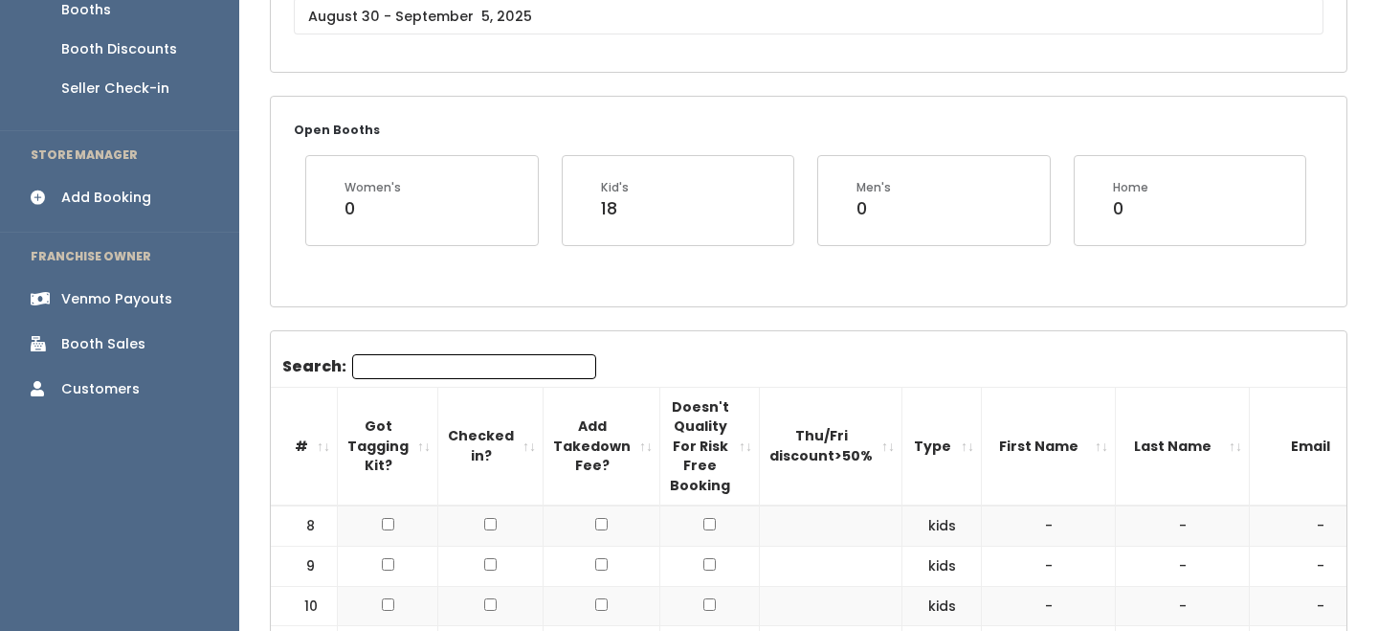
scroll to position [365, 0]
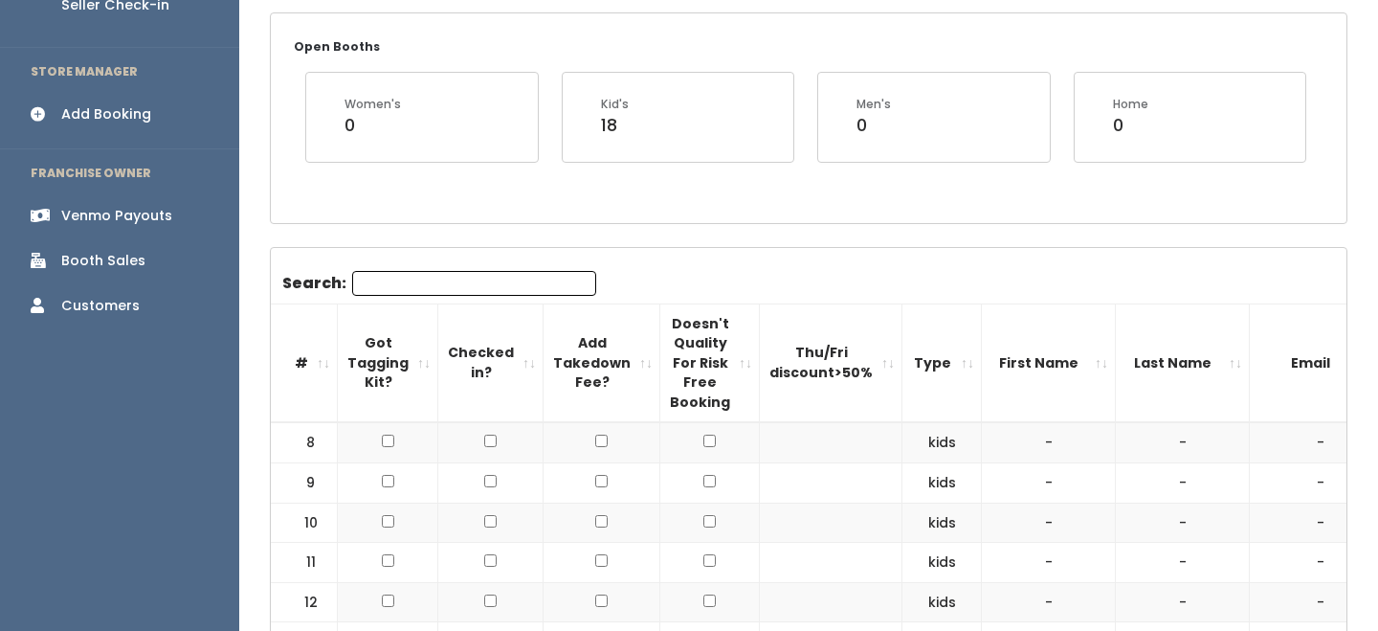
click at [1116, 377] on th "Last Name" at bounding box center [1183, 362] width 134 height 119
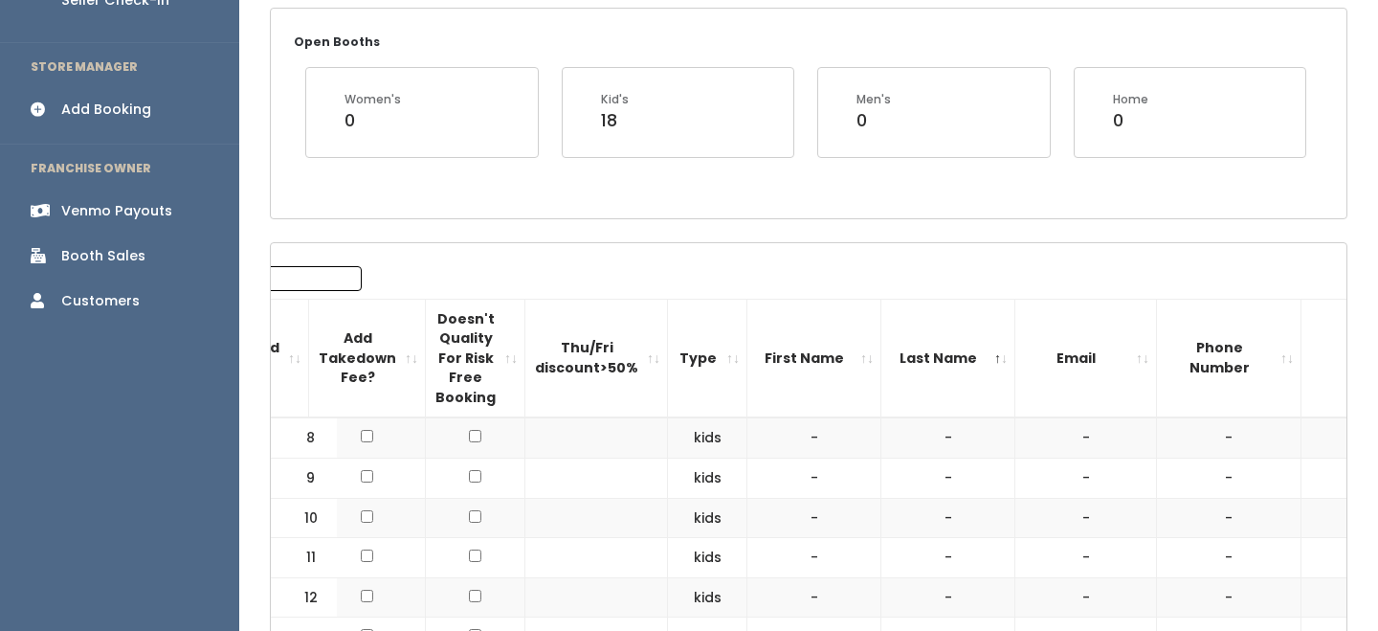
scroll to position [0, 0]
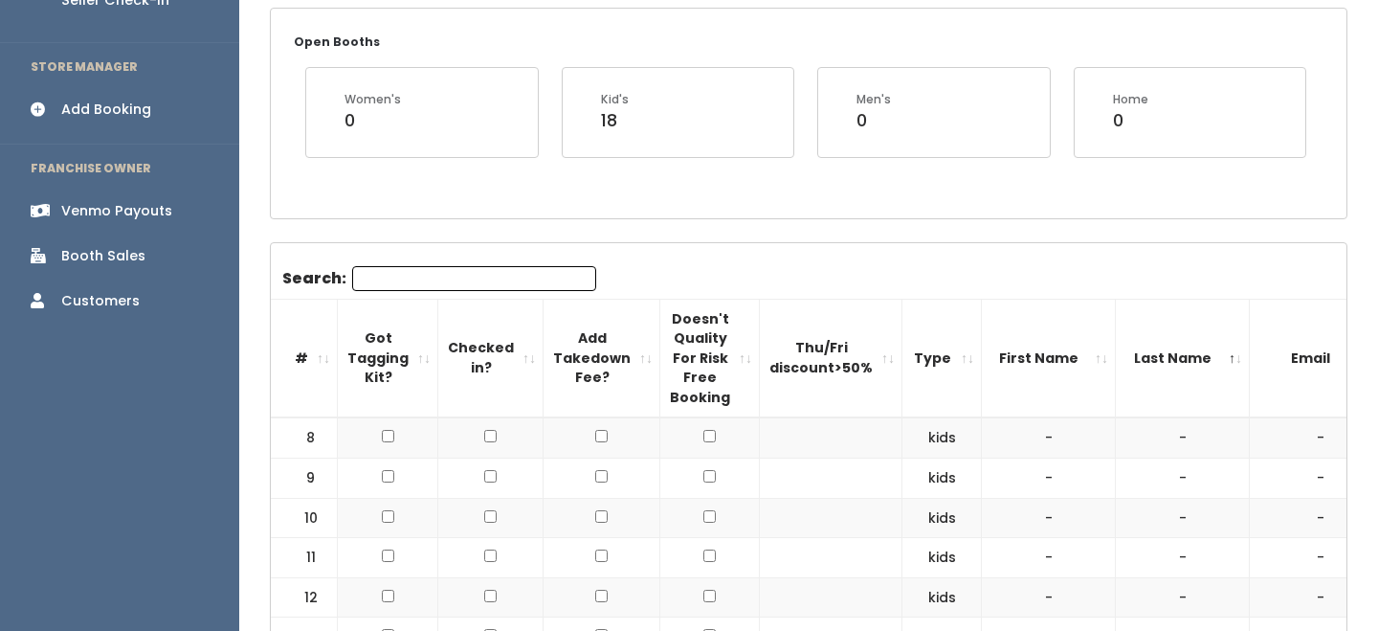
click at [323, 365] on th "#" at bounding box center [304, 358] width 67 height 119
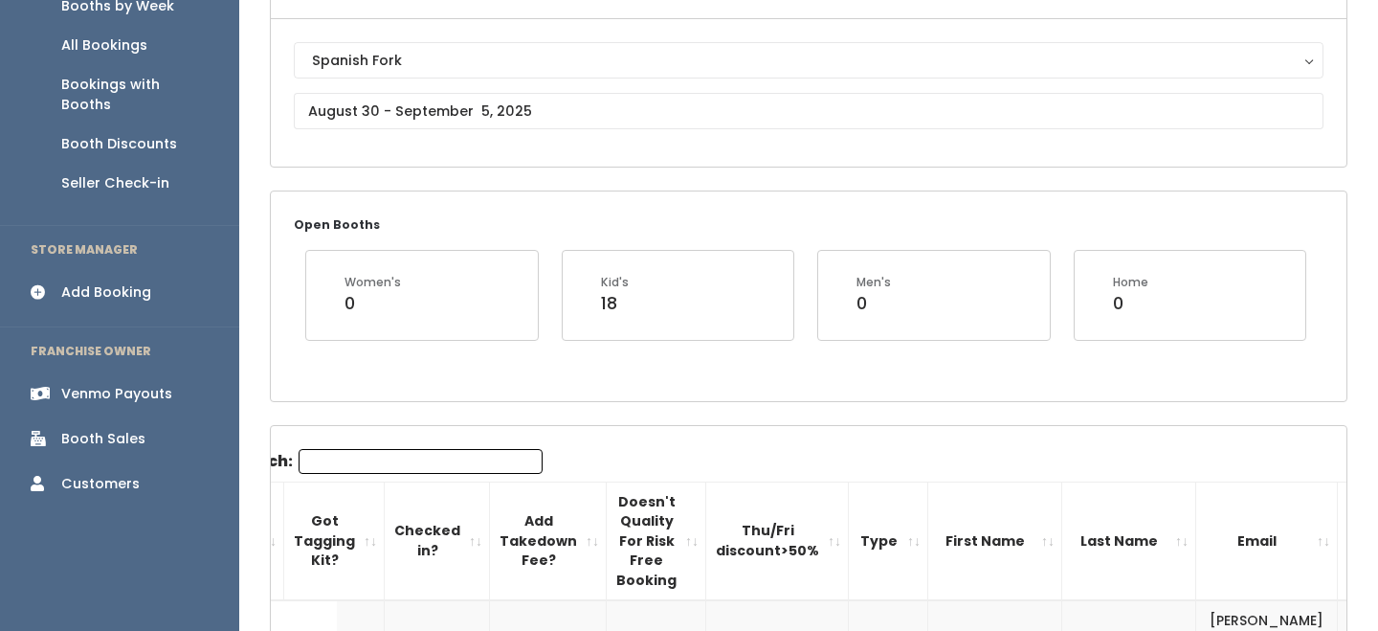
scroll to position [146, 0]
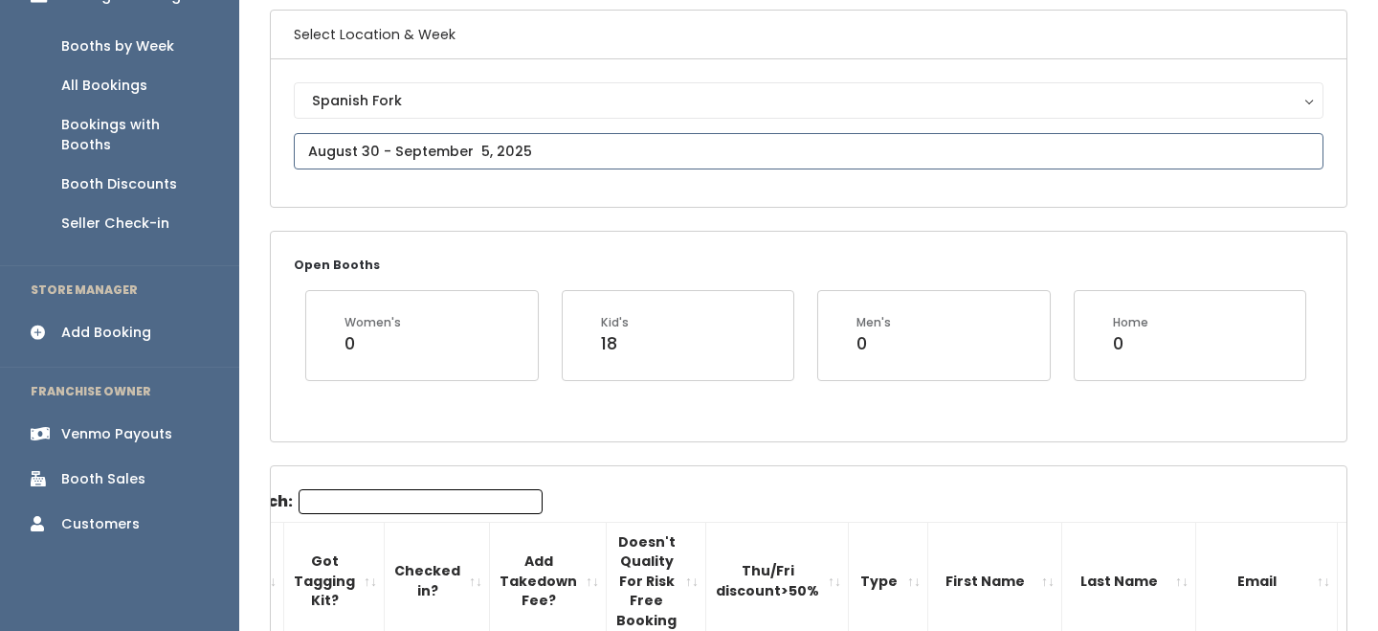
click at [395, 157] on input "text" at bounding box center [809, 151] width 1030 height 36
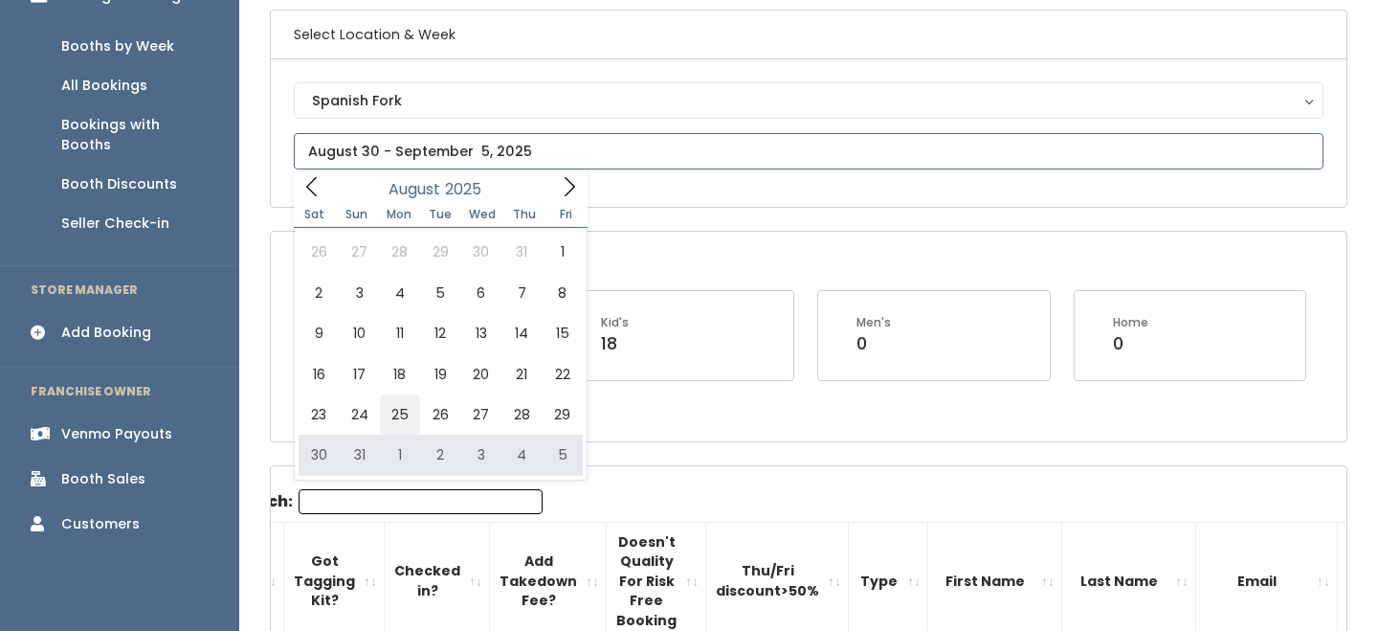
type input "August 23 to August 29"
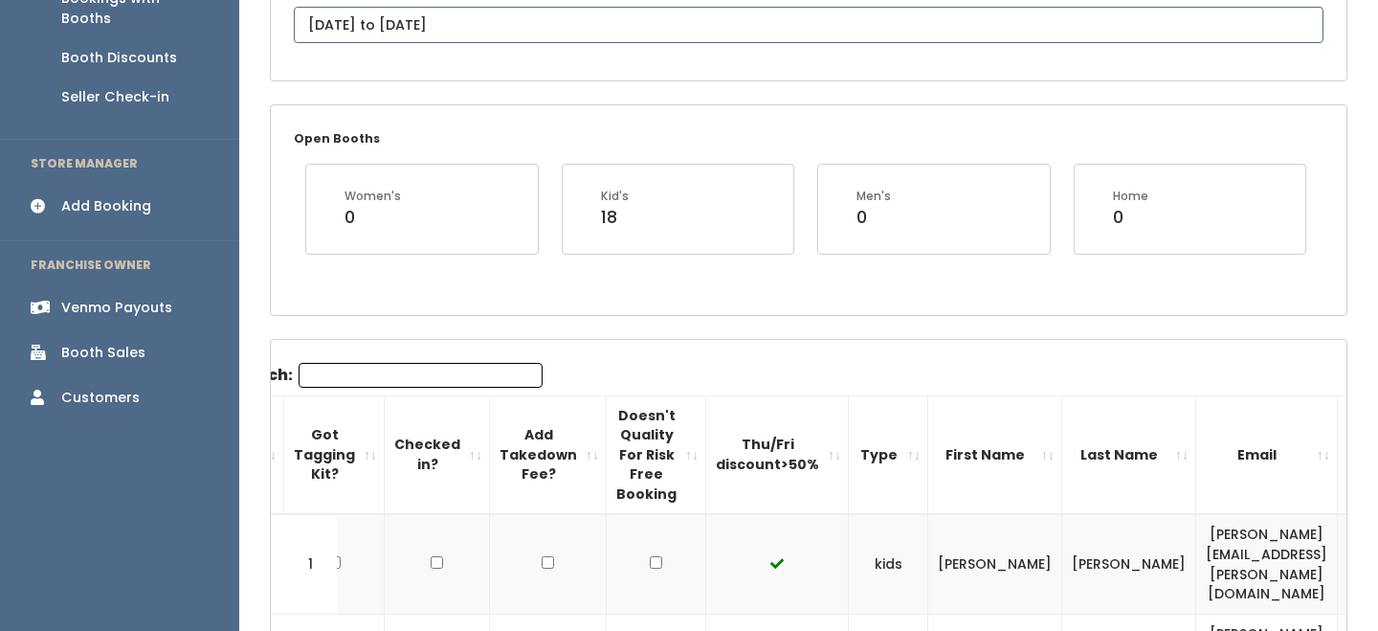
scroll to position [303, 0]
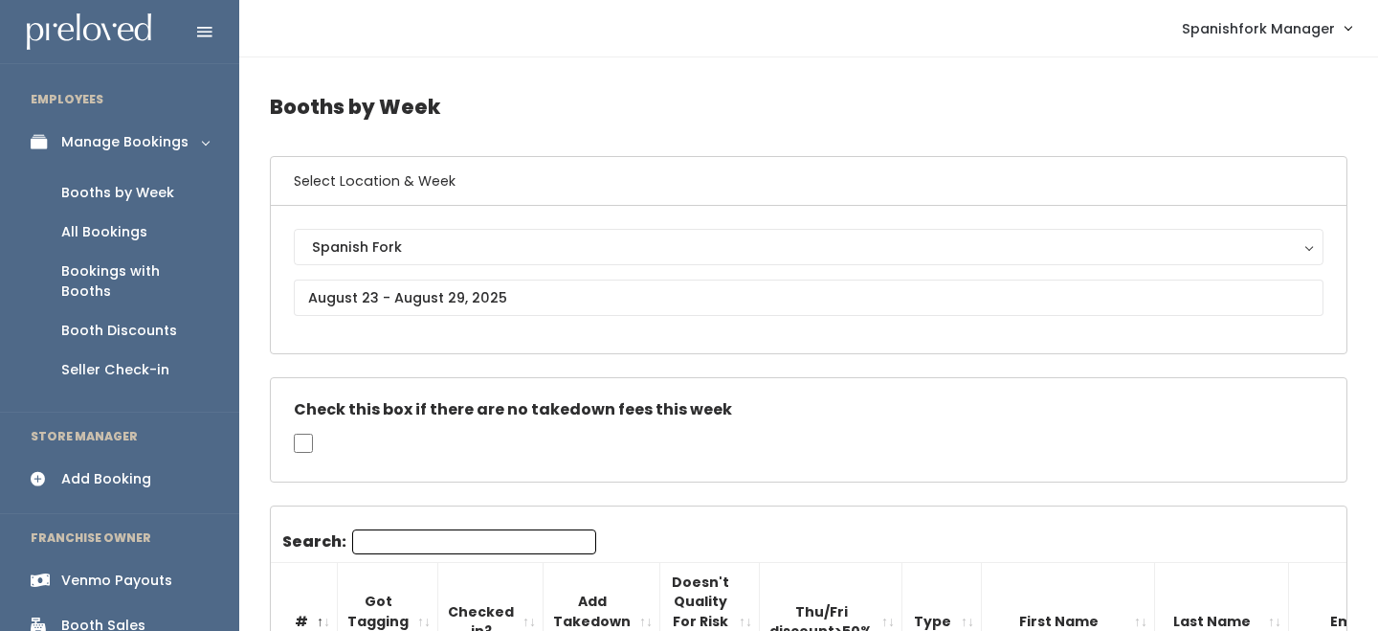
click at [380, 538] on input "Search:" at bounding box center [474, 541] width 244 height 25
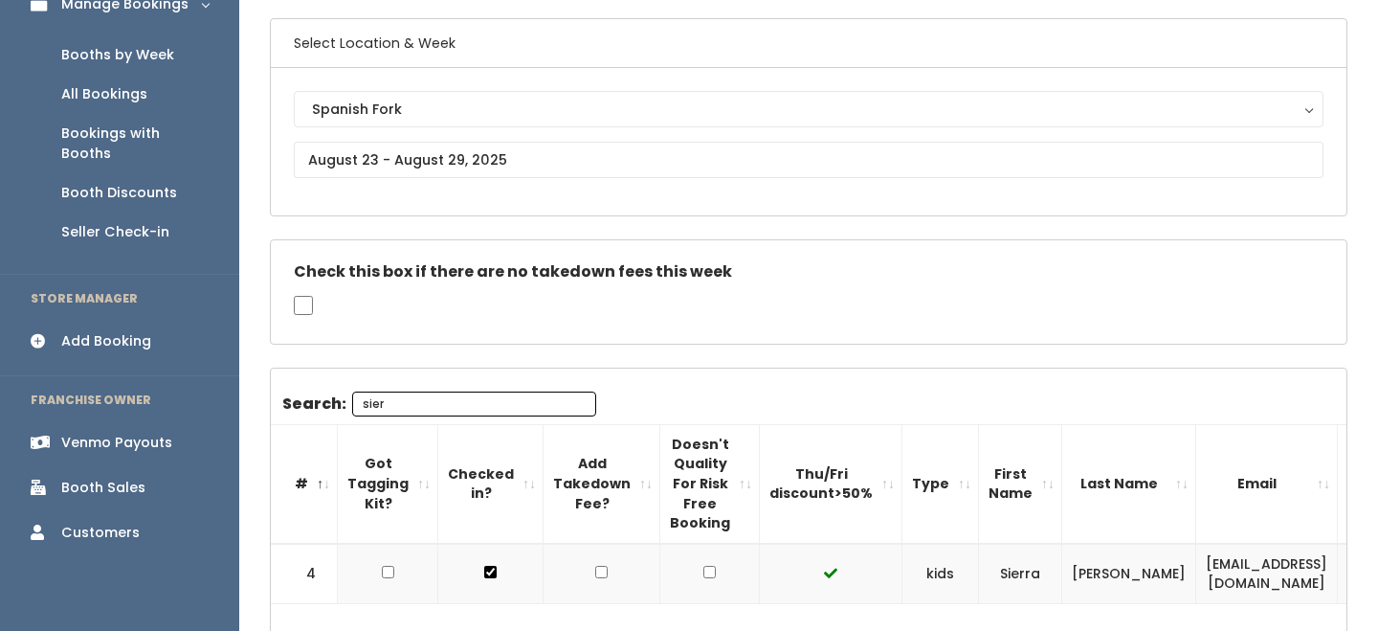
scroll to position [142, 0]
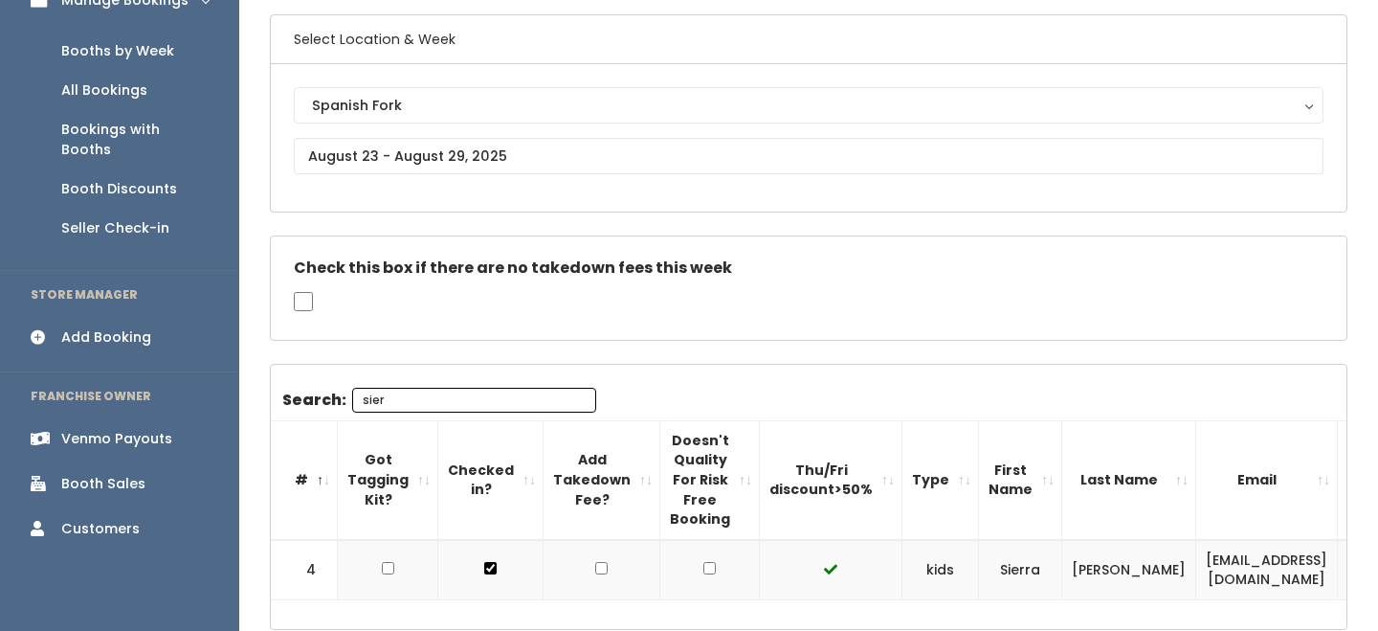
type input "sier"
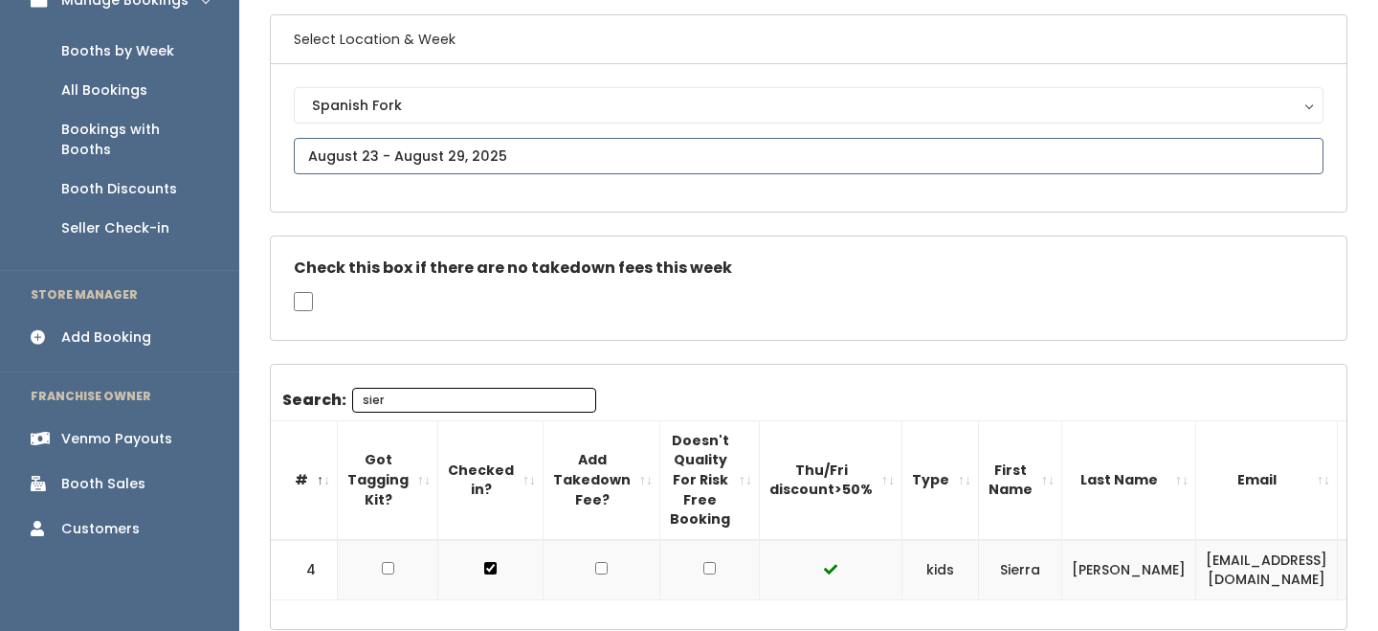
click at [428, 168] on body "EMPLOYEES Manage Bookings Booths by Week All Bookings Bookings with Booths Boot…" at bounding box center [689, 300] width 1378 height 885
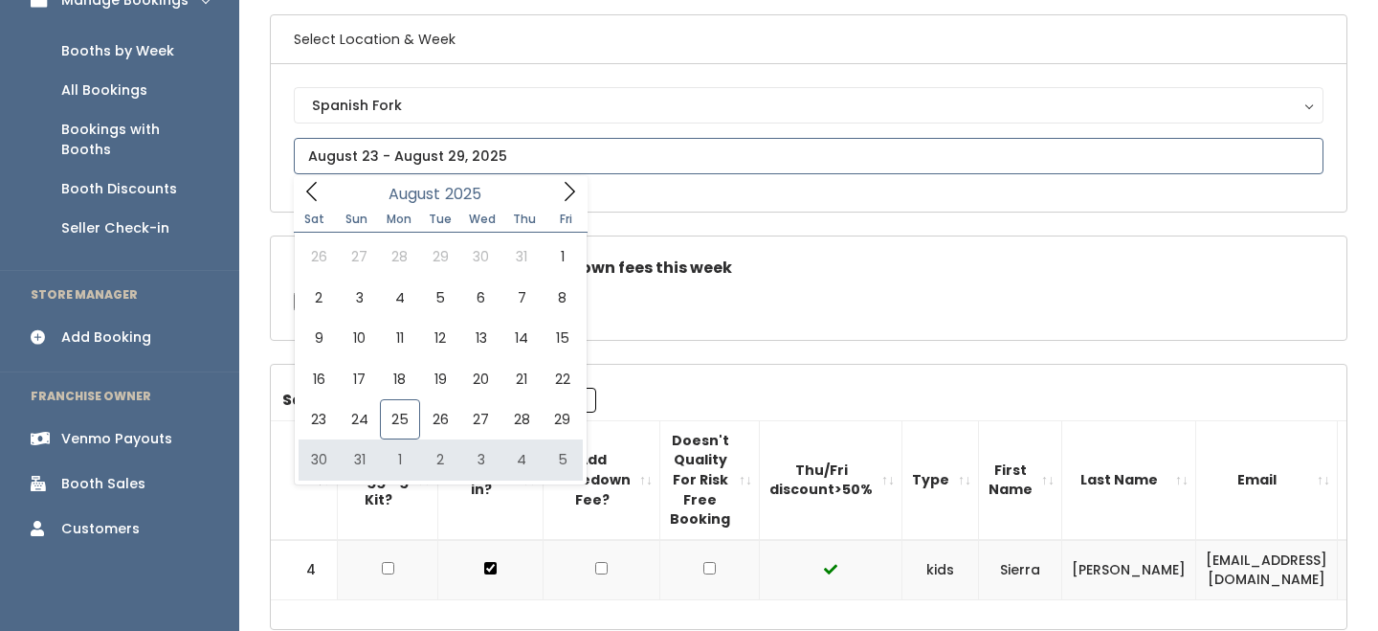
type input "[DATE] to [DATE]"
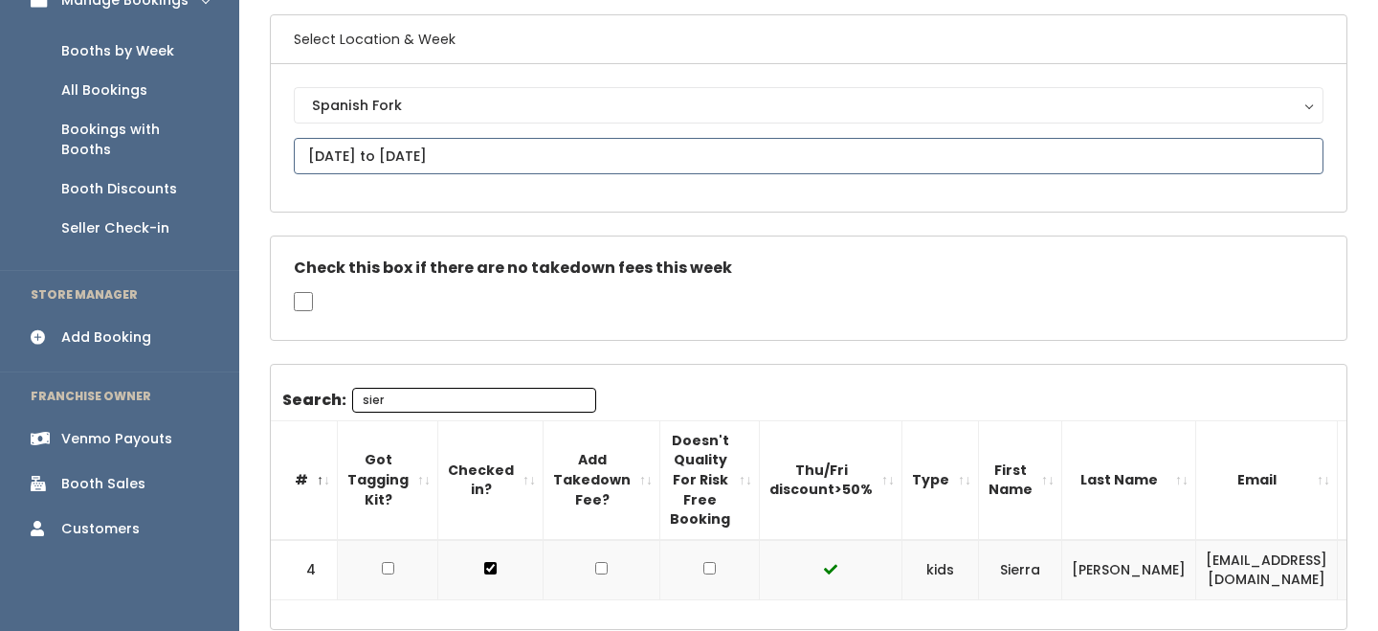
scroll to position [191, 0]
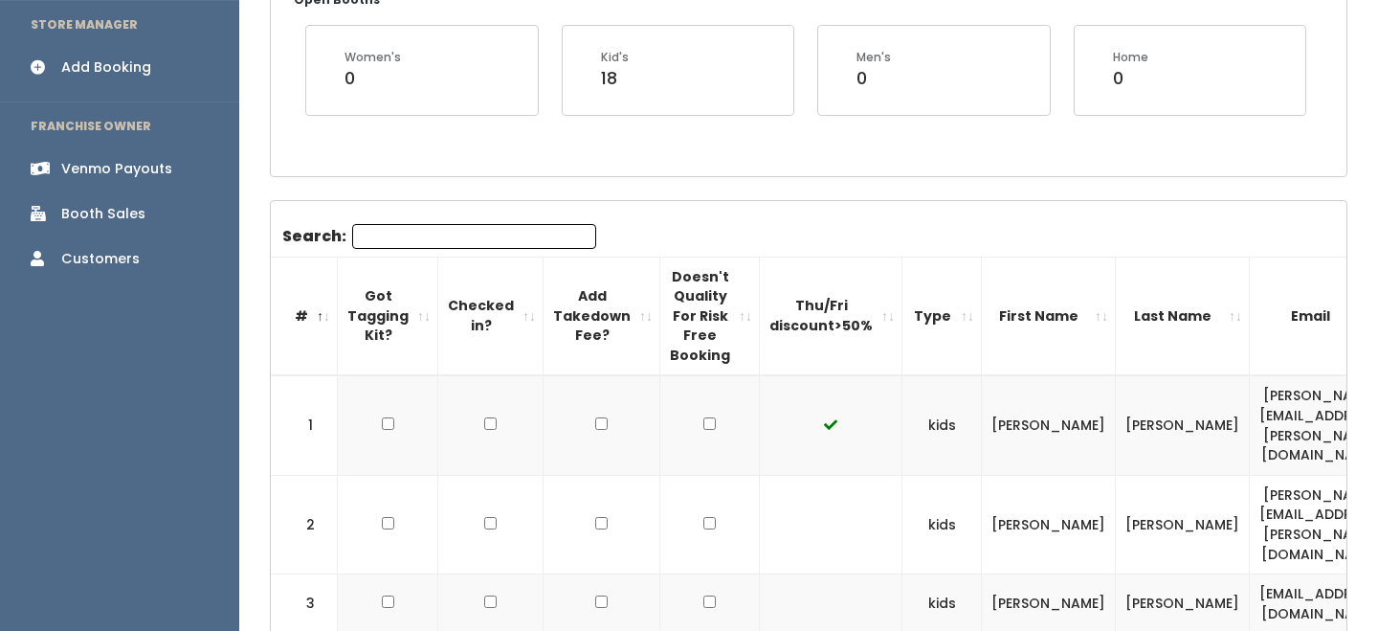
scroll to position [293, 0]
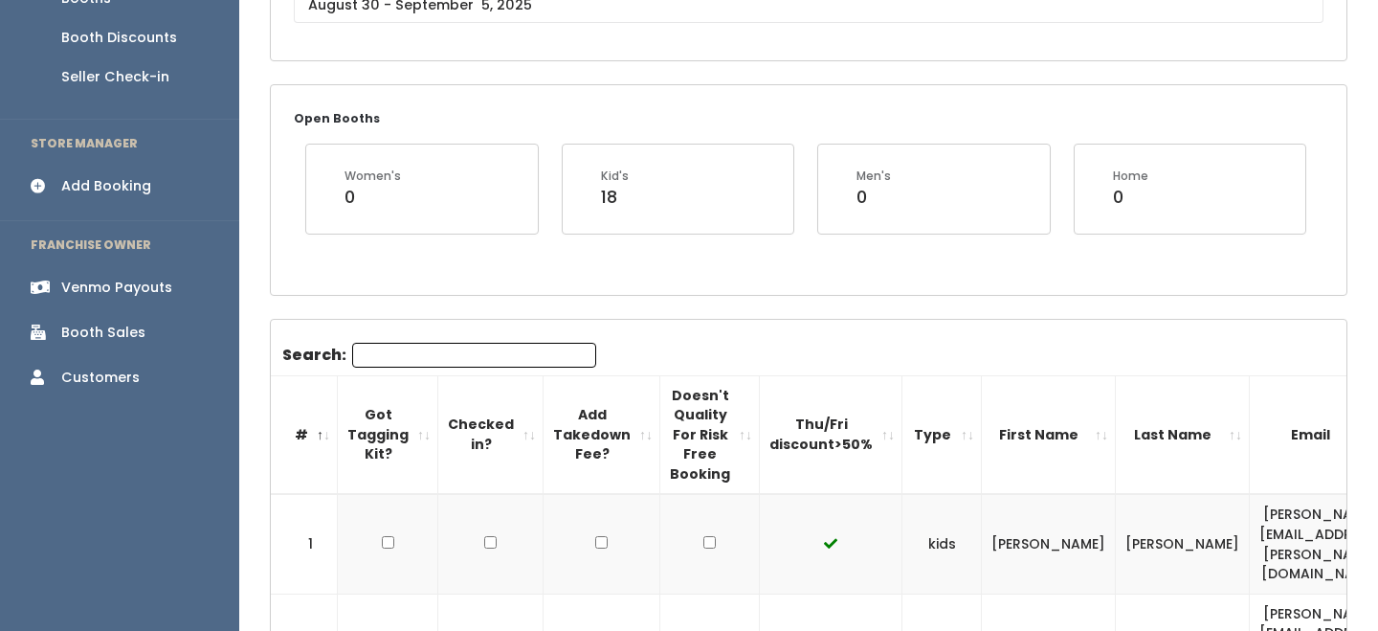
click at [119, 176] on div "Add Booking" at bounding box center [106, 186] width 90 height 20
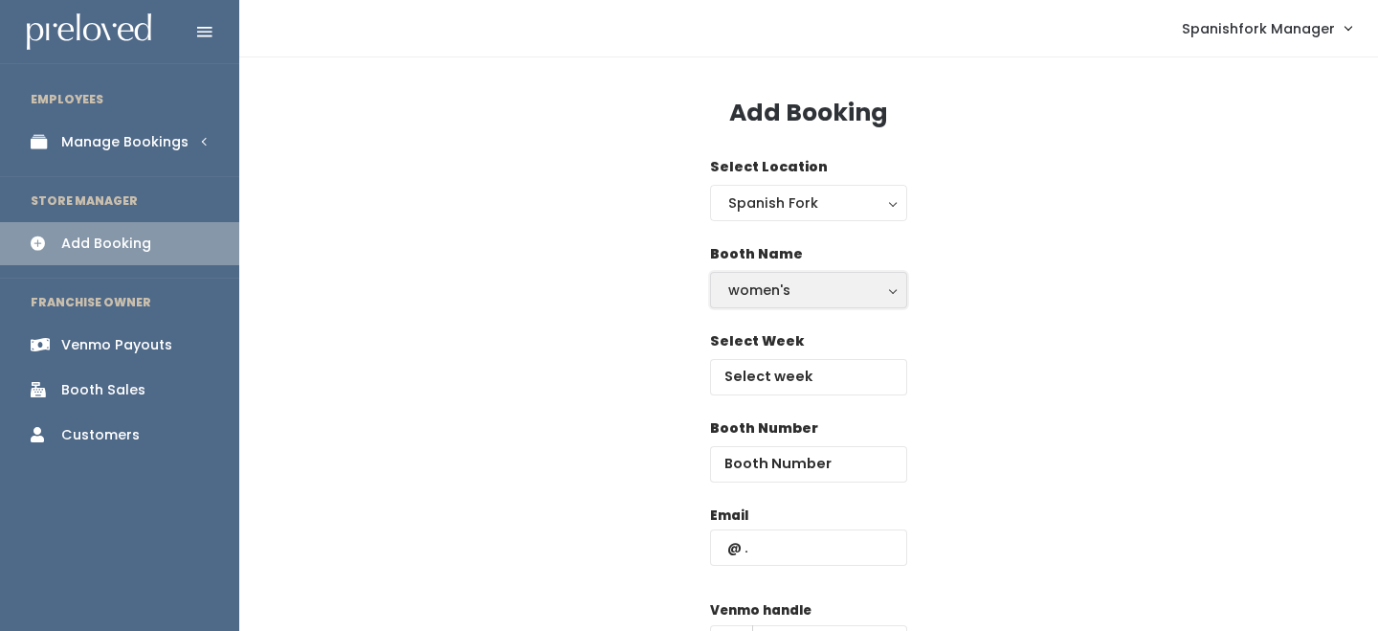
click at [756, 302] on button "women's" at bounding box center [808, 290] width 197 height 36
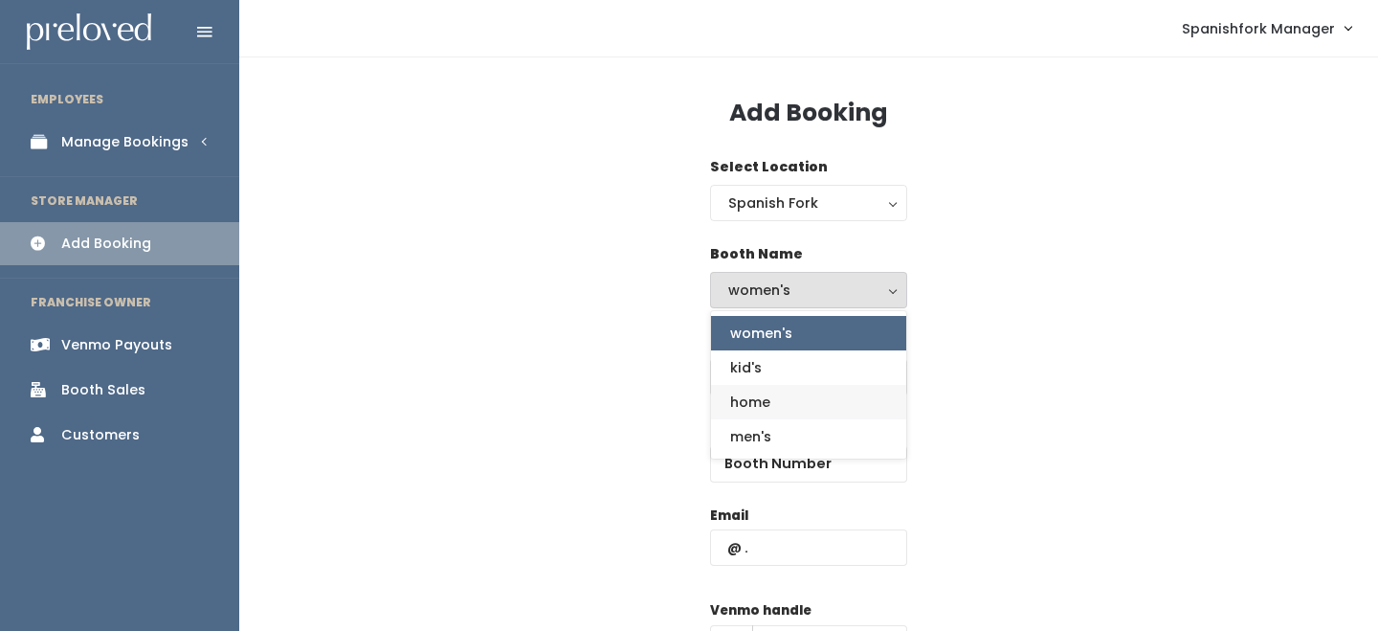
click at [721, 396] on link "home" at bounding box center [808, 402] width 195 height 34
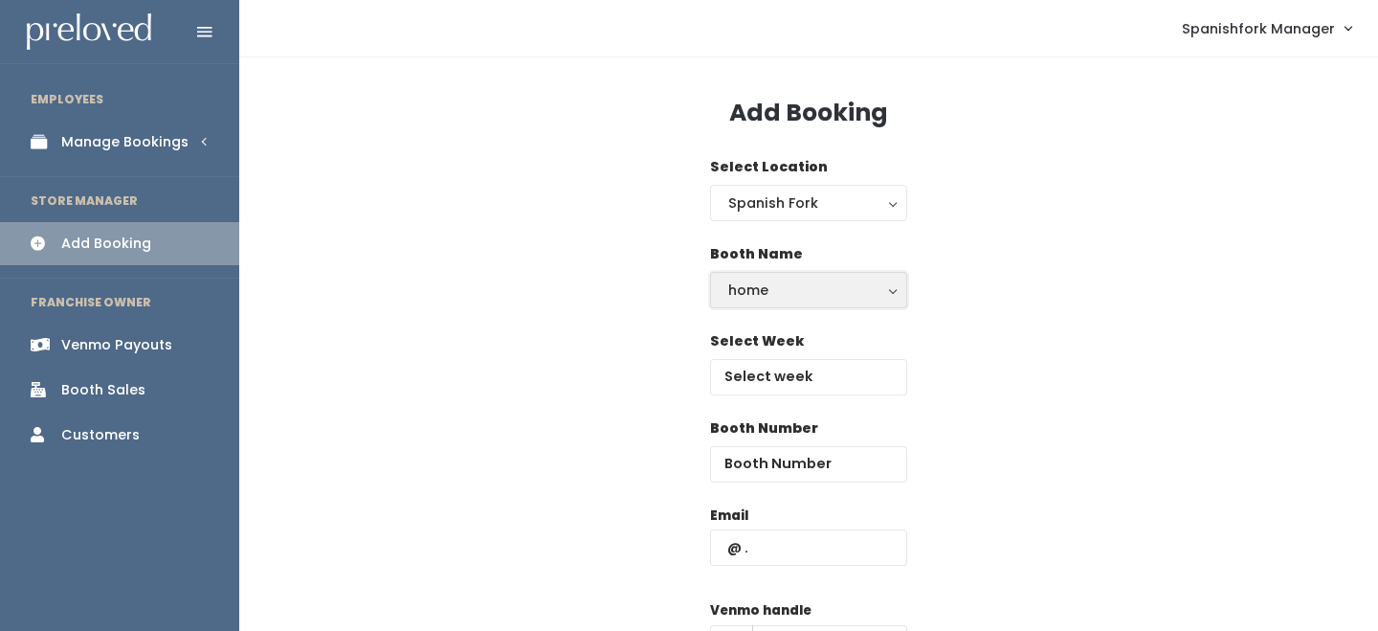
click at [772, 293] on div "home" at bounding box center [808, 290] width 161 height 21
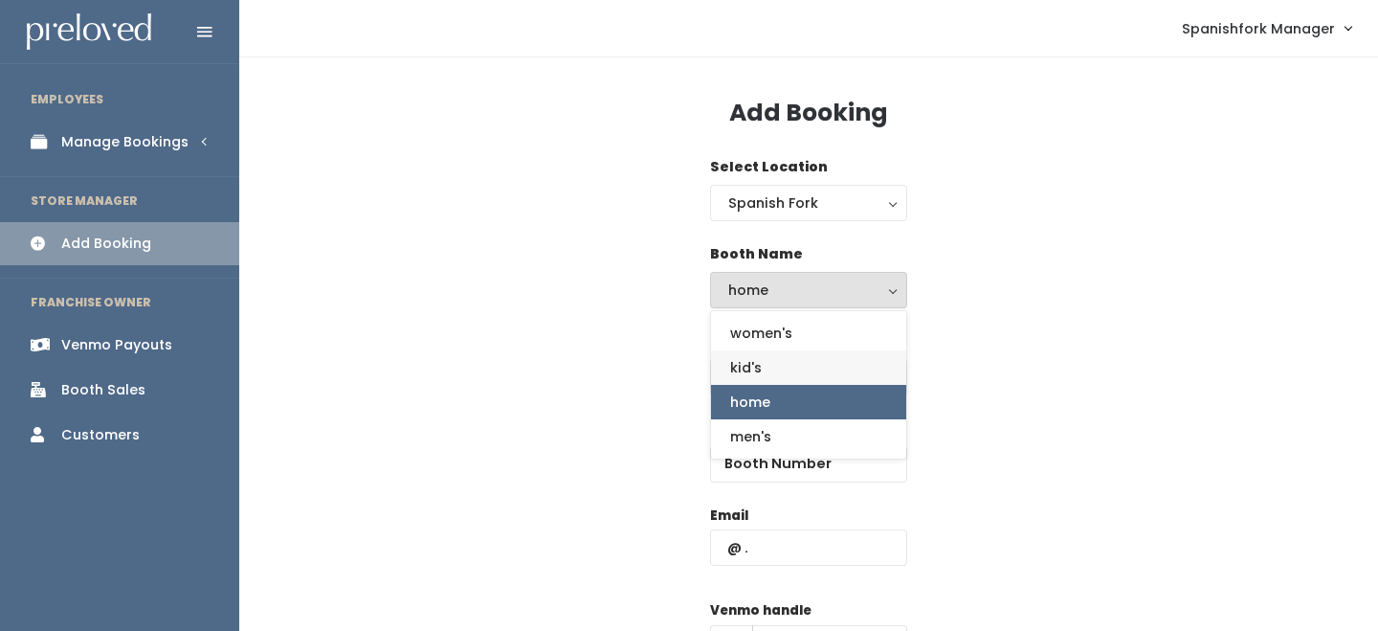
click at [745, 361] on span "kid's" at bounding box center [746, 367] width 32 height 21
select select "kids"
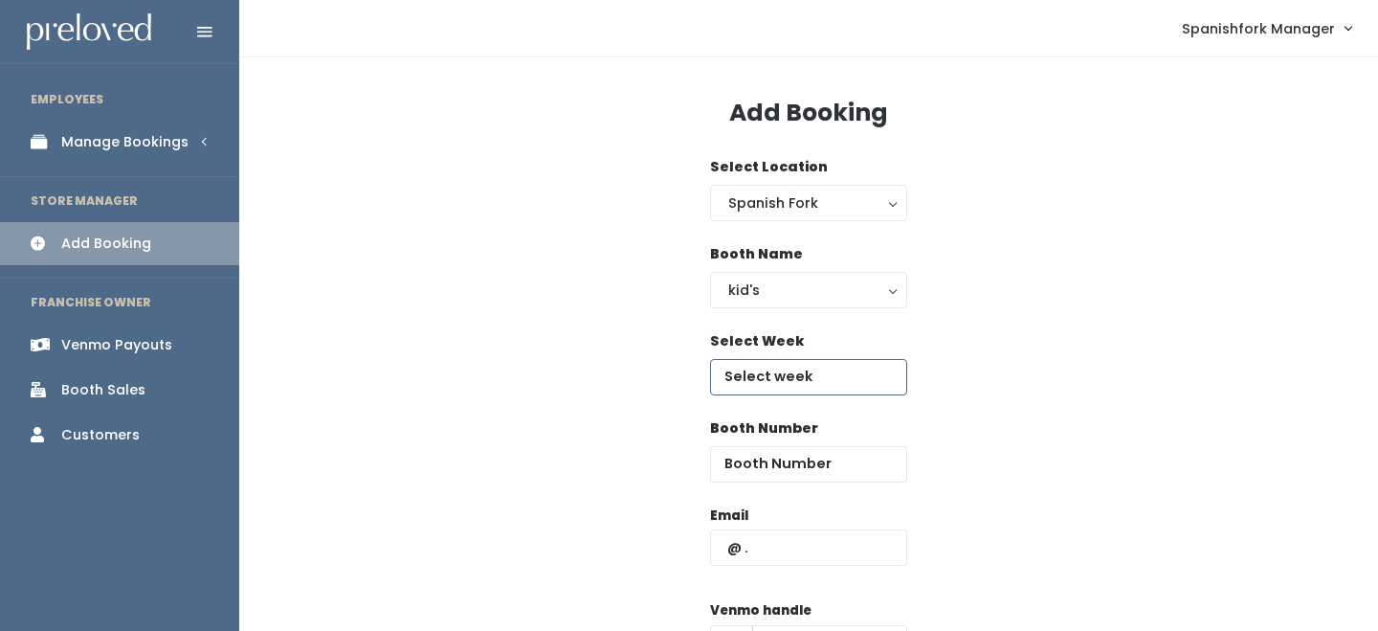
click at [747, 382] on input "text" at bounding box center [808, 377] width 197 height 36
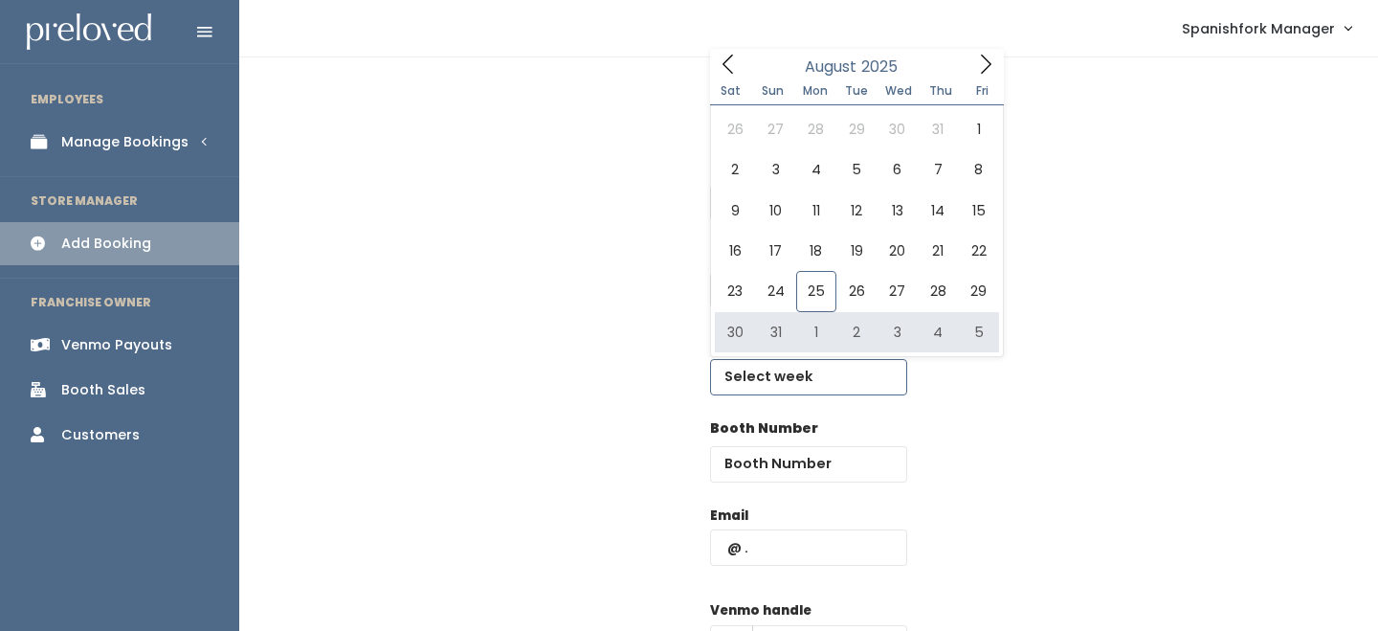
type input "[DATE] to [DATE]"
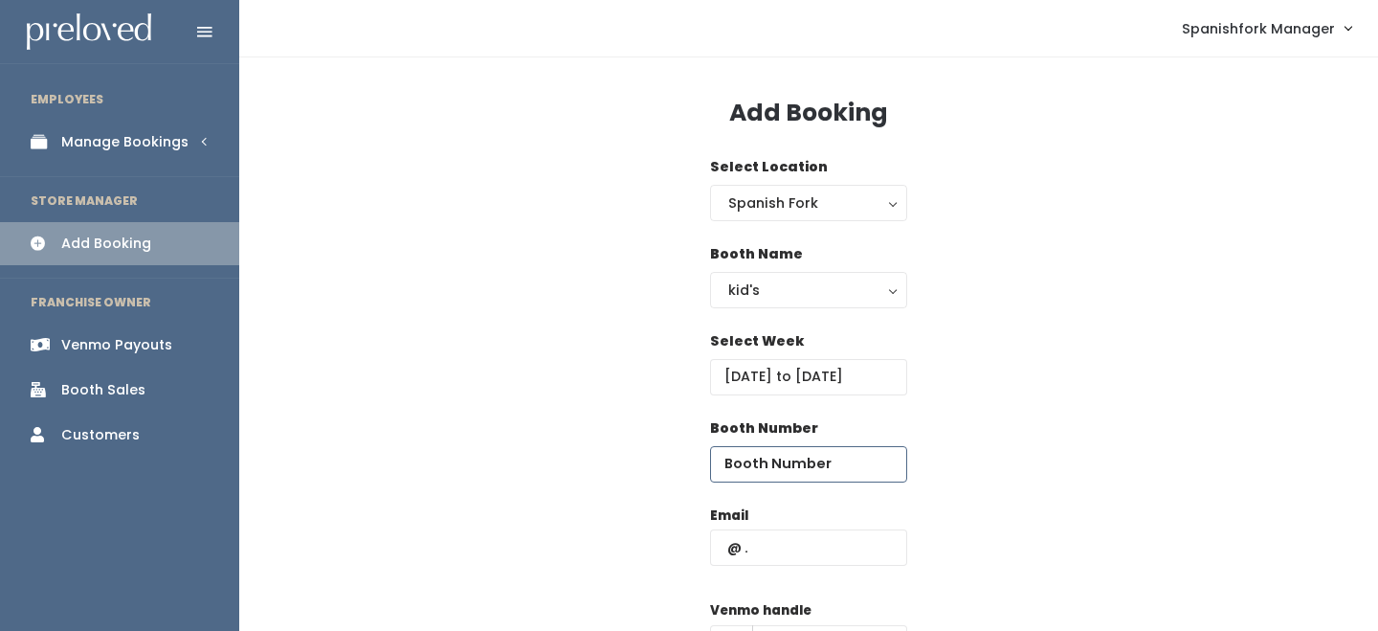
click at [752, 460] on input "number" at bounding box center [808, 464] width 197 height 36
type input "14"
click at [795, 559] on input "text" at bounding box center [808, 547] width 197 height 36
type input "sierraerekson@gmail.com"
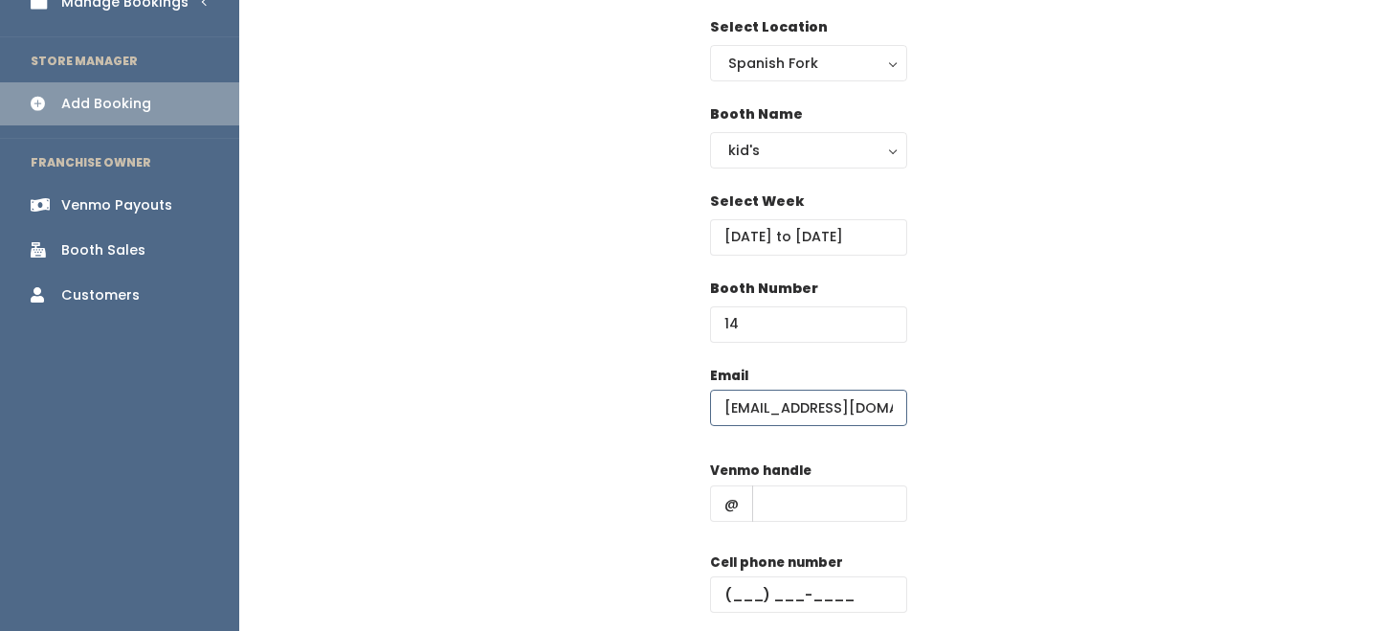
scroll to position [142, 0]
click at [850, 497] on input "text" at bounding box center [829, 501] width 155 height 36
type input "-"
click at [843, 579] on input "text" at bounding box center [808, 592] width 197 height 36
type input "[PHONE_NUMBER]"
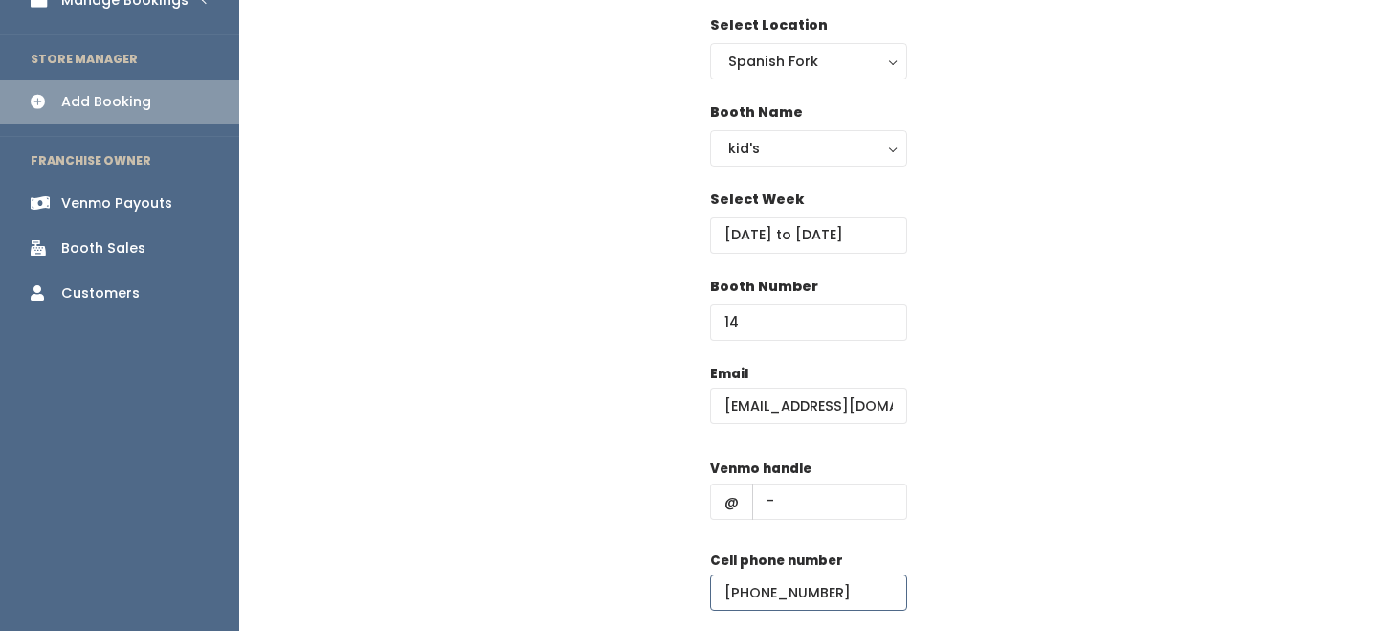
scroll to position [228, 0]
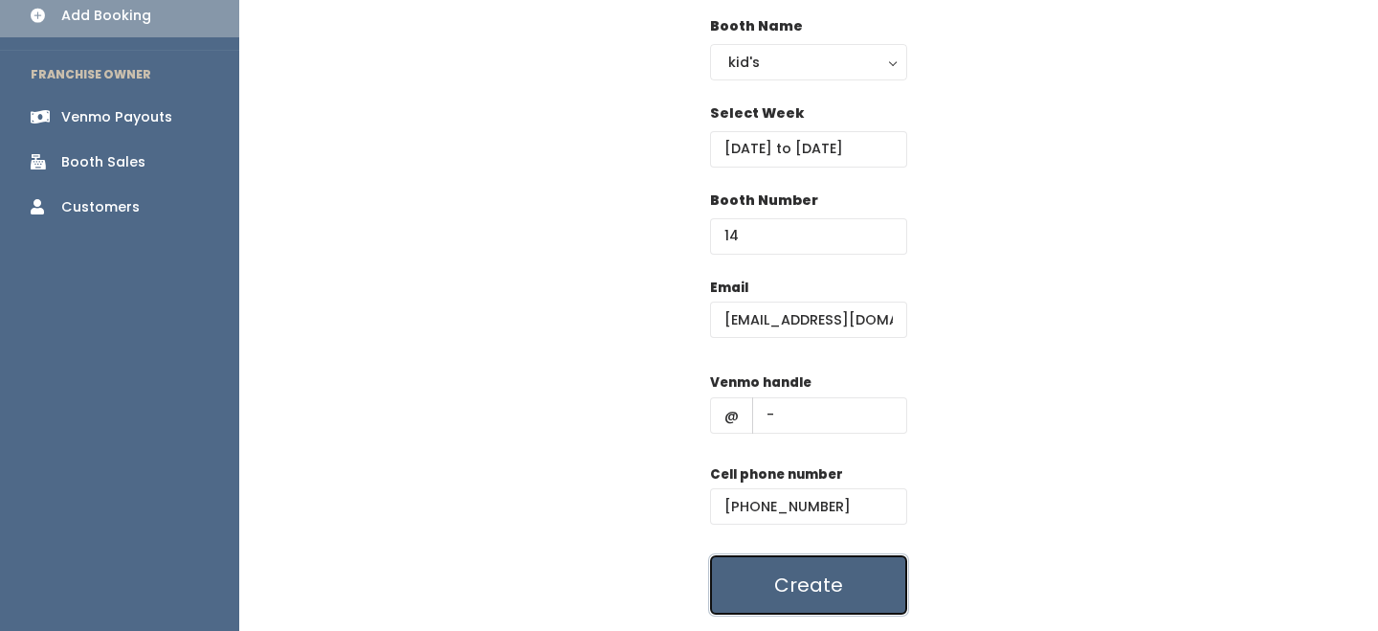
click at [847, 559] on button "Create" at bounding box center [808, 584] width 197 height 59
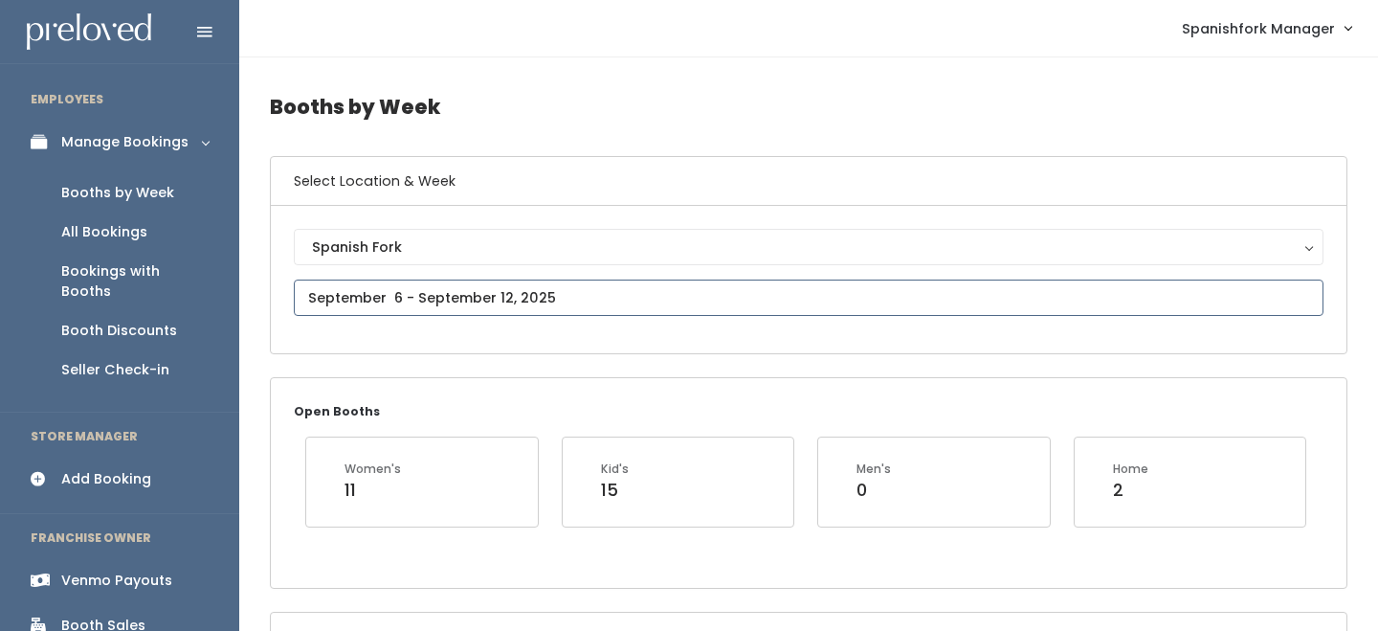
click at [461, 313] on input "text" at bounding box center [809, 298] width 1030 height 36
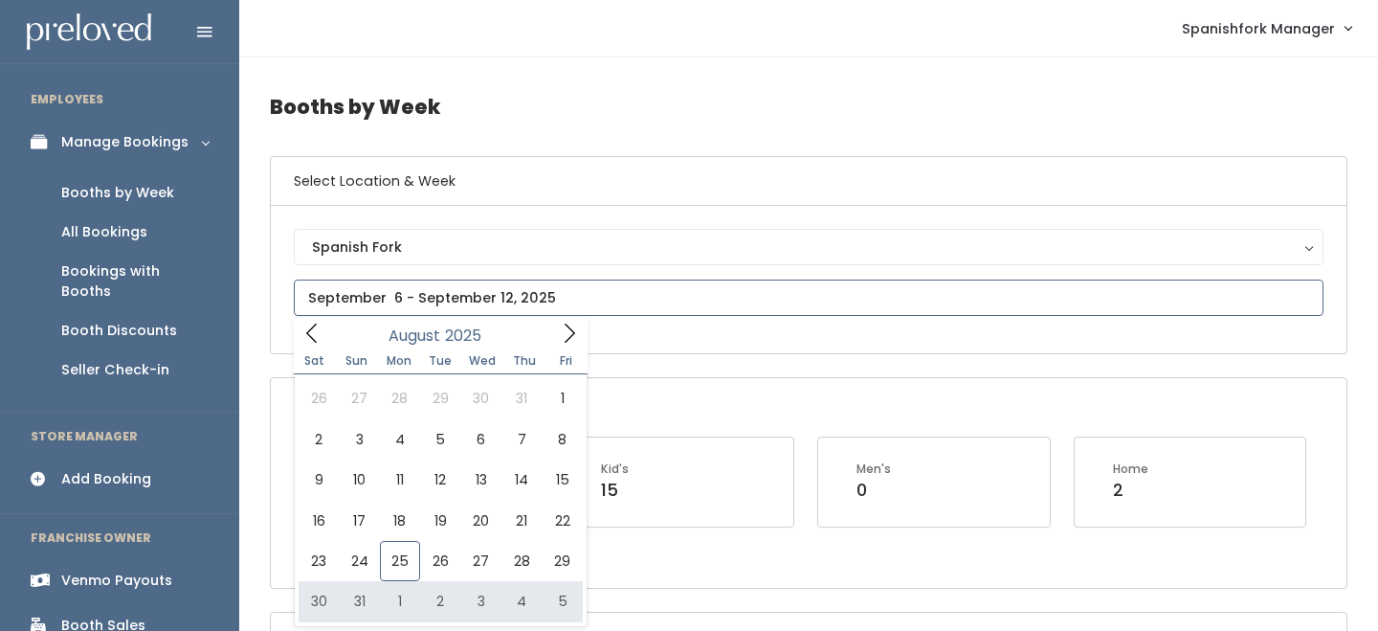
type input "[DATE] to [DATE]"
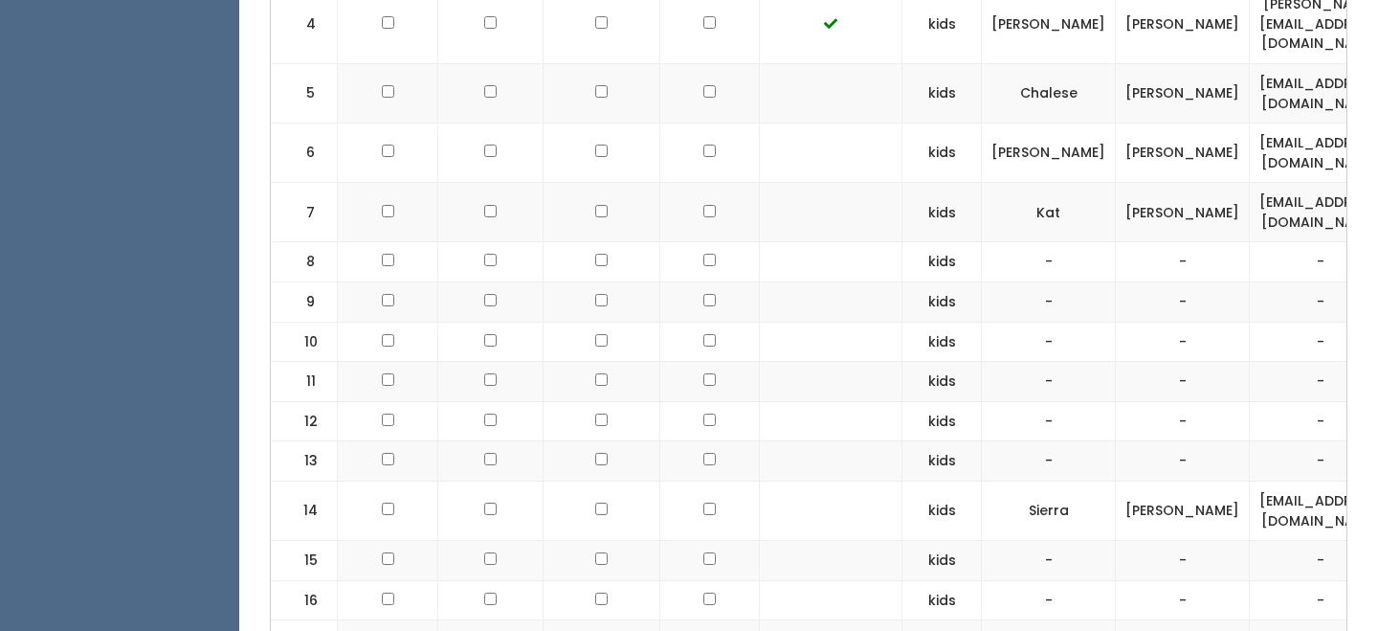
scroll to position [1077, 0]
